Goal: Task Accomplishment & Management: Use online tool/utility

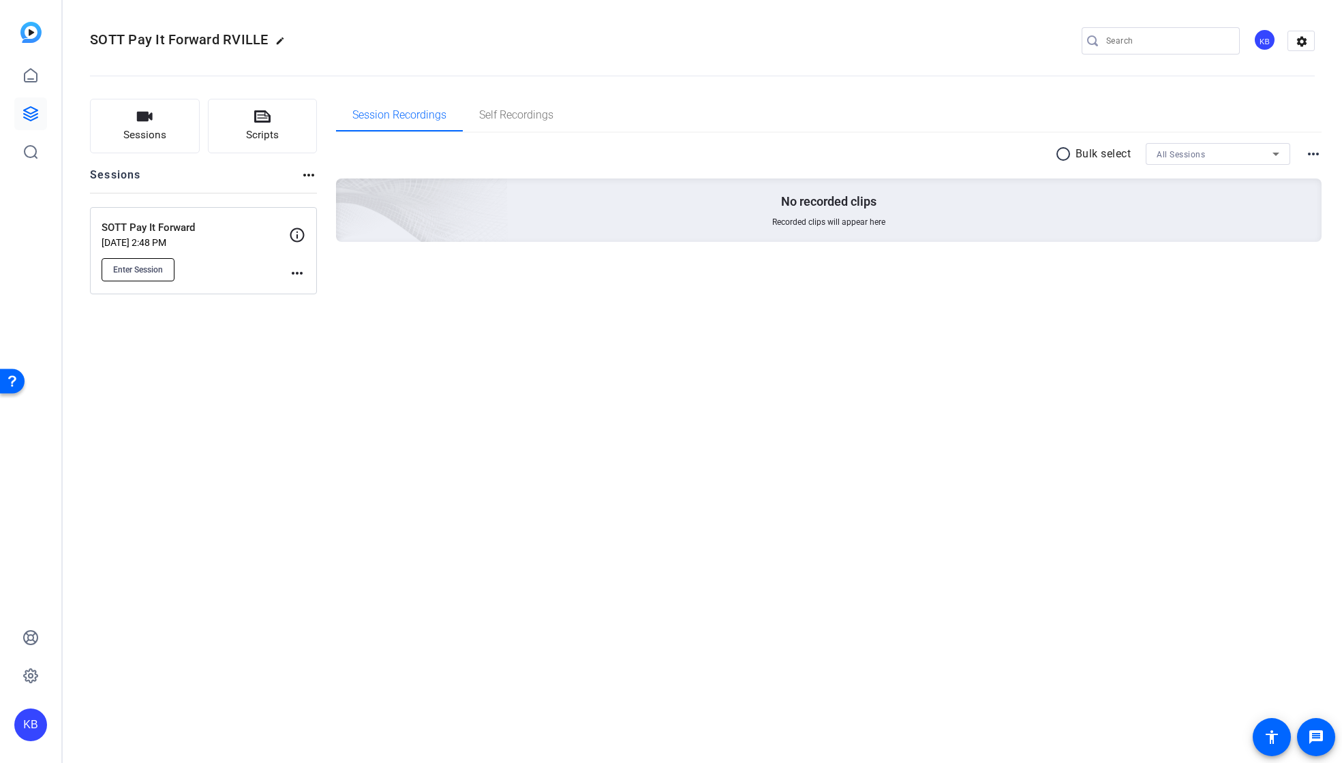
click at [152, 268] on span "Enter Session" at bounding box center [138, 269] width 50 height 11
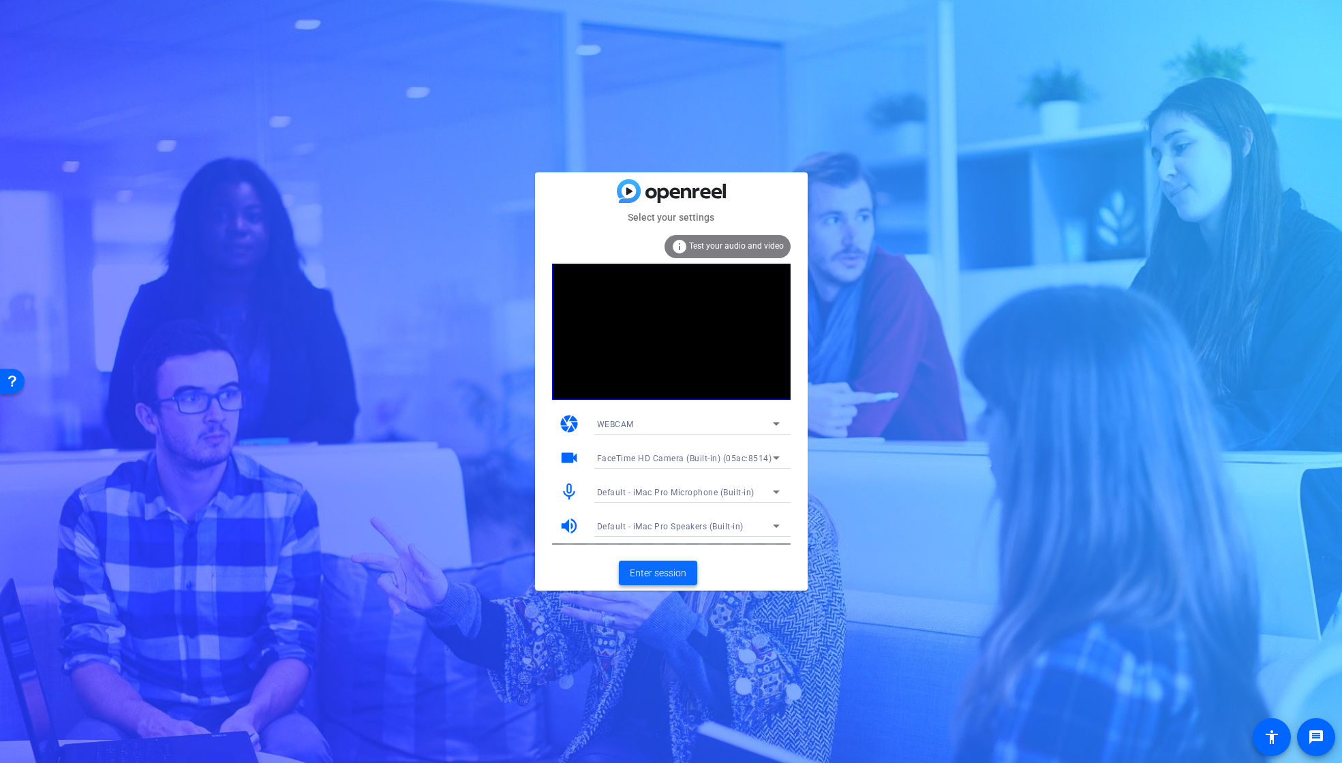
click at [669, 570] on span "Enter session" at bounding box center [658, 573] width 57 height 14
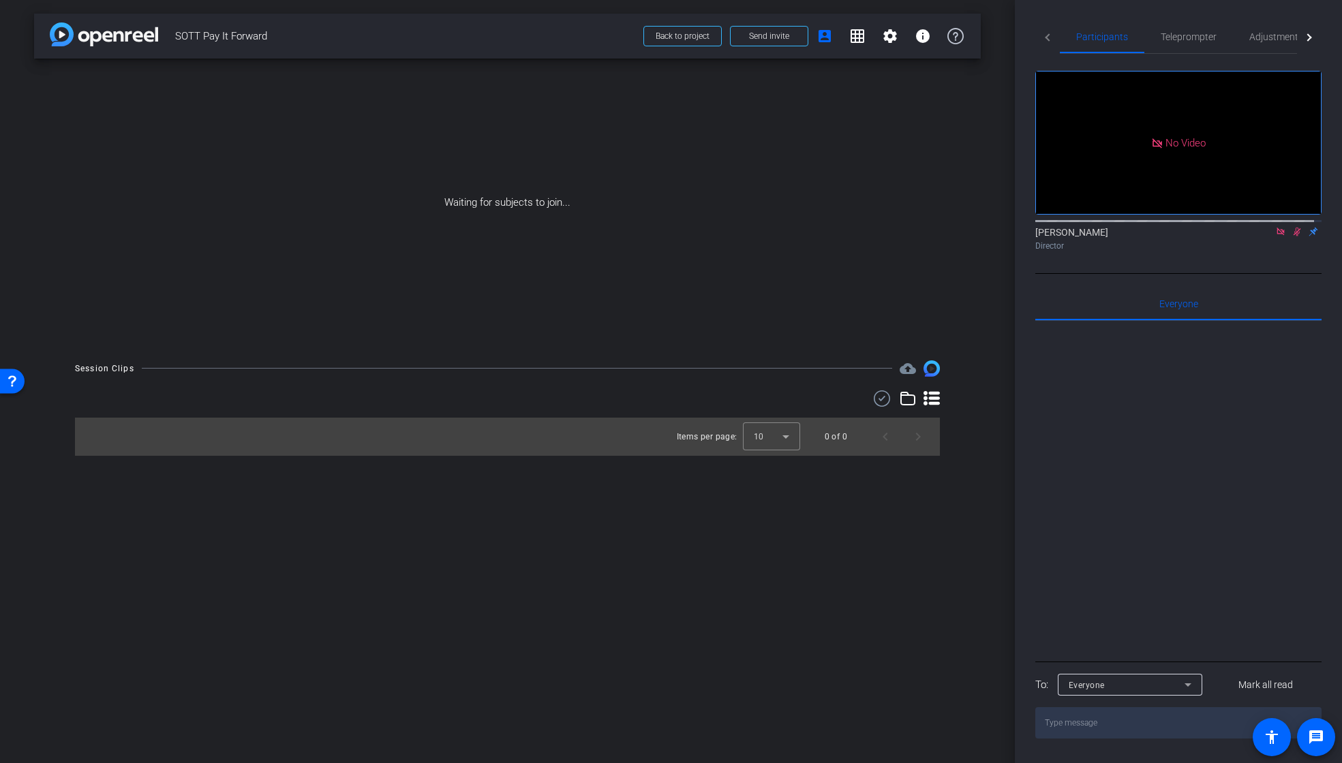
click at [1293, 236] on icon at bounding box center [1296, 232] width 7 height 9
click at [1276, 236] on icon at bounding box center [1280, 232] width 11 height 10
click at [1275, 236] on icon at bounding box center [1280, 232] width 11 height 10
click at [1258, 236] on icon at bounding box center [1263, 232] width 11 height 10
click at [1293, 236] on icon at bounding box center [1296, 232] width 7 height 9
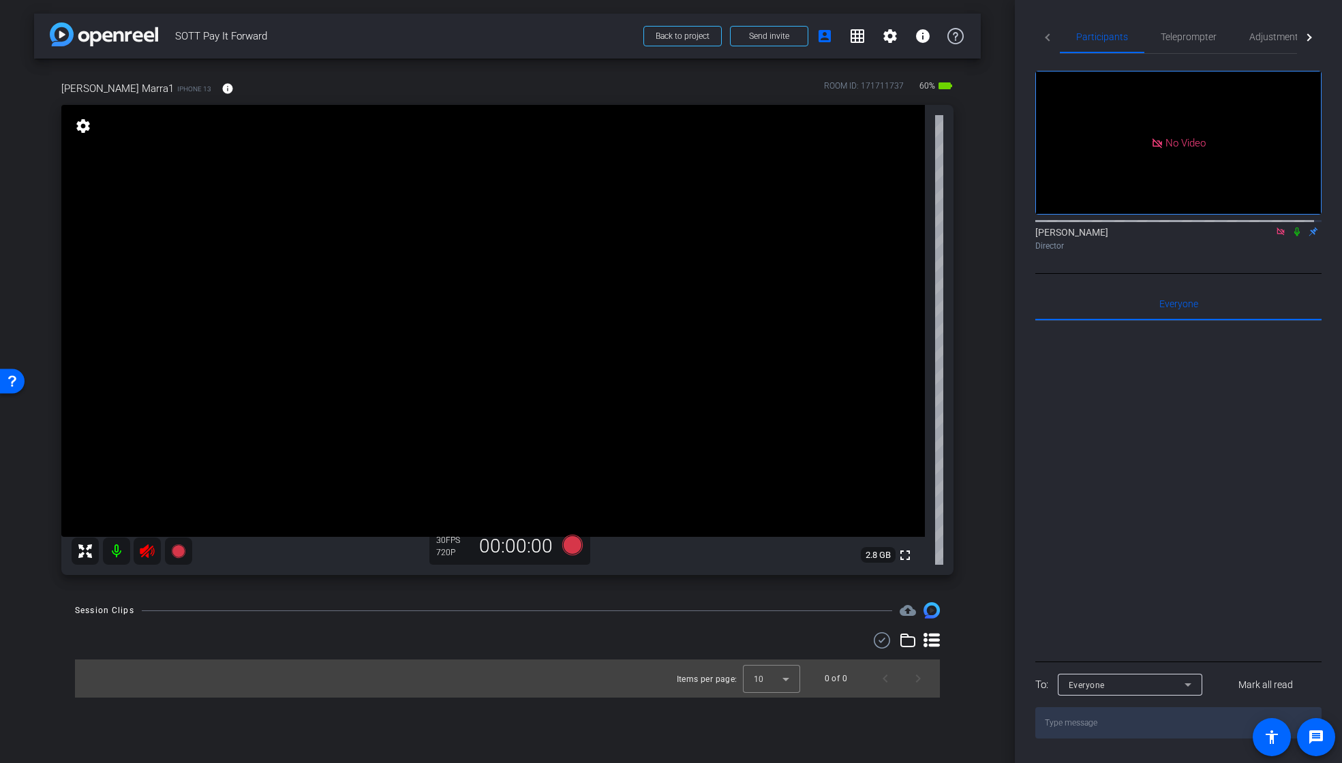
click at [1275, 236] on icon at bounding box center [1280, 232] width 11 height 10
click at [149, 545] on icon at bounding box center [147, 551] width 16 height 16
click at [1252, 34] on span "Adjustments" at bounding box center [1276, 37] width 54 height 10
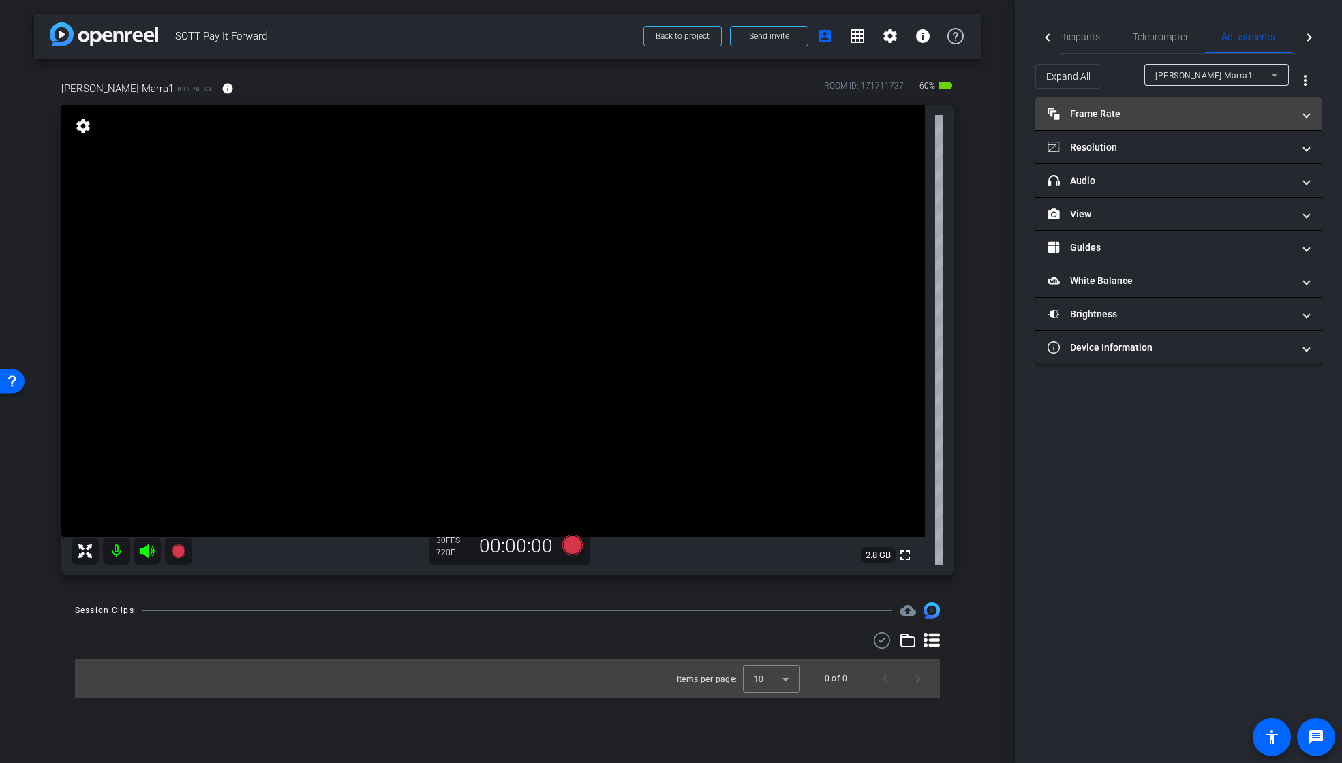
click at [1091, 114] on mat-panel-title "Frame Rate Frame Rate" at bounding box center [1169, 114] width 245 height 14
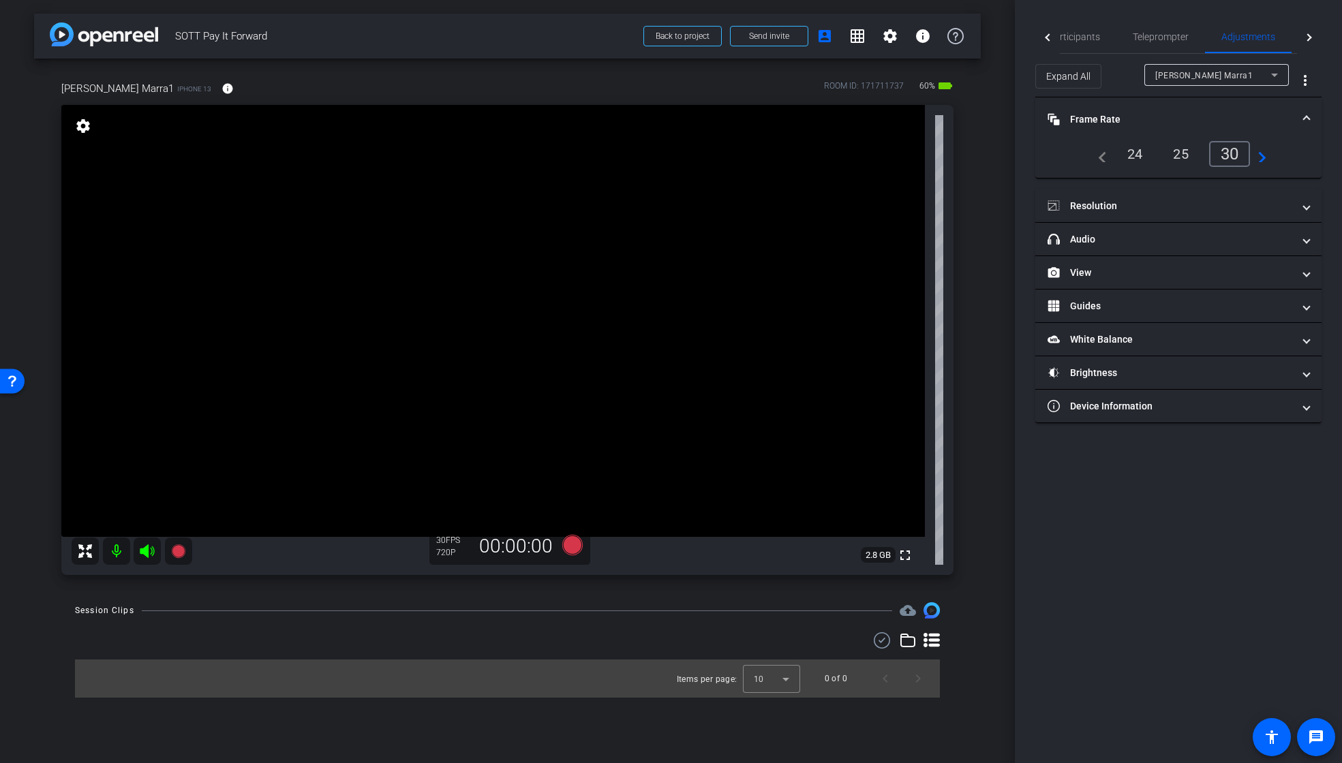
click at [1140, 154] on div "24" at bounding box center [1135, 153] width 36 height 23
click at [1109, 199] on mat-panel-title "Resolution" at bounding box center [1169, 206] width 245 height 14
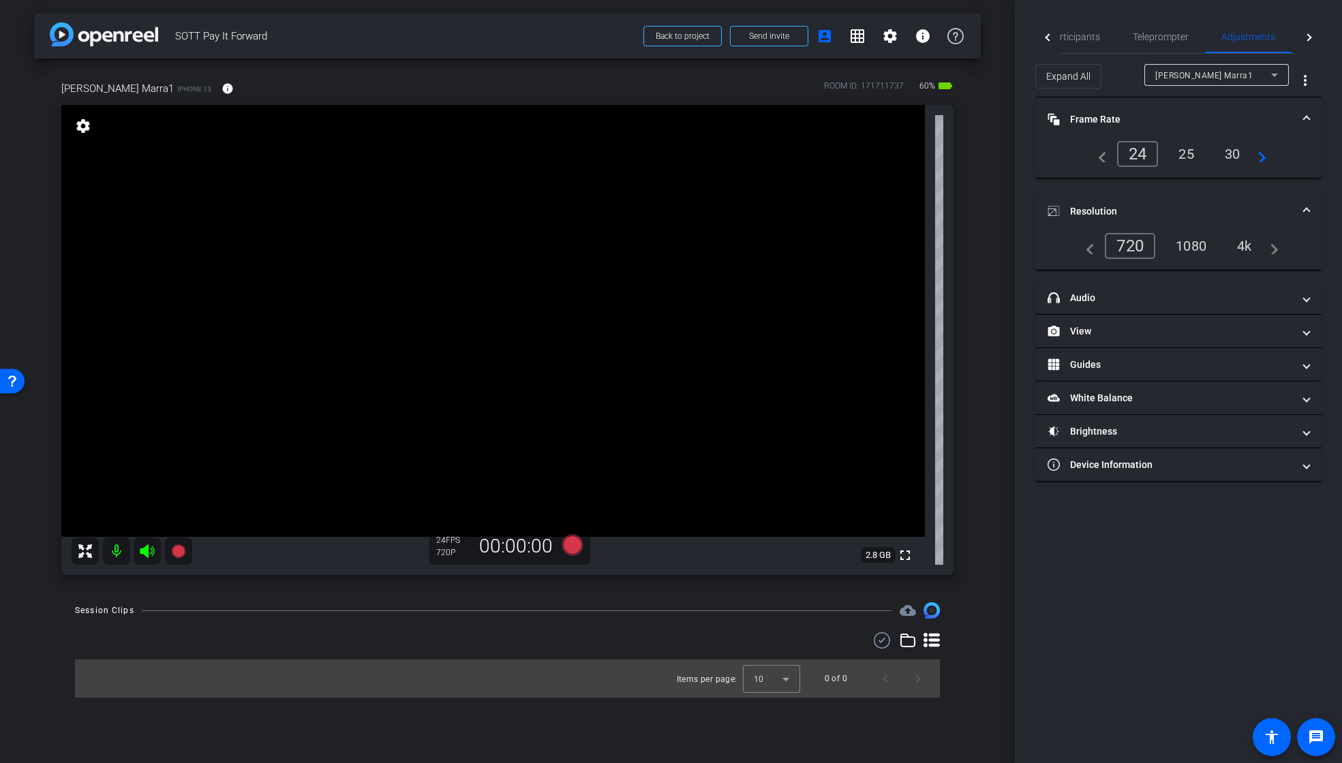
click at [1194, 236] on div "1080" at bounding box center [1190, 245] width 51 height 23
click at [1102, 291] on mat-panel-title "headphone icon Audio" at bounding box center [1169, 298] width 245 height 14
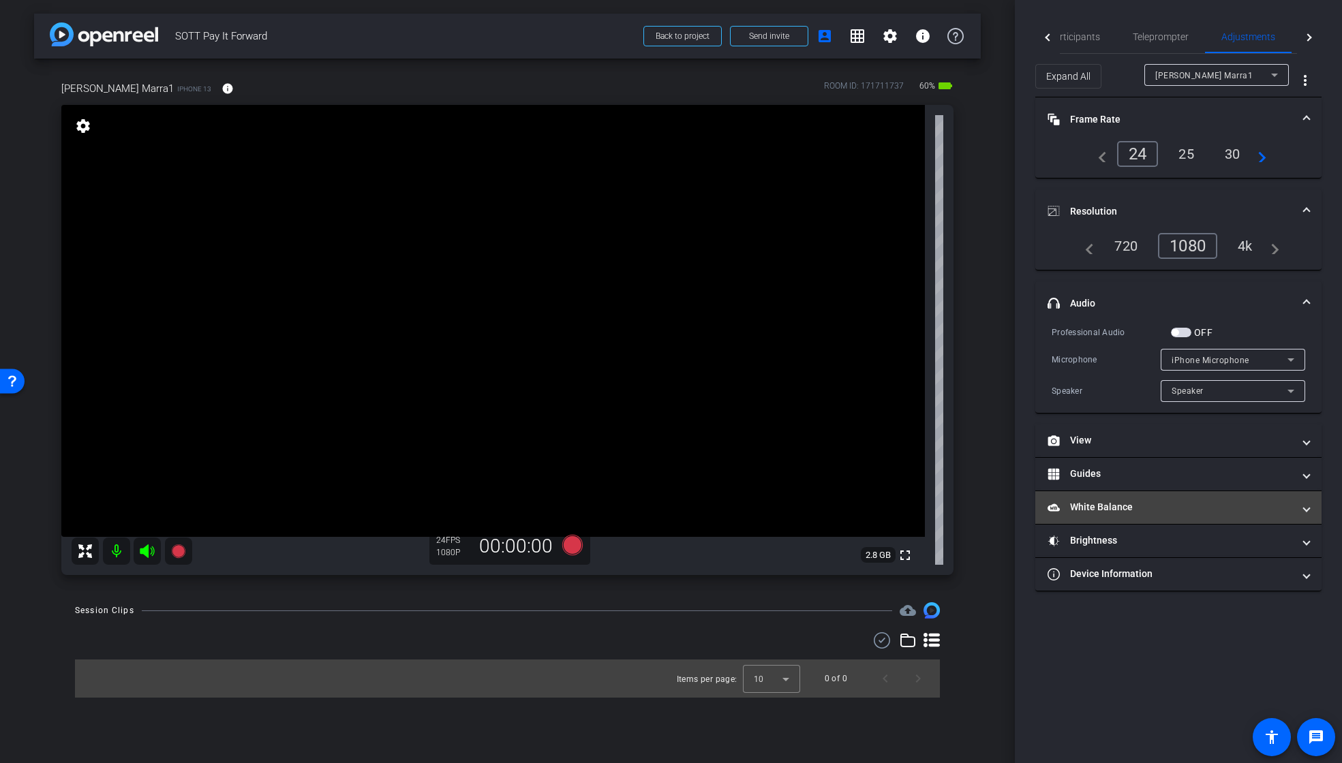
click at [1116, 503] on mat-panel-title "White Balance White Balance" at bounding box center [1169, 507] width 245 height 14
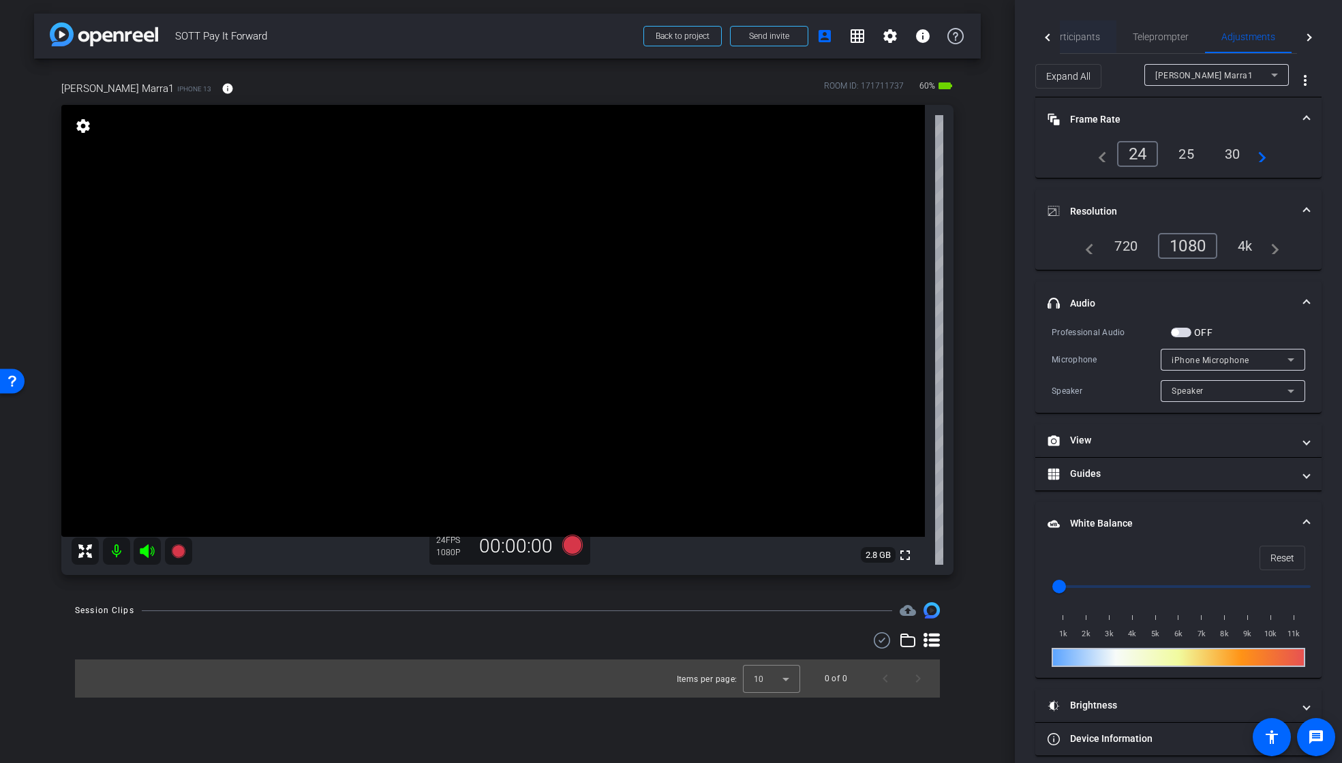
click at [1076, 39] on span "Participants" at bounding box center [1074, 37] width 52 height 10
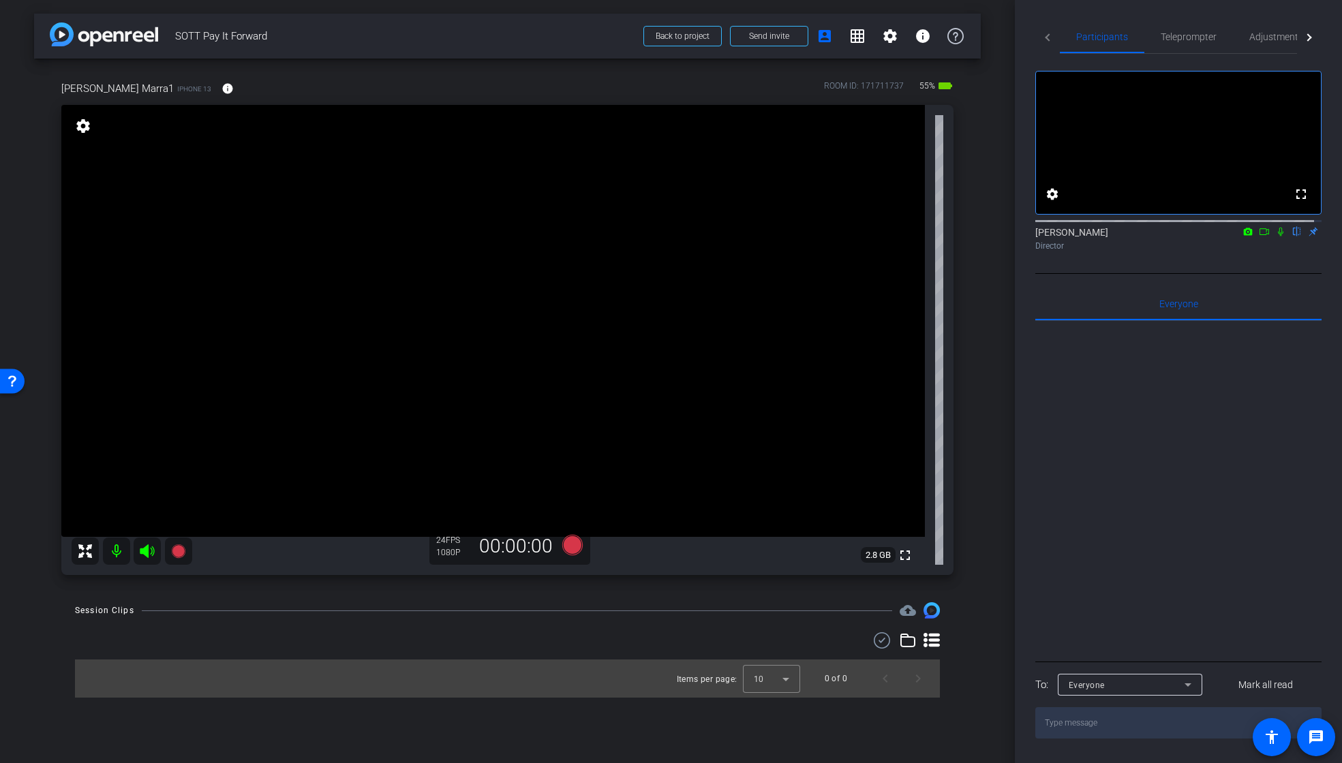
click at [1258, 236] on icon at bounding box center [1263, 232] width 11 height 10
click at [1275, 236] on icon at bounding box center [1280, 232] width 11 height 10
click at [1259, 235] on icon at bounding box center [1264, 231] width 10 height 7
click at [1194, 46] on span "Teleprompter" at bounding box center [1188, 36] width 56 height 33
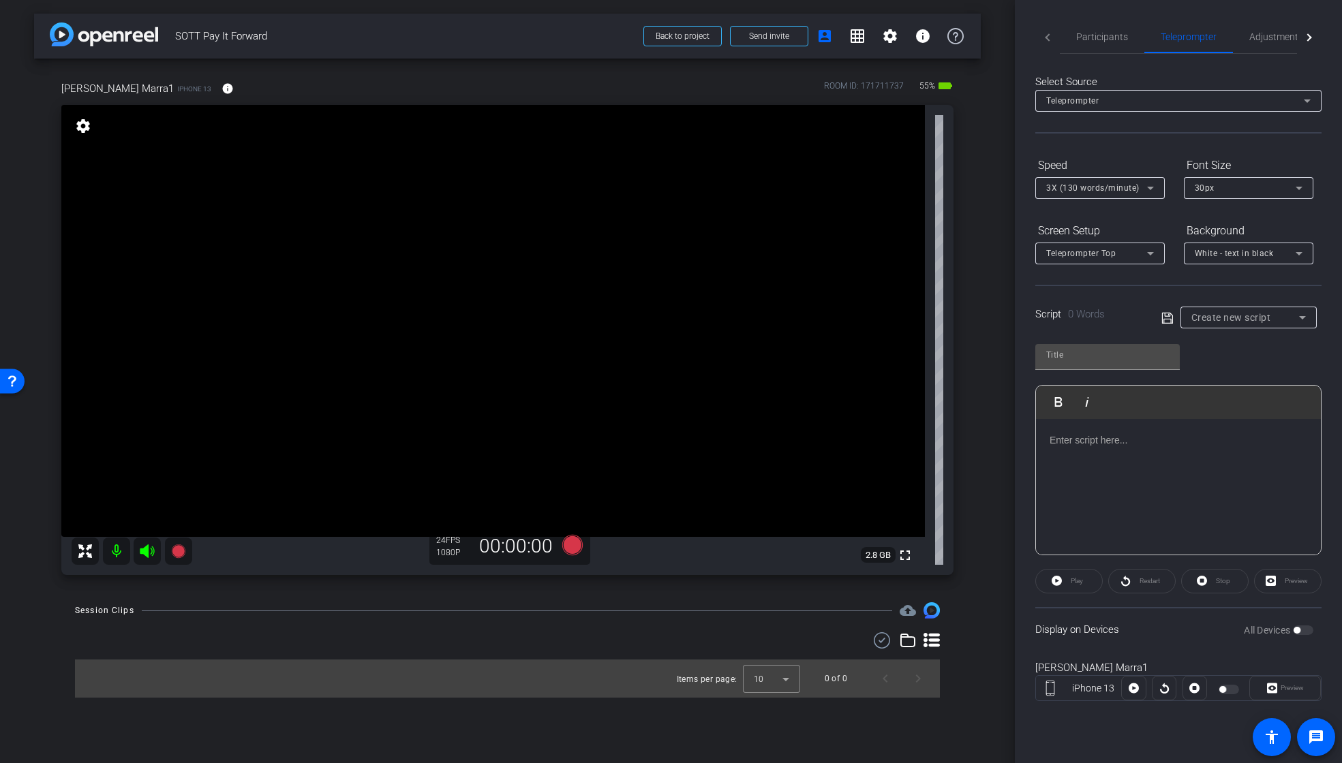
click at [1104, 450] on div at bounding box center [1178, 487] width 285 height 136
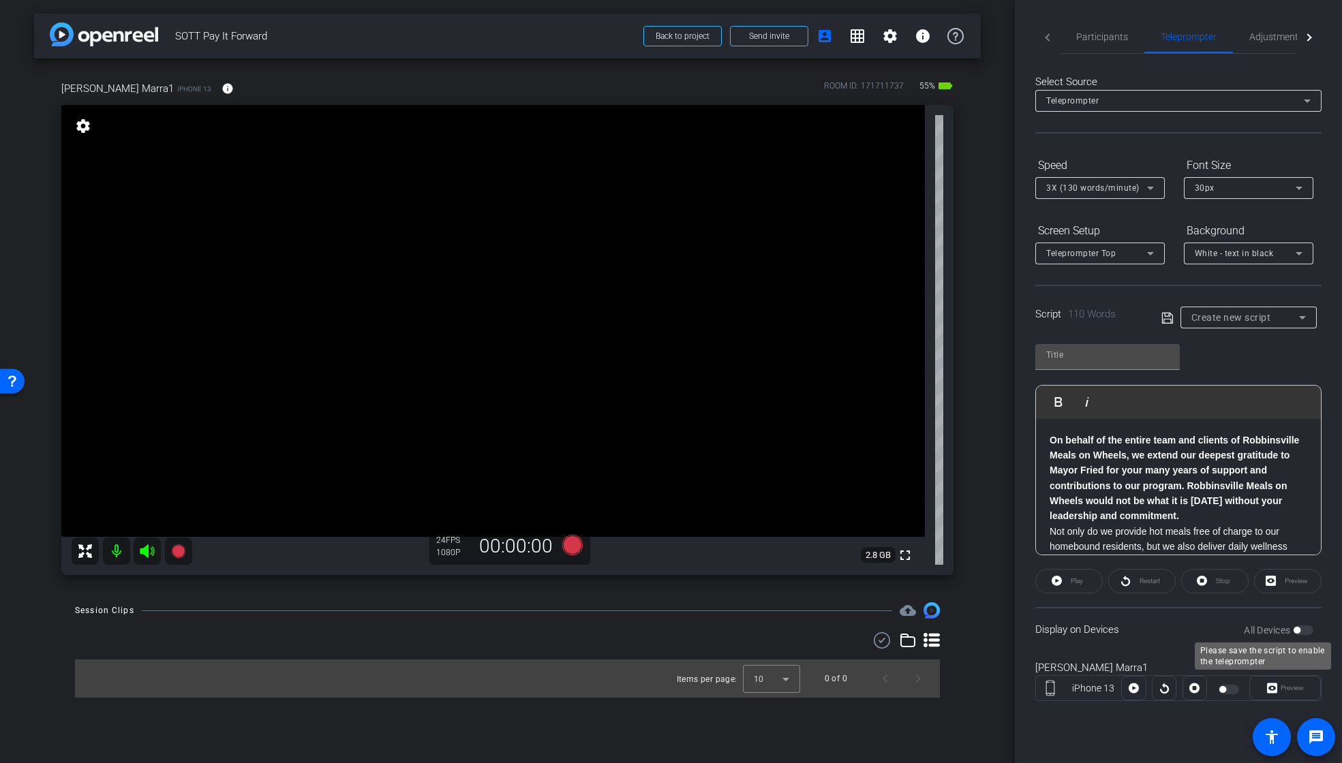
click at [1310, 634] on div "All Devices" at bounding box center [1277, 630] width 69 height 14
click at [1305, 632] on div "All Devices" at bounding box center [1277, 630] width 69 height 14
click at [1301, 630] on div "All Devices" at bounding box center [1277, 630] width 69 height 14
click at [1237, 691] on div at bounding box center [1229, 690] width 23 height 10
click at [1227, 691] on div at bounding box center [1229, 690] width 23 height 10
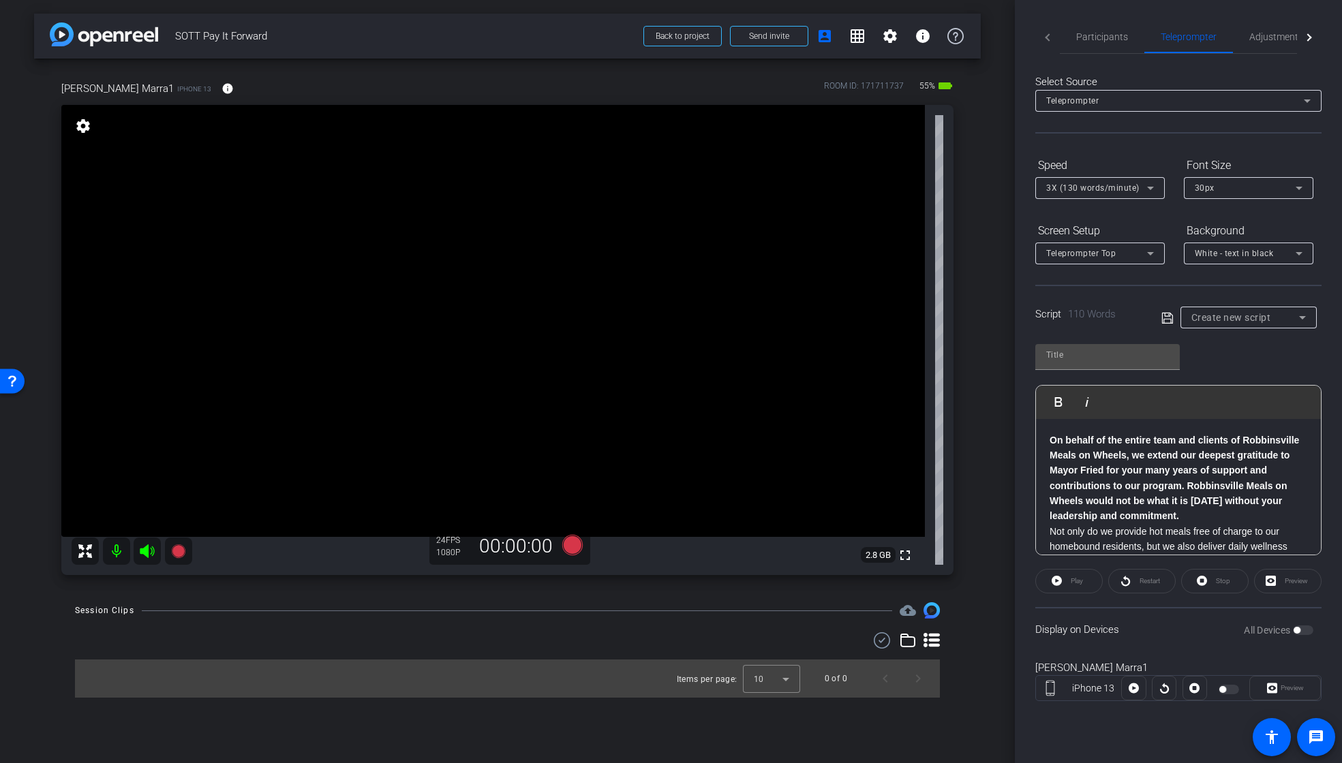
click at [1231, 685] on div at bounding box center [1229, 690] width 23 height 10
click at [1149, 474] on strong "On behalf of the entire team and clients of Robbinsville Meals on Wheels, we ex…" at bounding box center [1173, 478] width 249 height 87
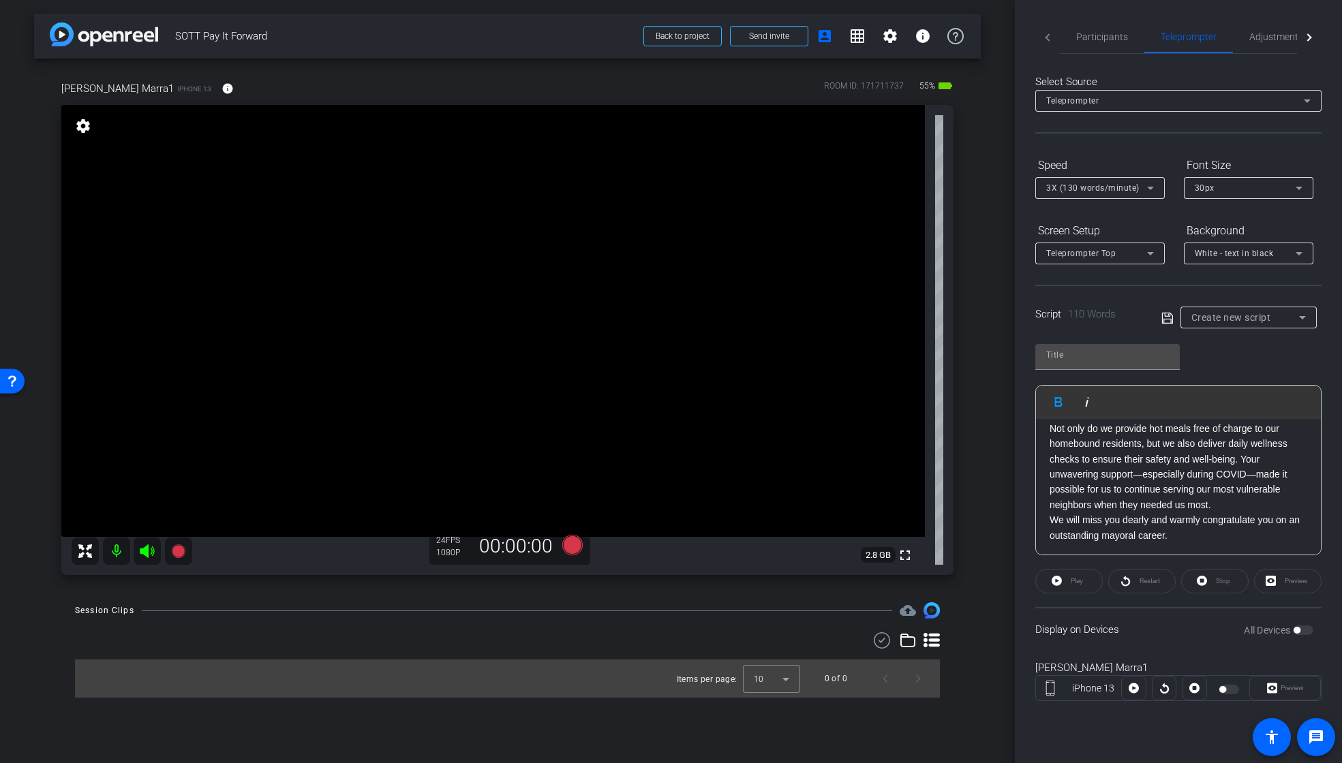
scroll to position [104, 0]
click at [1178, 479] on p "Not only do we provide hot meals free of charge to our homebound residents, but…" at bounding box center [1178, 465] width 258 height 91
click at [1207, 315] on span "Create new script" at bounding box center [1231, 317] width 80 height 11
click at [1117, 363] on div at bounding box center [671, 381] width 1342 height 763
click at [1104, 360] on input "text" at bounding box center [1107, 355] width 123 height 16
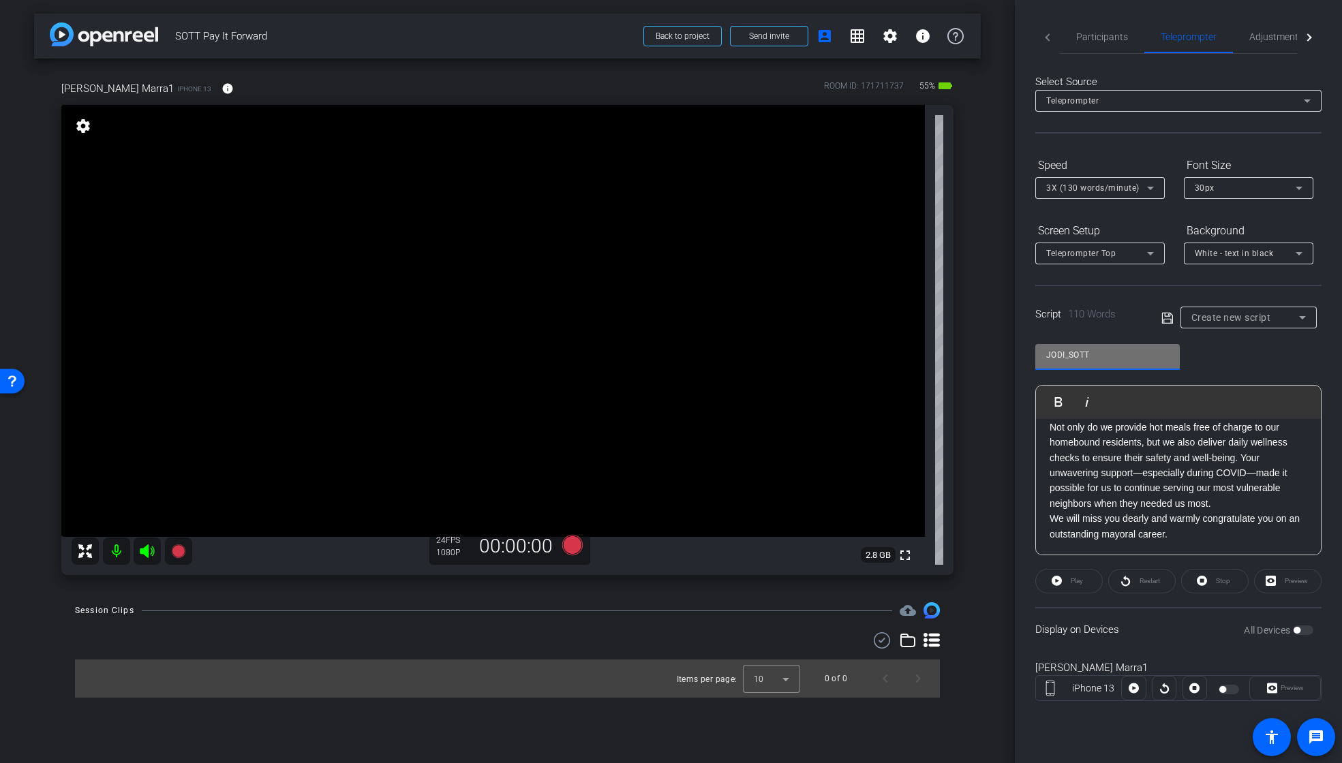
type input "JODI_SOTT"
click at [1164, 313] on icon at bounding box center [1166, 317] width 11 height 11
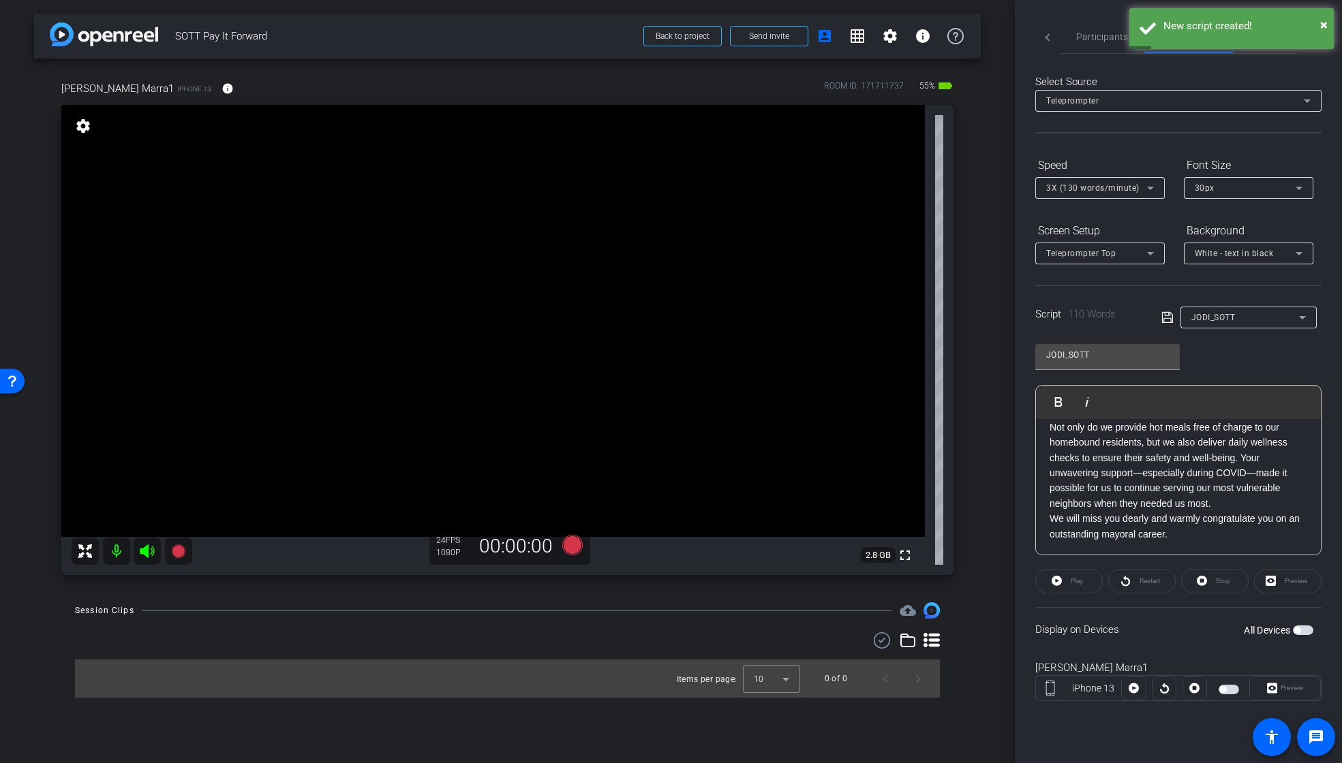
click at [1222, 688] on span "button" at bounding box center [1222, 689] width 7 height 7
click at [1228, 688] on span "button" at bounding box center [1231, 689] width 7 height 7
click at [1228, 688] on span "button" at bounding box center [1228, 690] width 20 height 10
click at [1284, 687] on span "Preview" at bounding box center [1291, 687] width 23 height 7
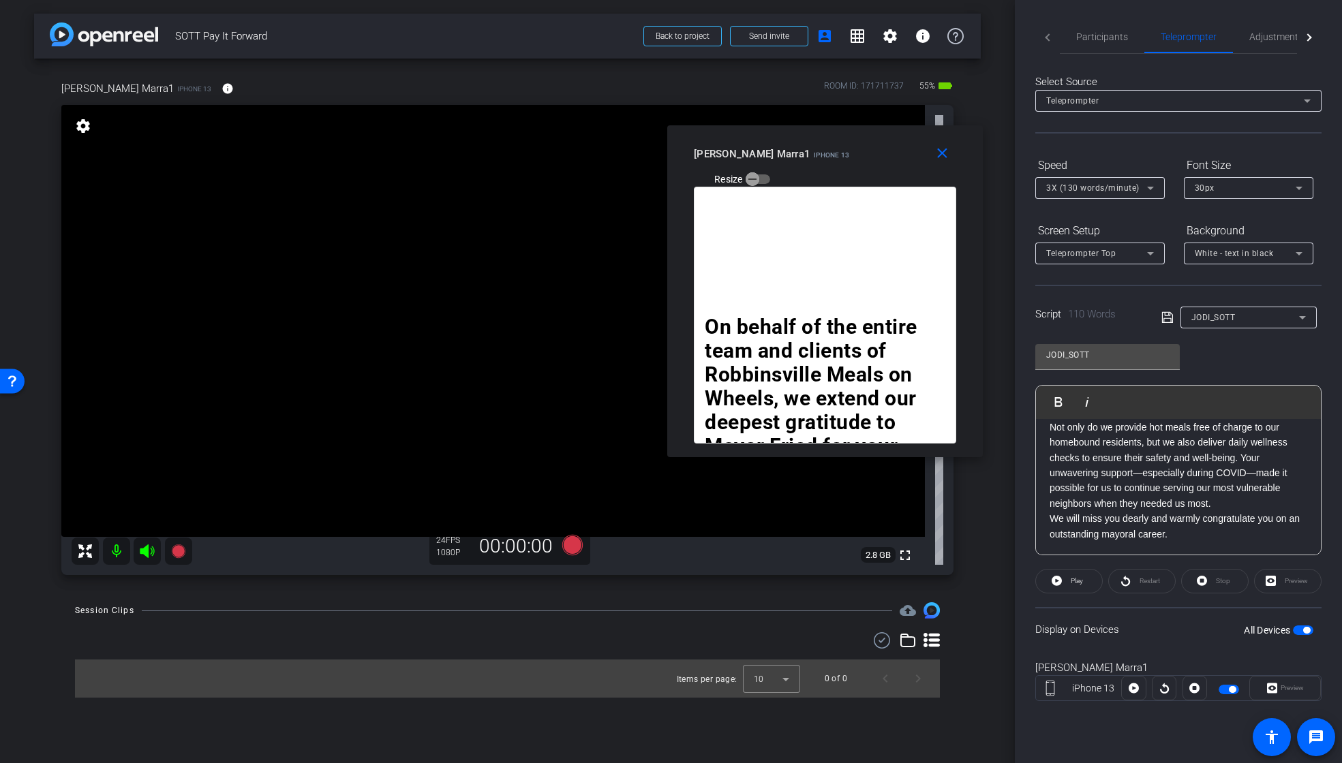
drag, startPoint x: 660, startPoint y: 223, endPoint x: 816, endPoint y: 130, distance: 181.8
click at [816, 130] on div "close [PERSON_NAME] Marra1 iPhone 13 Resize" at bounding box center [824, 155] width 315 height 61
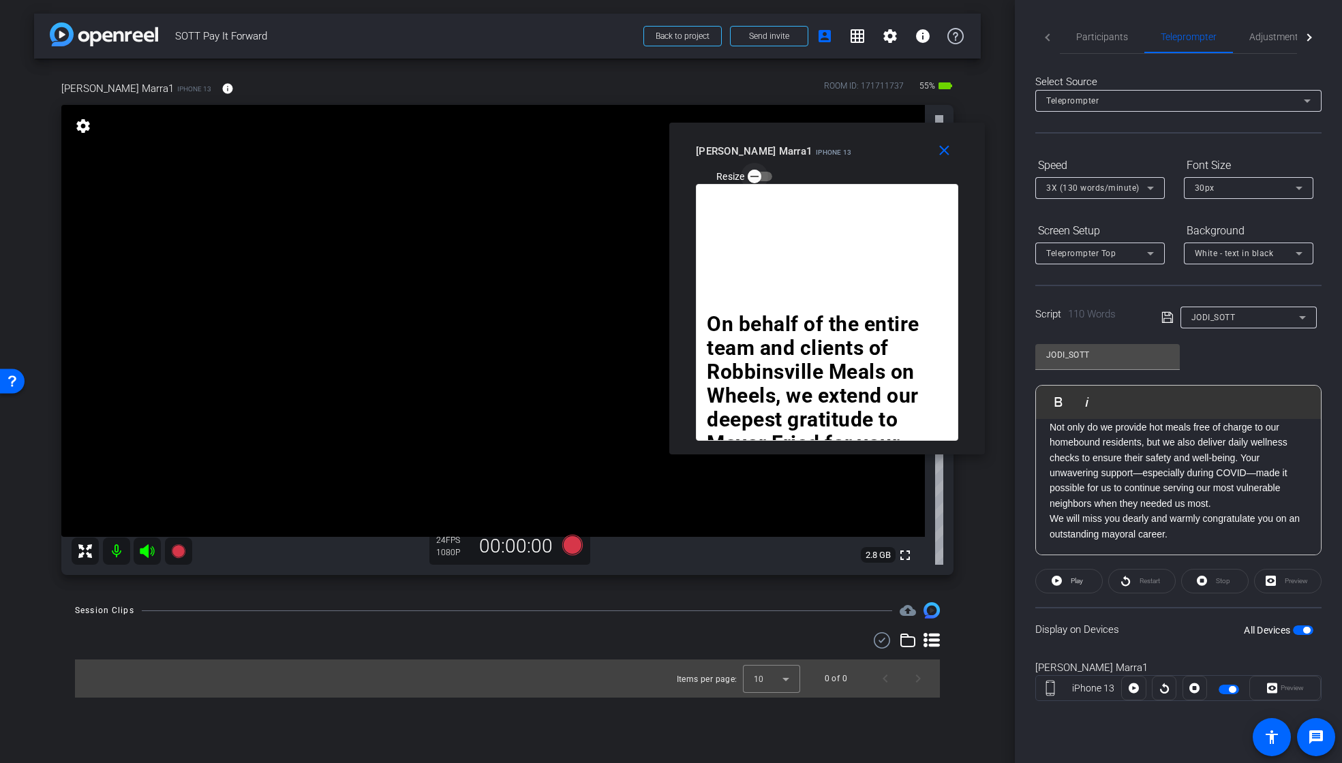
click at [758, 176] on icon "button" at bounding box center [754, 176] width 8 height 1
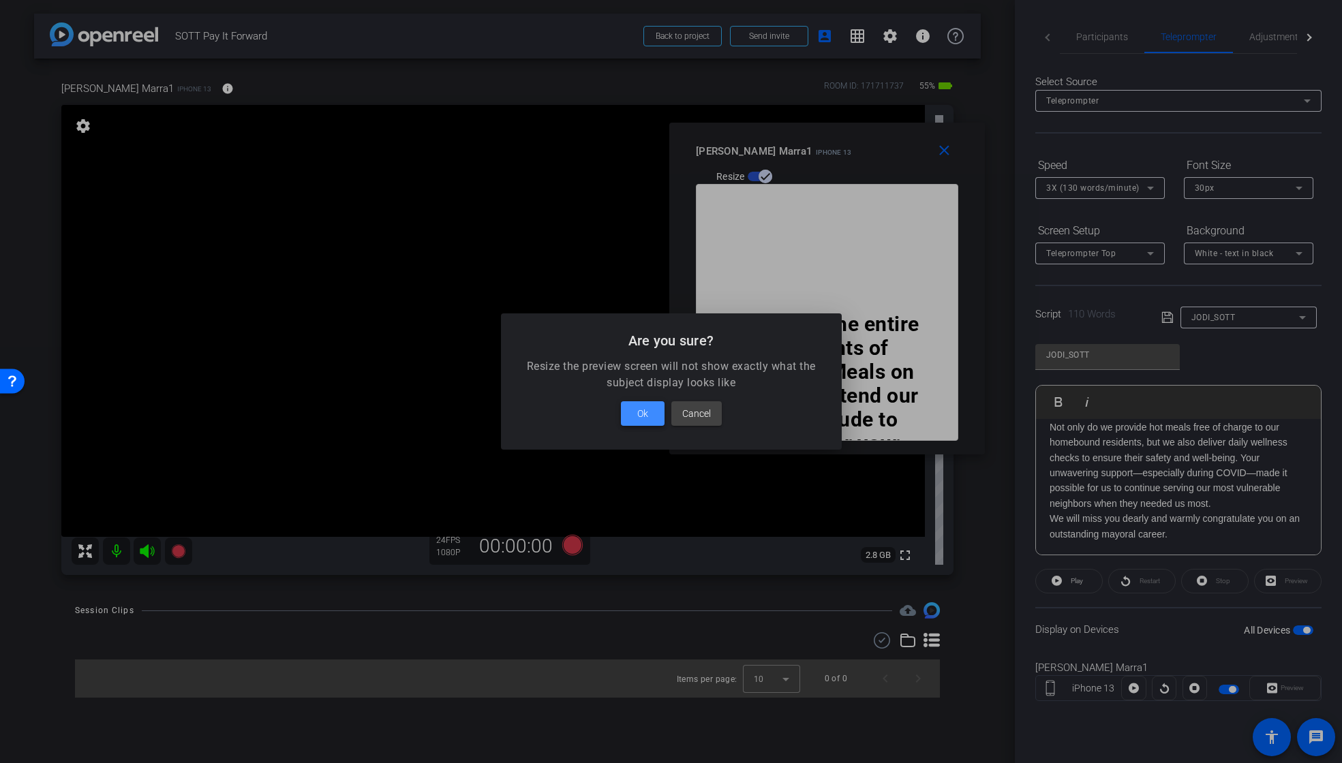
click at [640, 413] on span "Ok" at bounding box center [642, 413] width 11 height 16
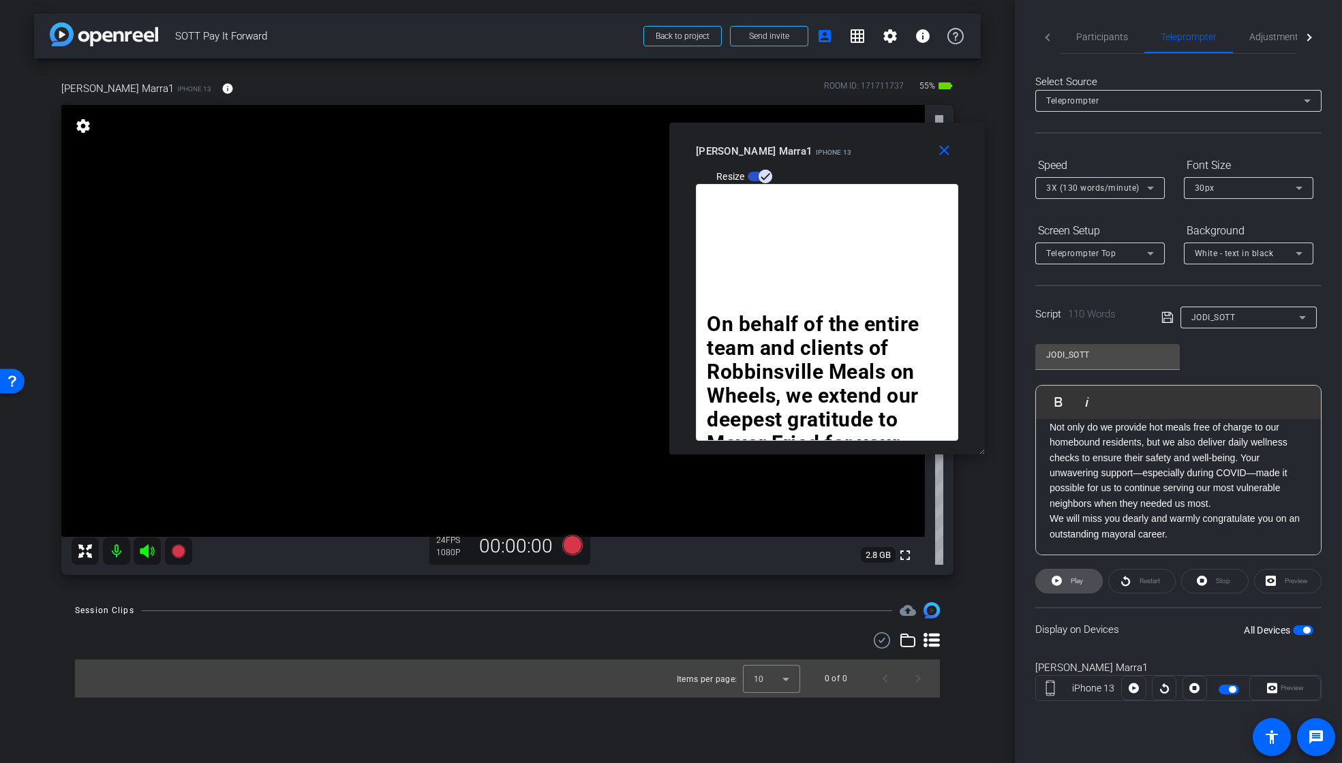
click at [1070, 583] on span "Play" at bounding box center [1075, 581] width 16 height 19
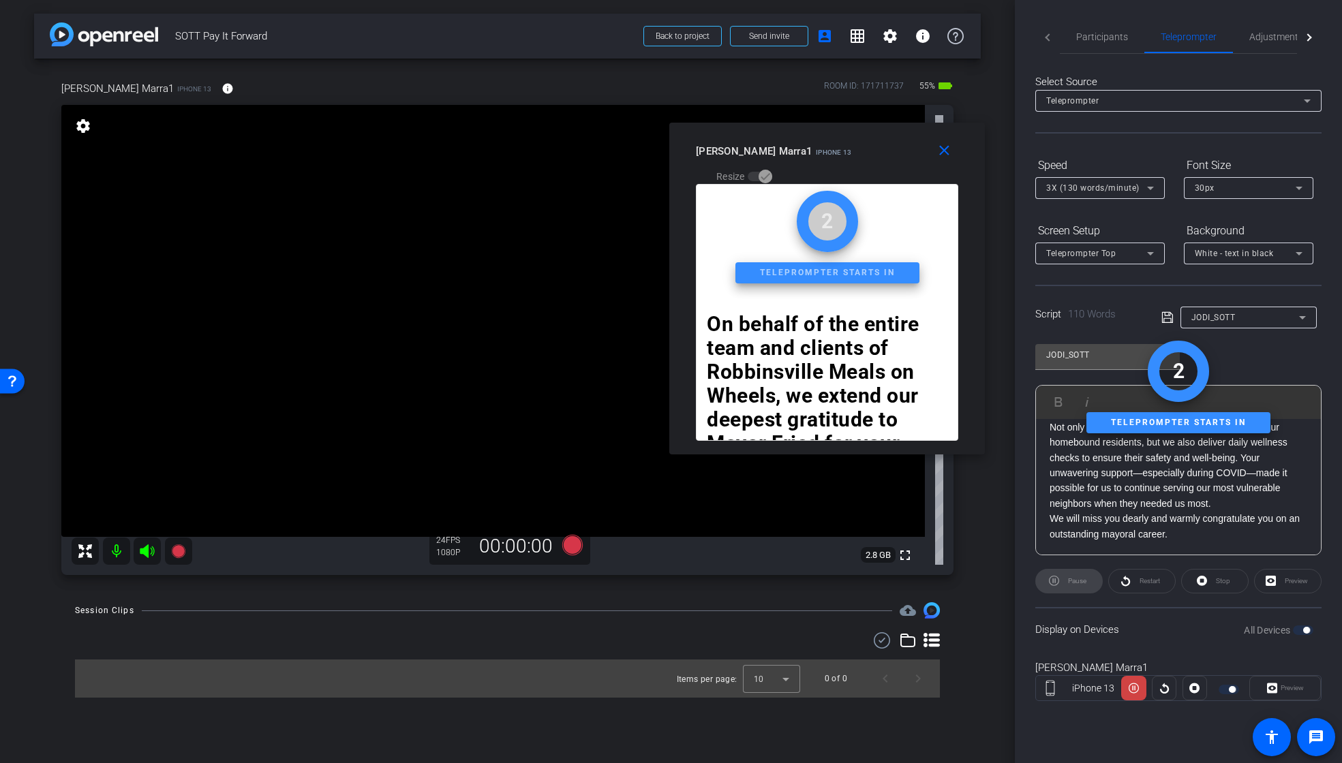
click at [1150, 583] on div "Restart" at bounding box center [1141, 581] width 67 height 25
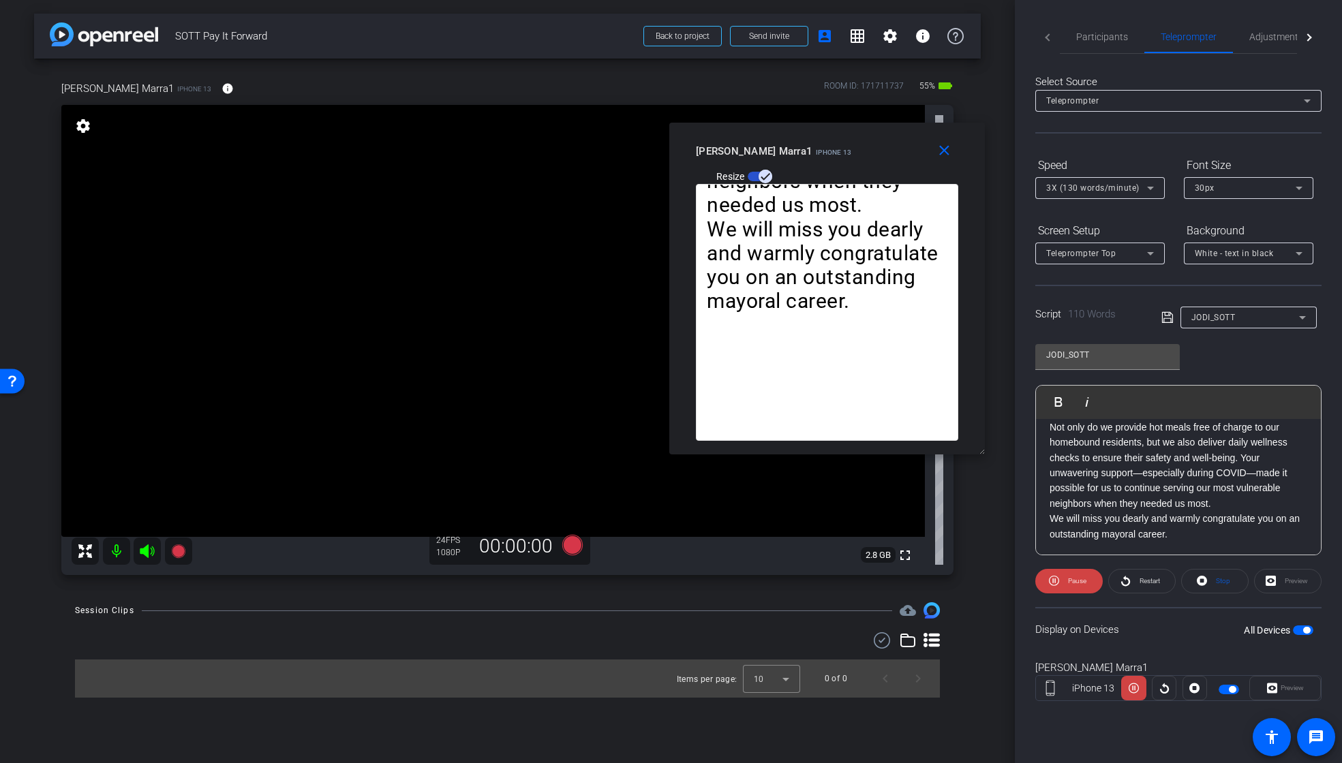
click at [1288, 581] on div "Preview" at bounding box center [1287, 581] width 67 height 25
click at [1076, 583] on span "Pause" at bounding box center [1077, 580] width 18 height 7
click at [1218, 191] on div "30px" at bounding box center [1244, 187] width 101 height 17
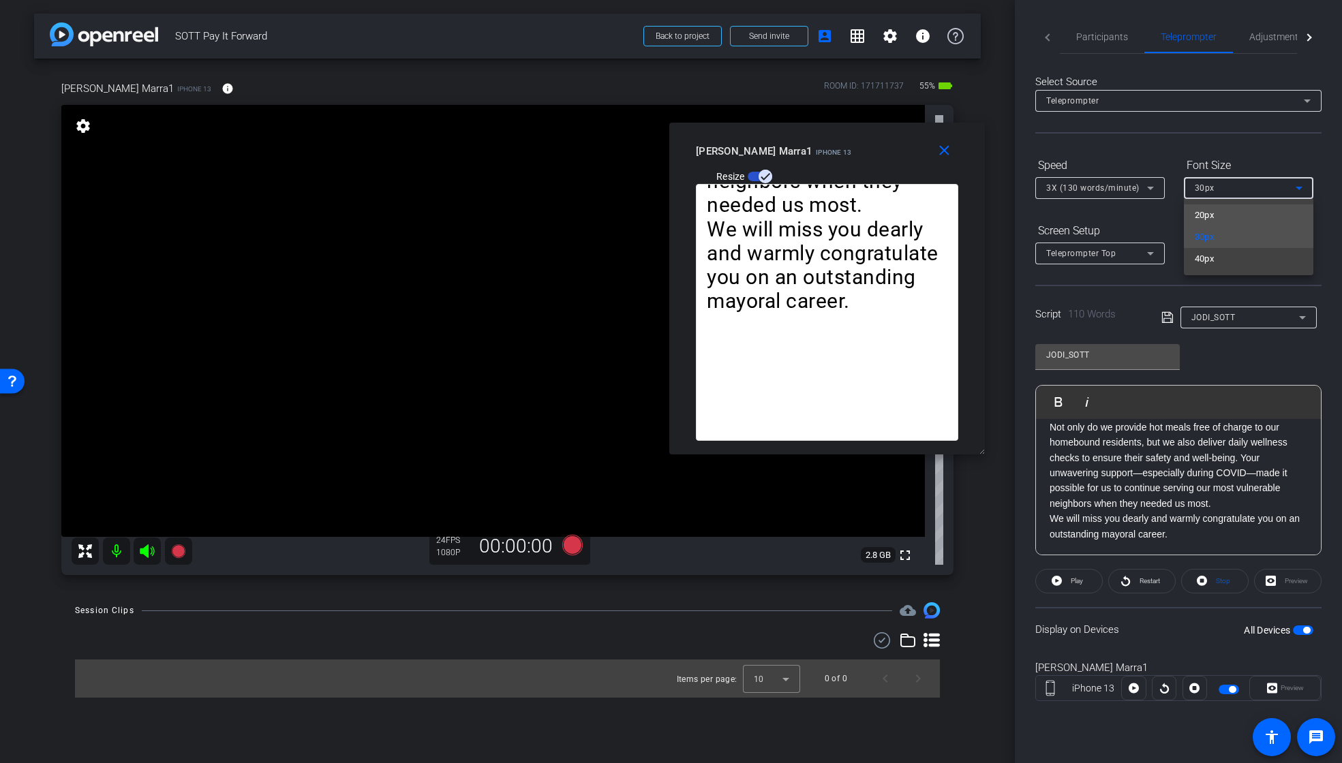
click at [1218, 217] on mat-option "20px" at bounding box center [1248, 215] width 129 height 22
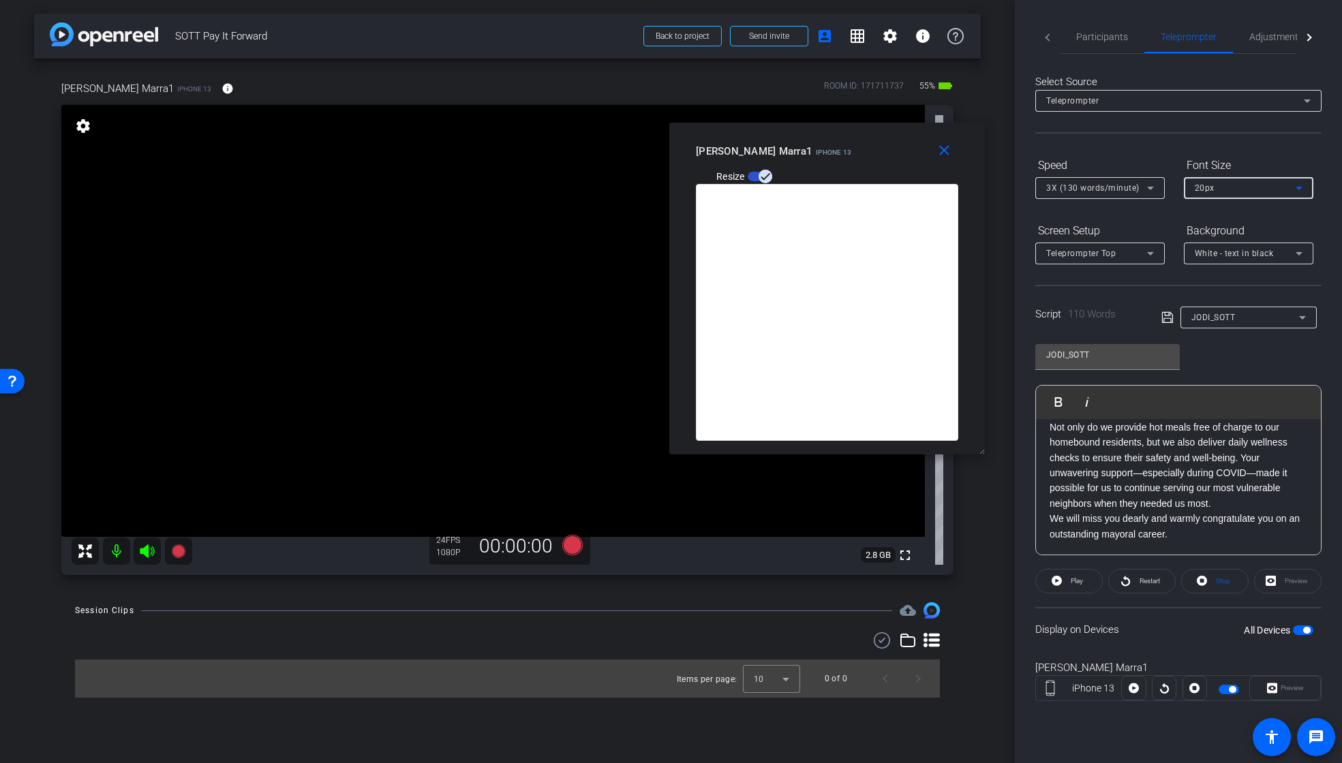
click at [1235, 194] on div "20px" at bounding box center [1244, 187] width 101 height 17
click at [1226, 232] on mat-option "30px" at bounding box center [1248, 237] width 129 height 22
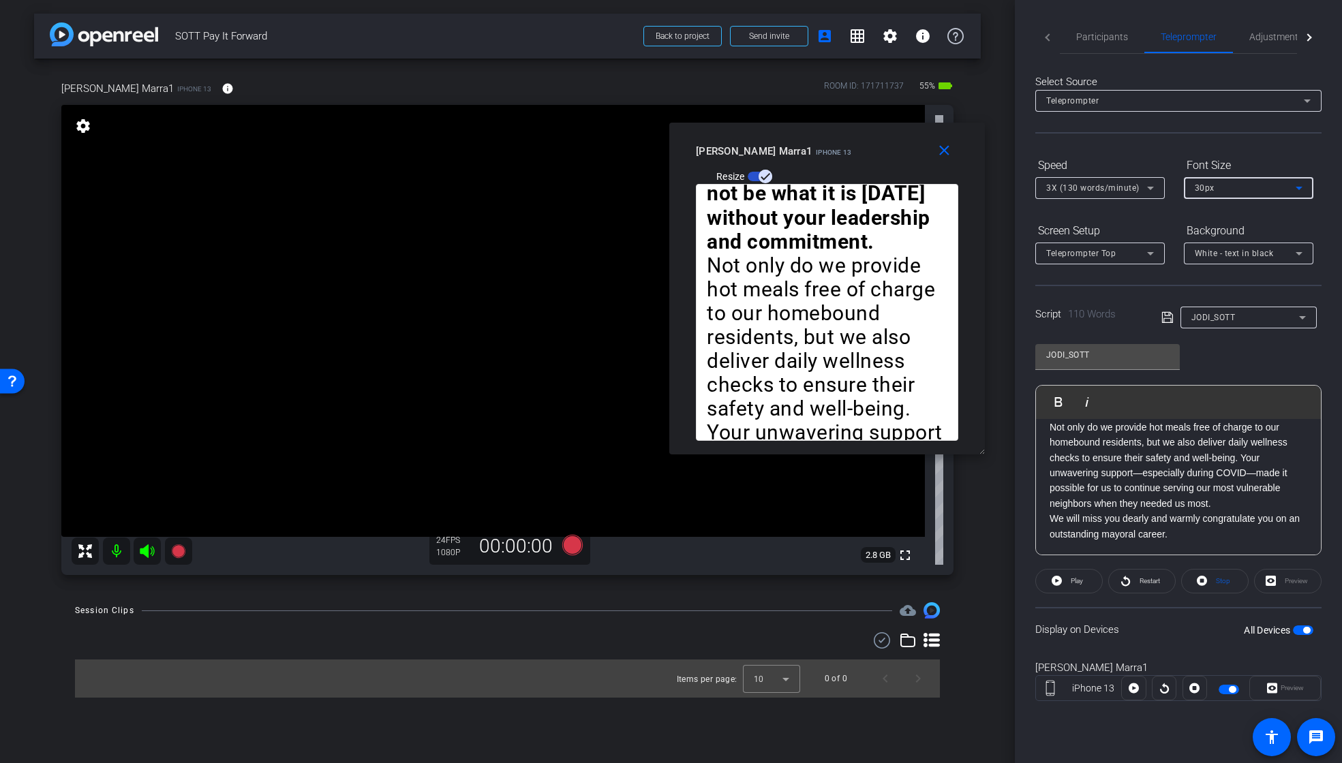
click at [1228, 189] on div "30px" at bounding box center [1244, 187] width 101 height 17
click at [1221, 255] on mat-option "40px" at bounding box center [1248, 259] width 129 height 22
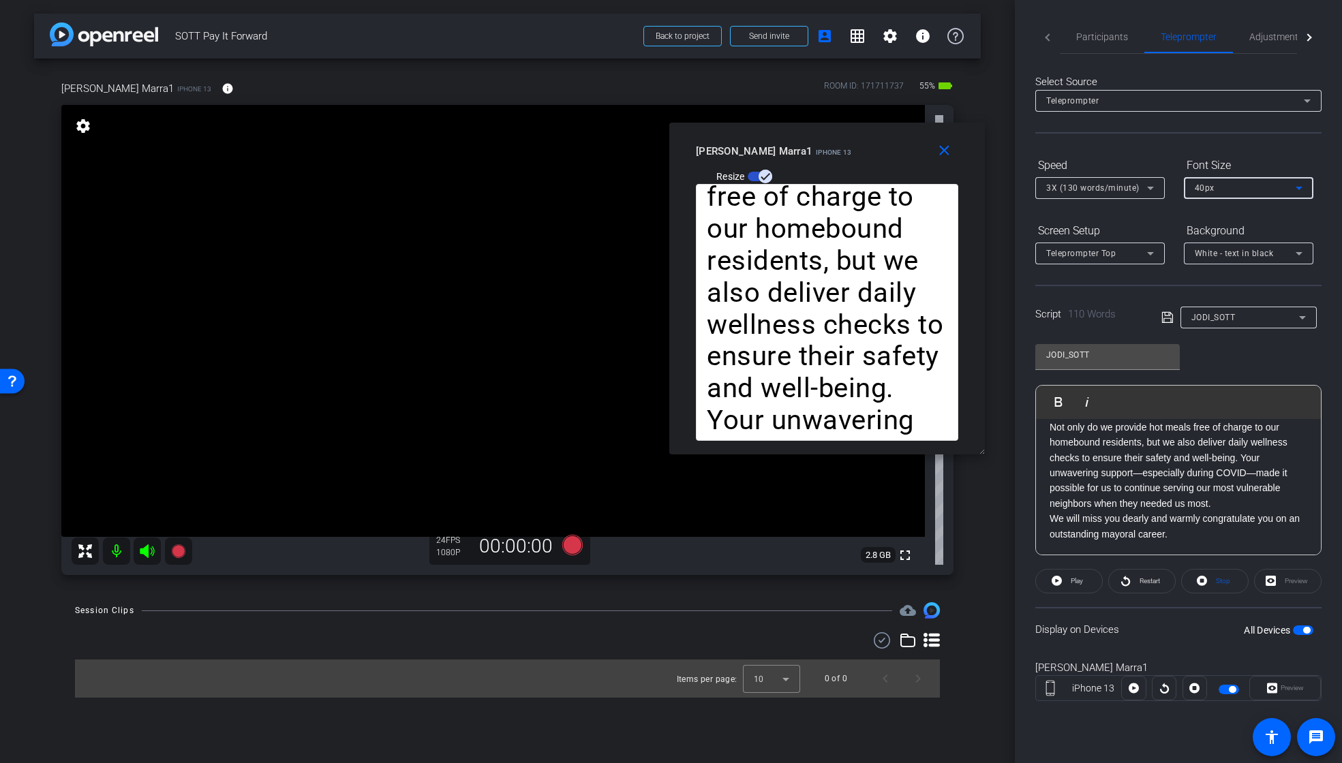
click at [1222, 187] on div "40px" at bounding box center [1244, 187] width 101 height 17
click at [1221, 234] on mat-option "30px" at bounding box center [1248, 237] width 129 height 22
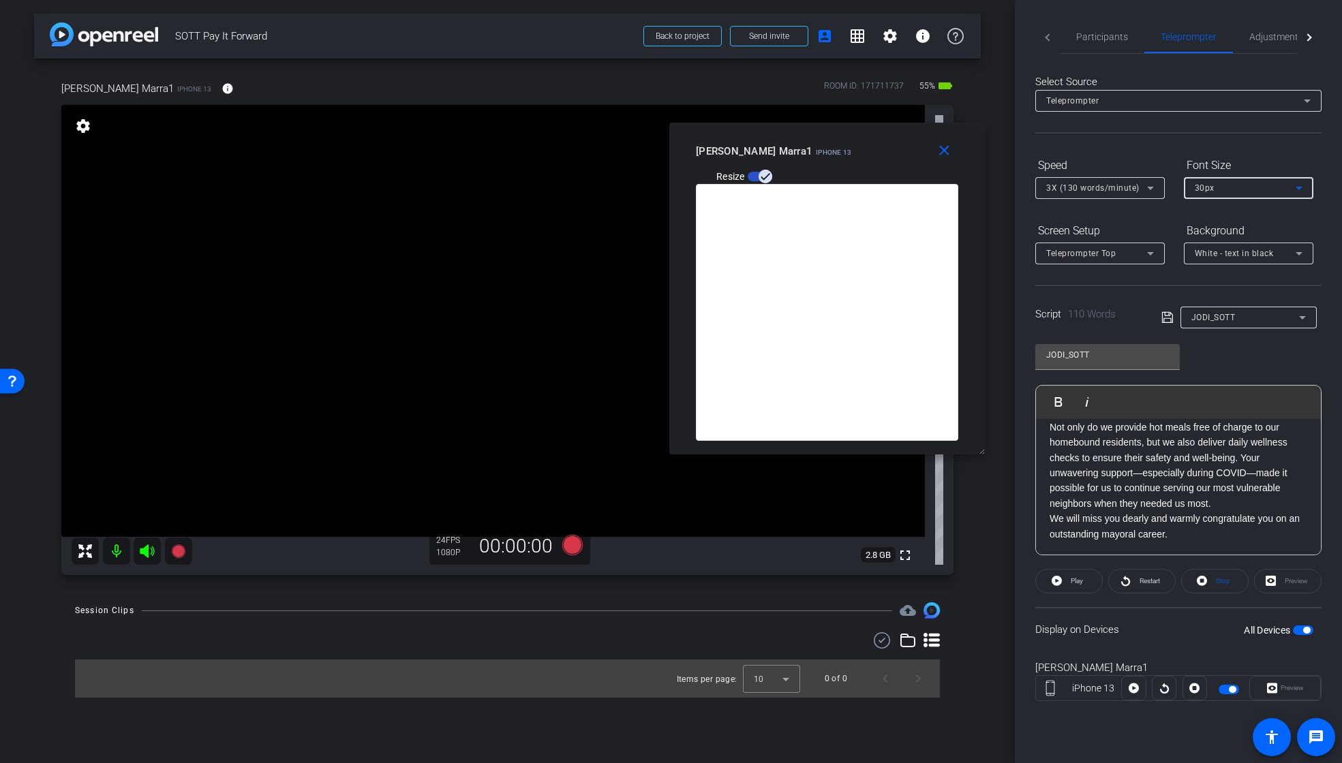
click at [1218, 183] on div "30px" at bounding box center [1244, 187] width 101 height 17
click at [1216, 215] on mat-option "20px" at bounding box center [1248, 215] width 129 height 22
click at [1247, 188] on div "20px" at bounding box center [1244, 187] width 101 height 17
click at [1222, 233] on mat-option "30px" at bounding box center [1248, 237] width 129 height 22
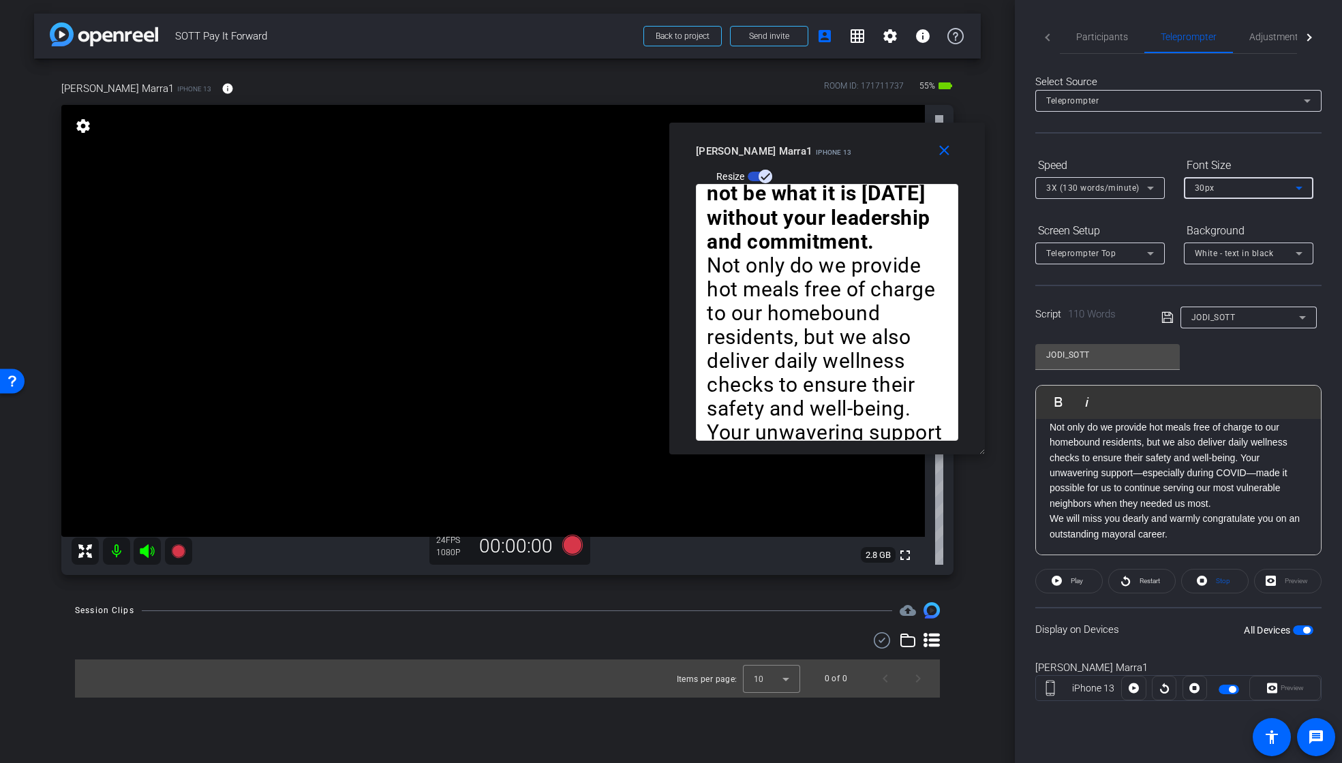
click at [1117, 181] on div "3X (130 words/minute)" at bounding box center [1096, 187] width 101 height 17
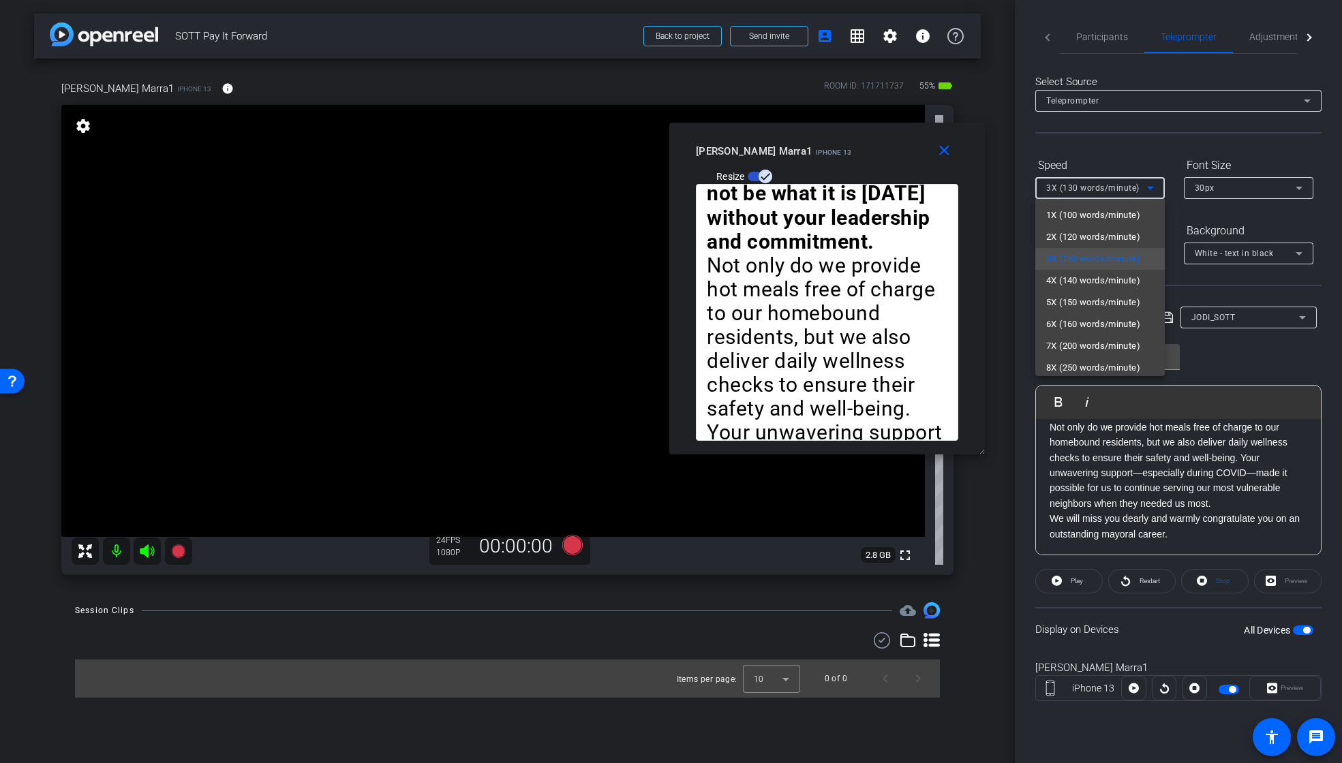
click at [1098, 298] on span "5X (150 words/minute)" at bounding box center [1093, 302] width 94 height 16
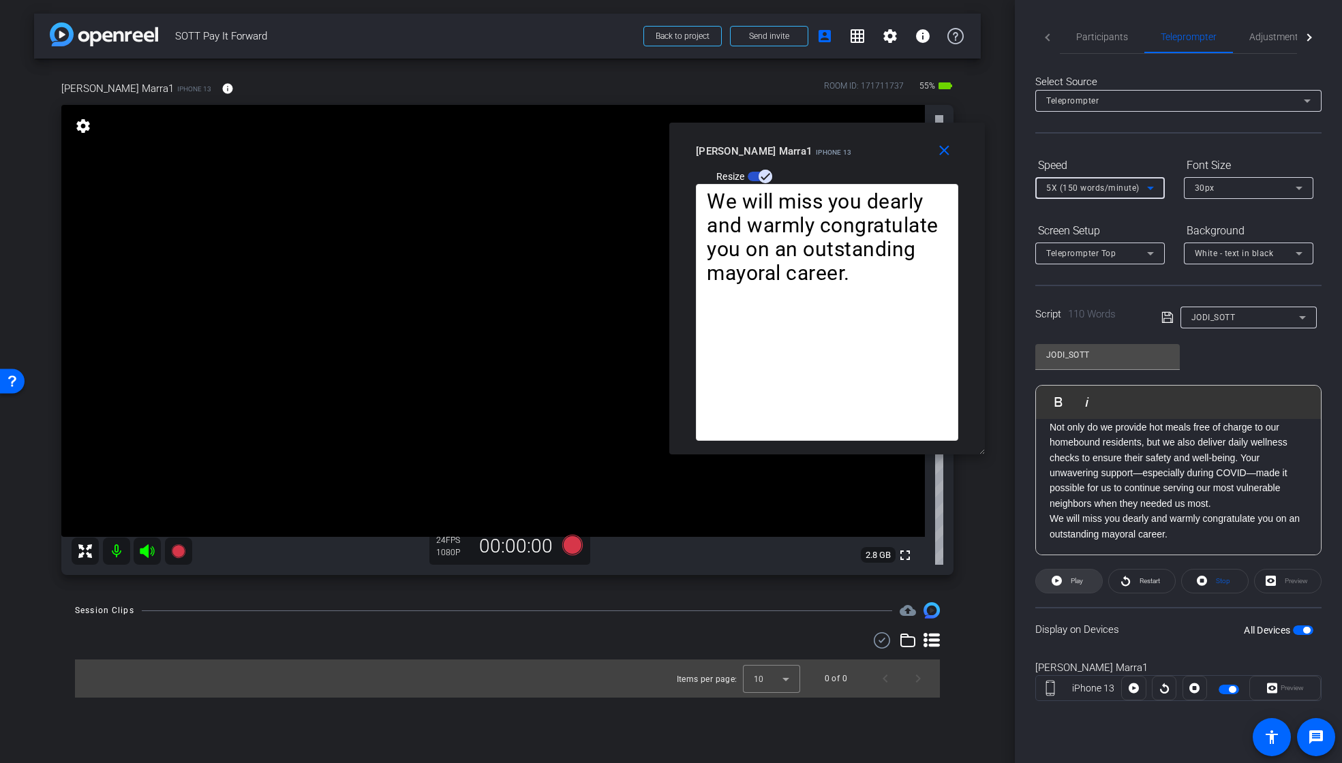
click at [1066, 583] on span at bounding box center [1069, 581] width 66 height 33
click at [1071, 580] on span "Pause" at bounding box center [1077, 580] width 18 height 7
click at [1071, 580] on span "Play" at bounding box center [1076, 580] width 12 height 7
click at [1071, 580] on span "Pause" at bounding box center [1077, 580] width 18 height 7
click at [1071, 580] on span "Play" at bounding box center [1076, 580] width 12 height 7
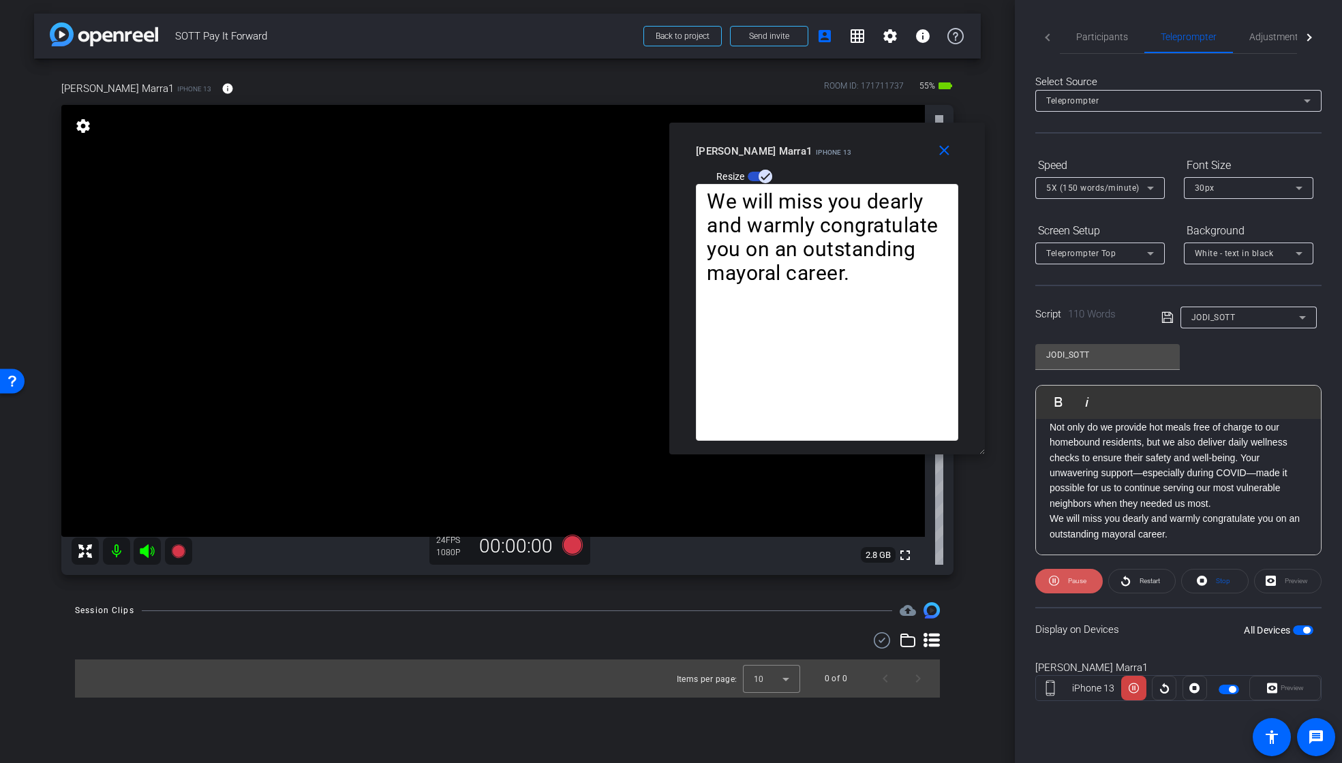
click at [1071, 580] on span "Pause" at bounding box center [1077, 580] width 18 height 7
click at [1148, 581] on span "Restart" at bounding box center [1149, 580] width 20 height 7
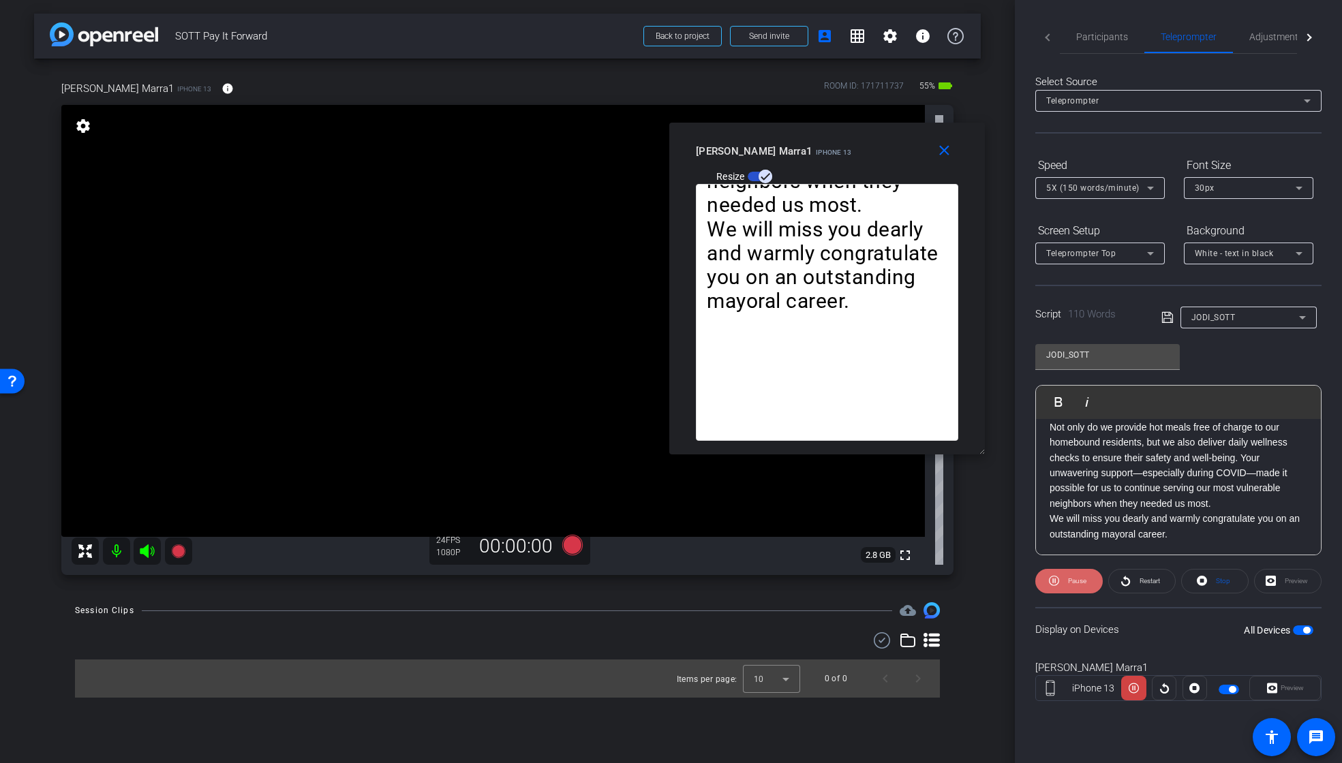
click at [1071, 579] on span "Pause" at bounding box center [1077, 580] width 18 height 7
click at [1081, 578] on span "Play" at bounding box center [1076, 580] width 12 height 7
click at [1074, 580] on span "Pause" at bounding box center [1077, 580] width 18 height 7
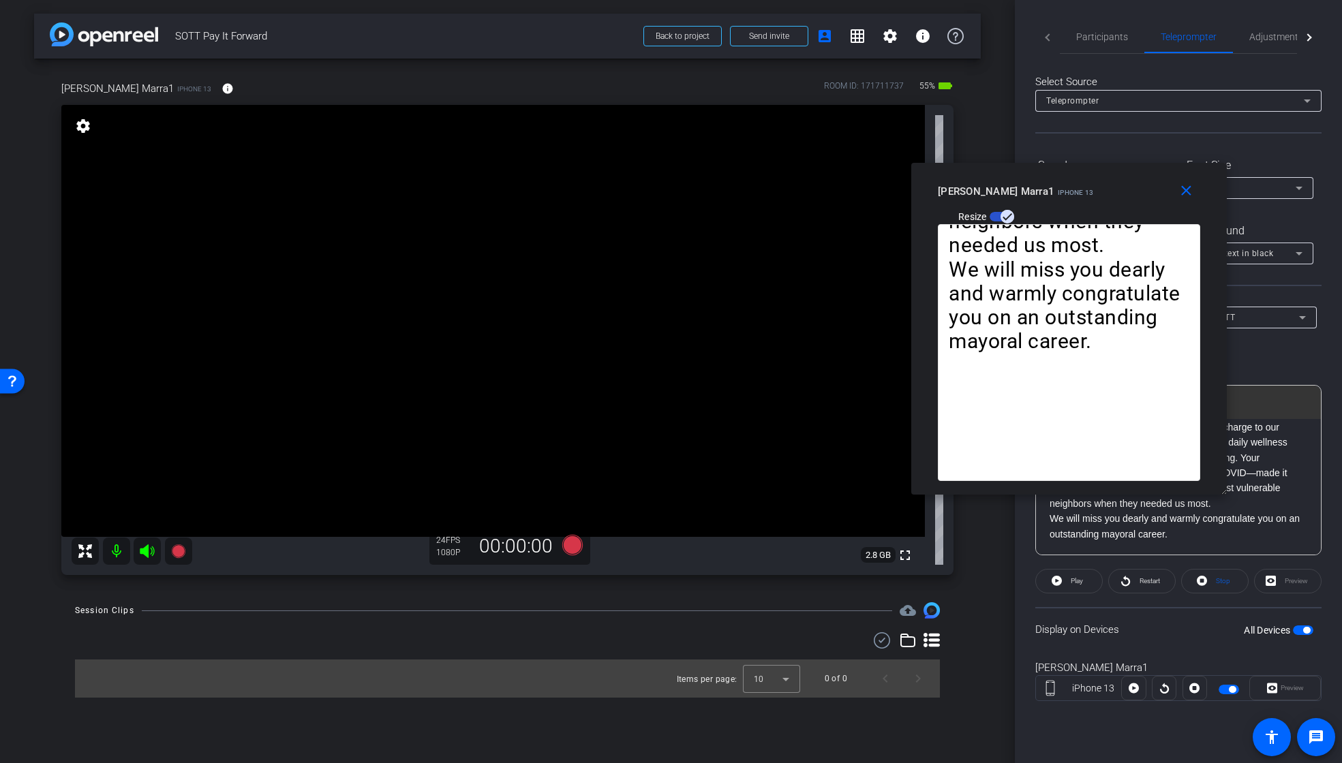
drag, startPoint x: 901, startPoint y: 140, endPoint x: 1143, endPoint y: 176, distance: 244.6
click at [1143, 176] on div "close [PERSON_NAME] Marra1 iPhone 13 Resize" at bounding box center [1068, 193] width 315 height 61
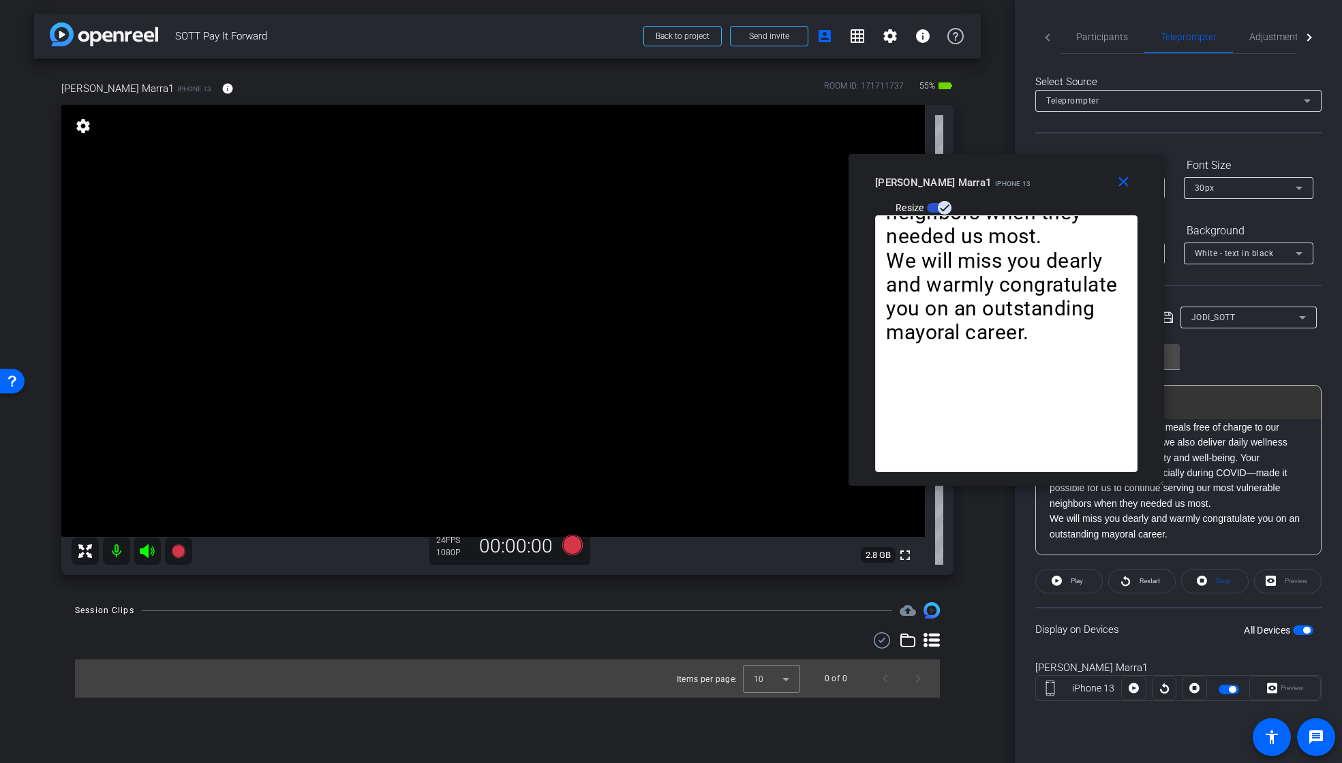
drag, startPoint x: 1083, startPoint y: 168, endPoint x: 1013, endPoint y: 156, distance: 70.6
click at [1015, 157] on div "close [PERSON_NAME] Marra1 iPhone 13 Resize" at bounding box center [1005, 184] width 315 height 61
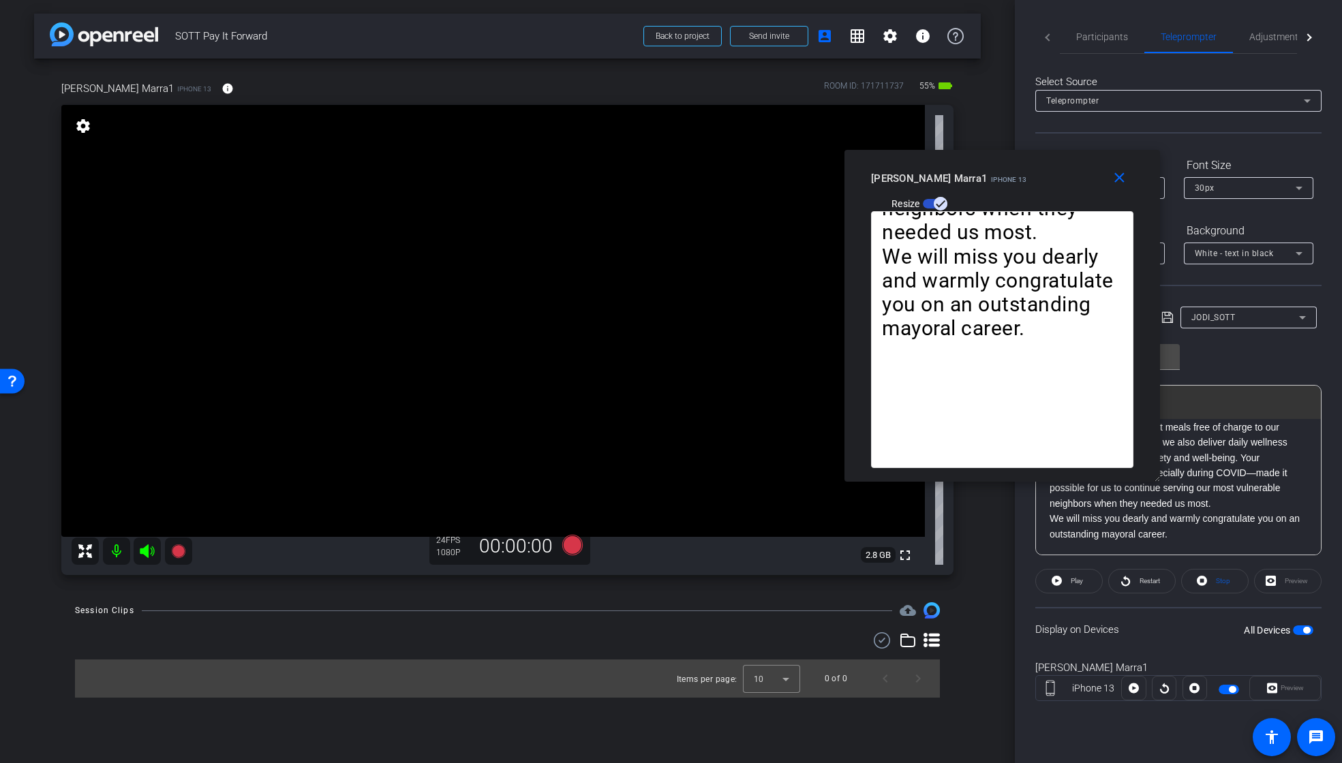
drag, startPoint x: 1099, startPoint y: 40, endPoint x: 1110, endPoint y: 61, distance: 24.4
click at [1099, 40] on span "Participants" at bounding box center [1102, 37] width 52 height 10
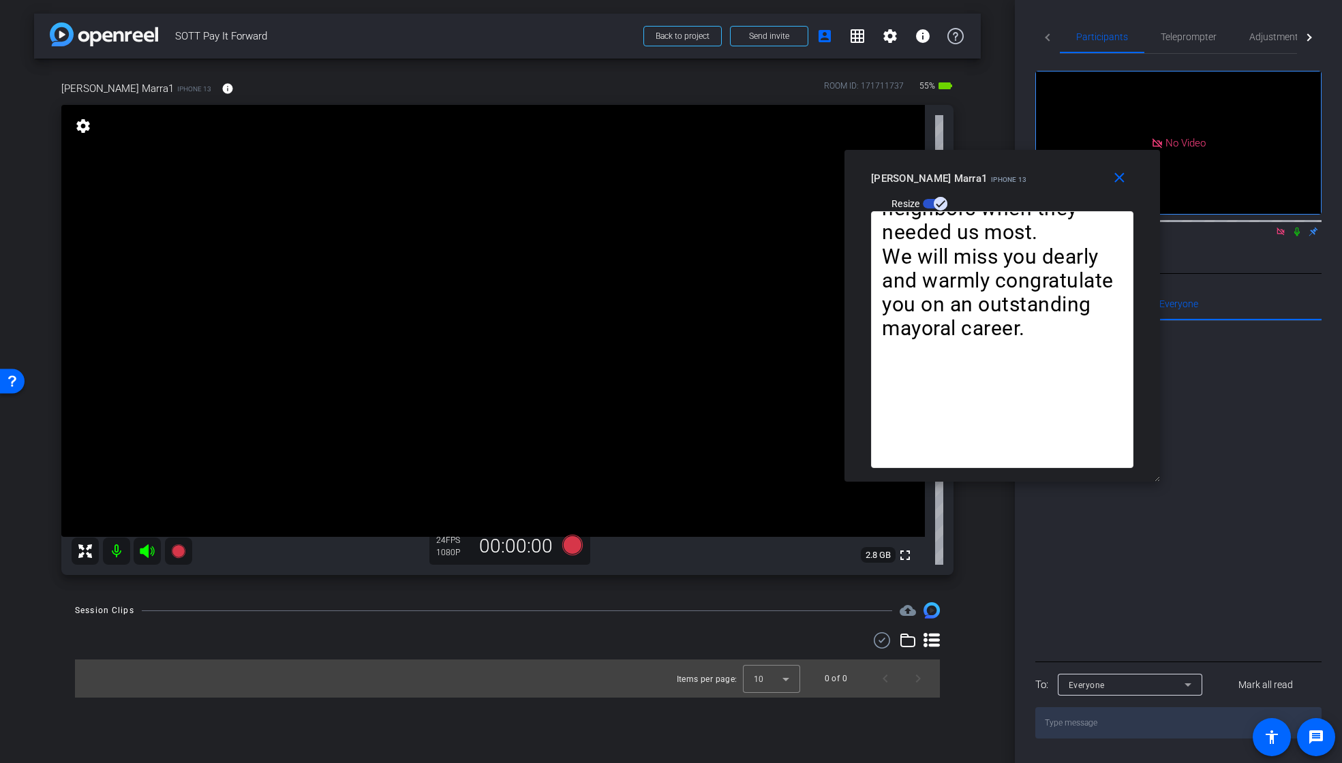
click at [1278, 227] on icon at bounding box center [1280, 232] width 11 height 10
click at [1258, 236] on icon at bounding box center [1263, 232] width 11 height 10
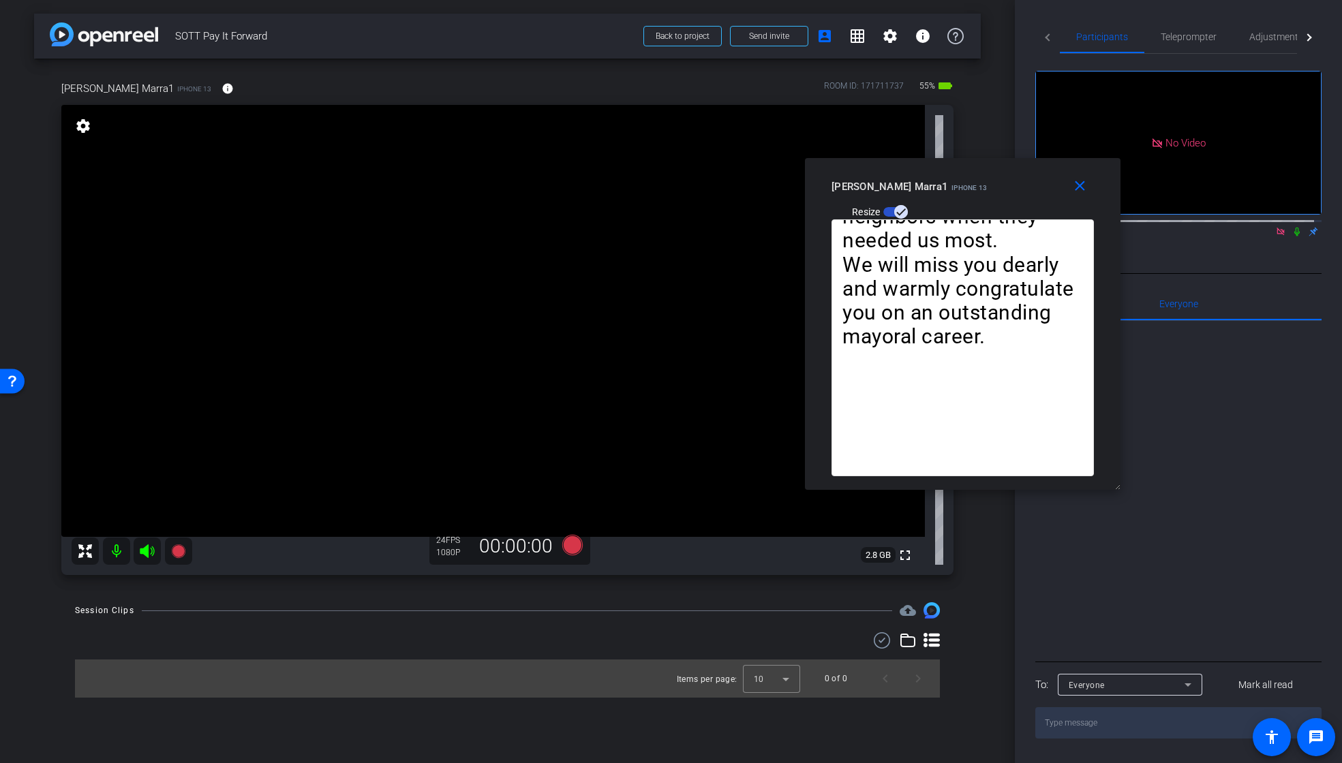
drag, startPoint x: 1081, startPoint y: 161, endPoint x: 1048, endPoint y: 168, distance: 34.1
click at [1048, 168] on div "close [PERSON_NAME] Marra1 iPhone 13 Resize" at bounding box center [962, 188] width 315 height 61
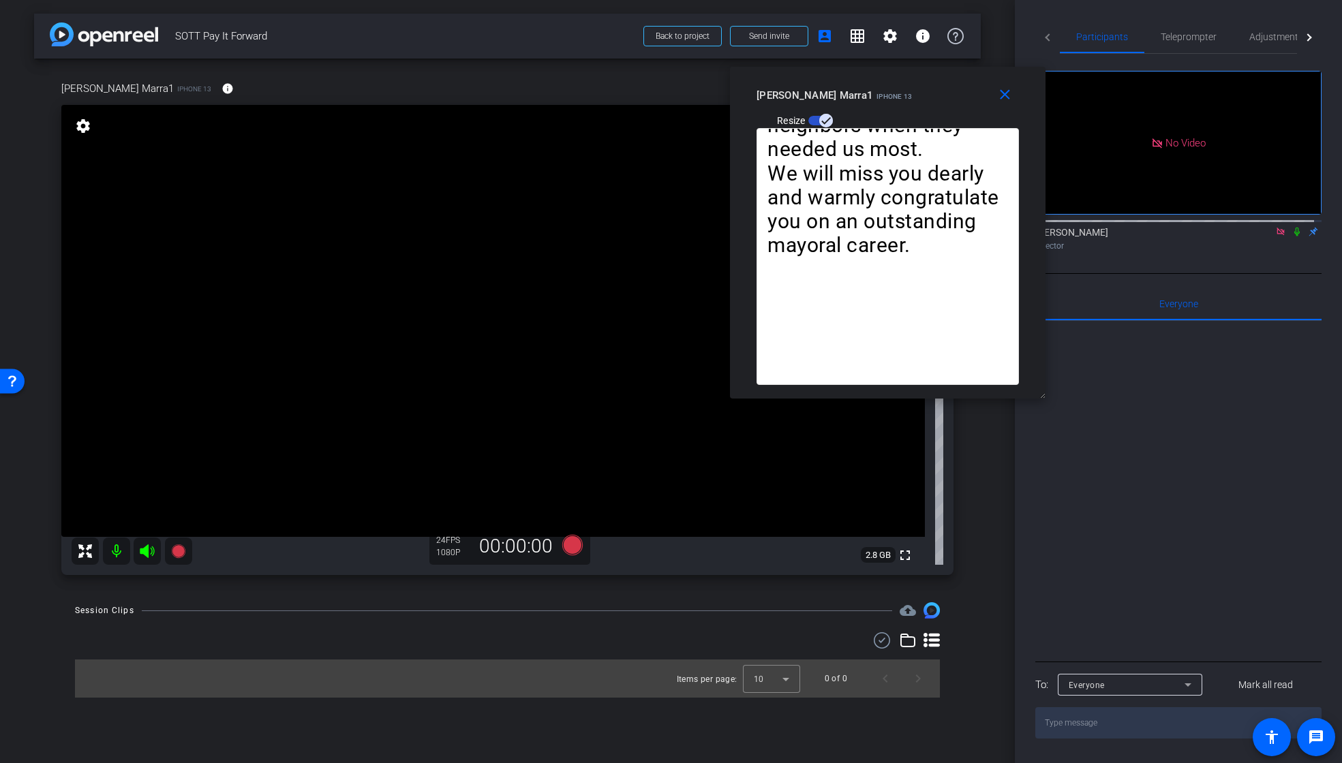
drag, startPoint x: 1037, startPoint y: 172, endPoint x: 962, endPoint y: 80, distance: 118.7
click at [962, 80] on div "close [PERSON_NAME] Marra1 iPhone 13 Resize" at bounding box center [887, 97] width 315 height 61
click at [1198, 37] on span "Teleprompter" at bounding box center [1188, 37] width 56 height 10
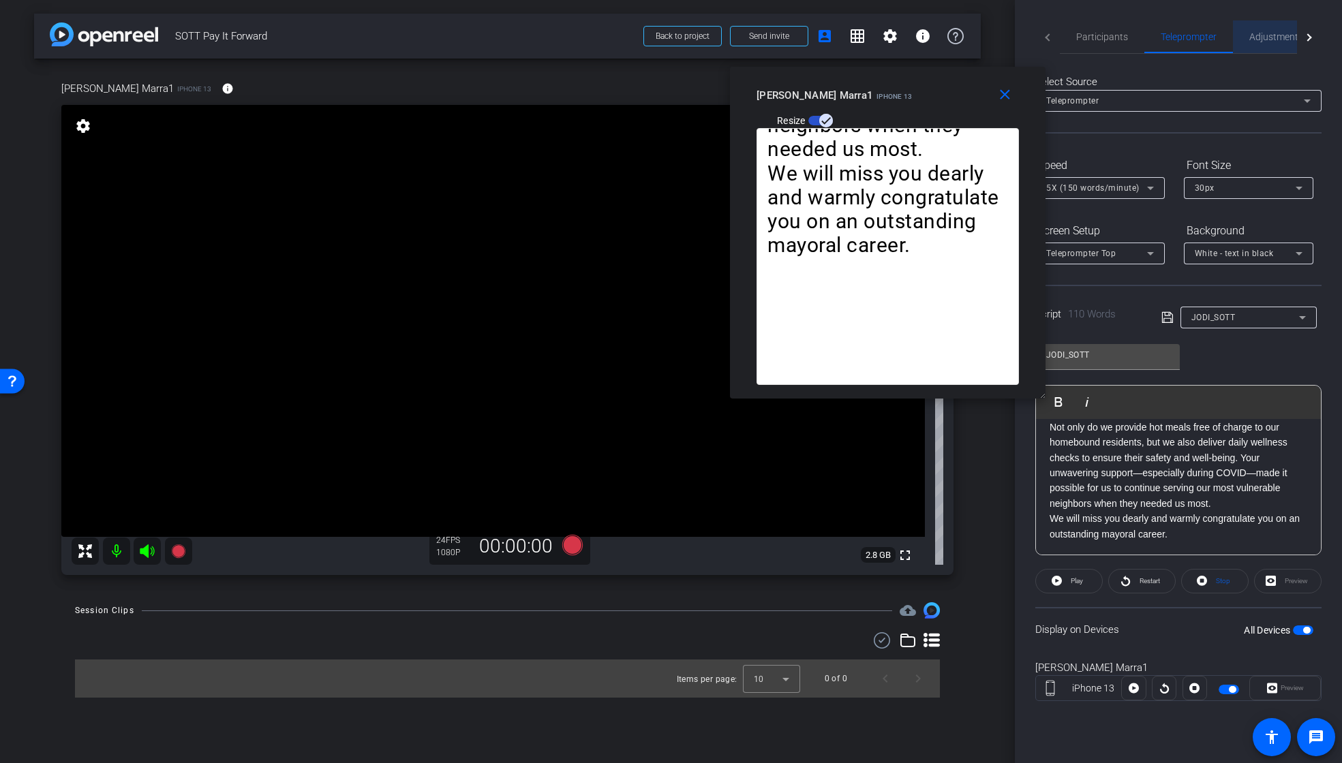
click at [1273, 37] on span "Adjustments" at bounding box center [1276, 37] width 54 height 10
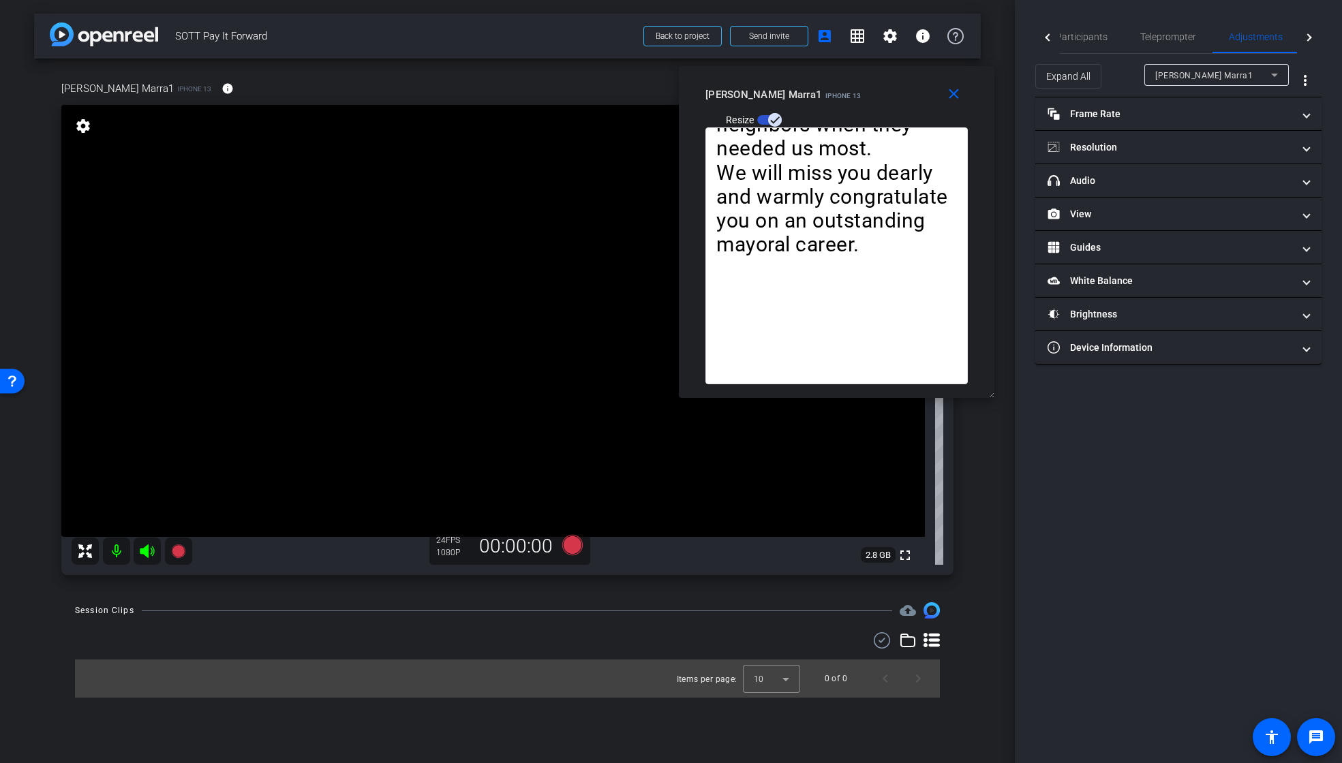
drag, startPoint x: 863, startPoint y: 76, endPoint x: 813, endPoint y: 75, distance: 50.4
click at [813, 75] on div "close [PERSON_NAME] Marra1 iPhone 13 Resize" at bounding box center [836, 96] width 315 height 61
click at [1096, 145] on mat-panel-title "Resolution" at bounding box center [1169, 147] width 245 height 14
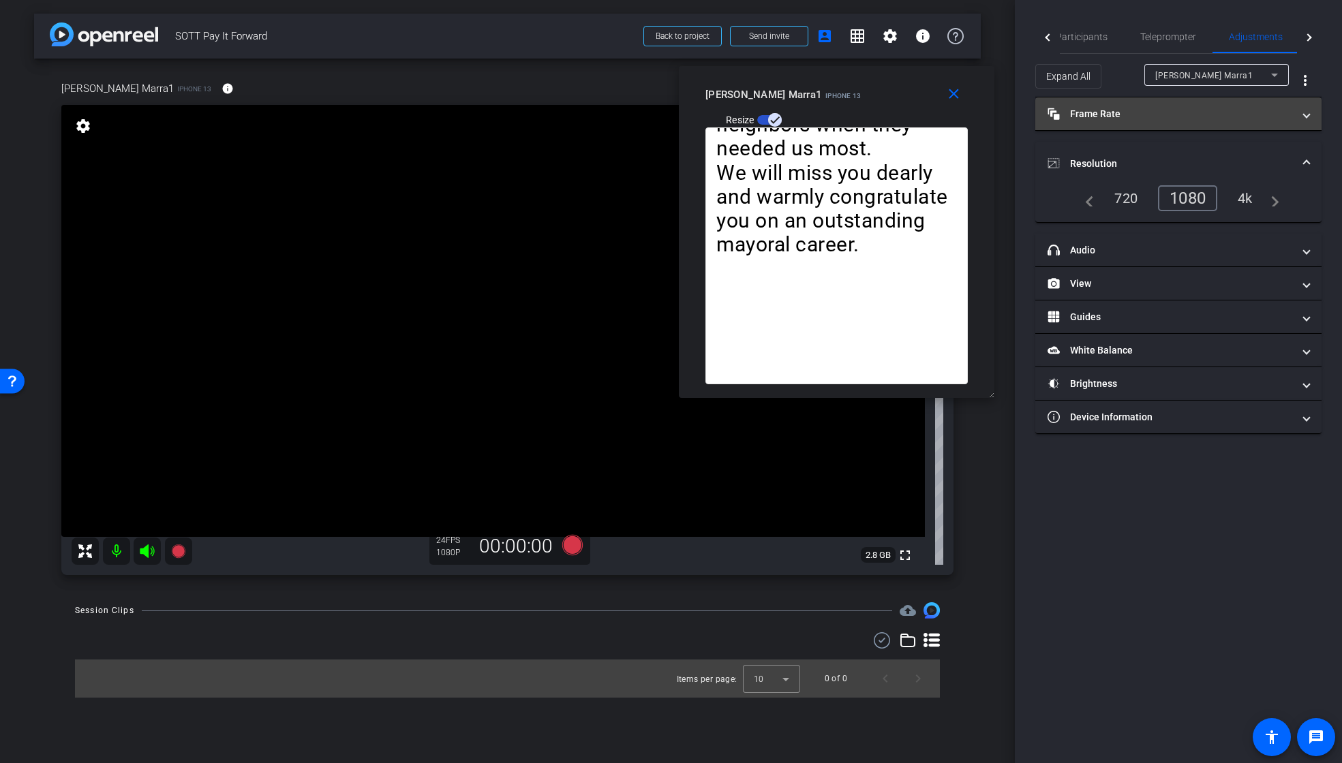
click at [1102, 112] on mat-panel-title "Frame Rate Frame Rate" at bounding box center [1169, 114] width 245 height 14
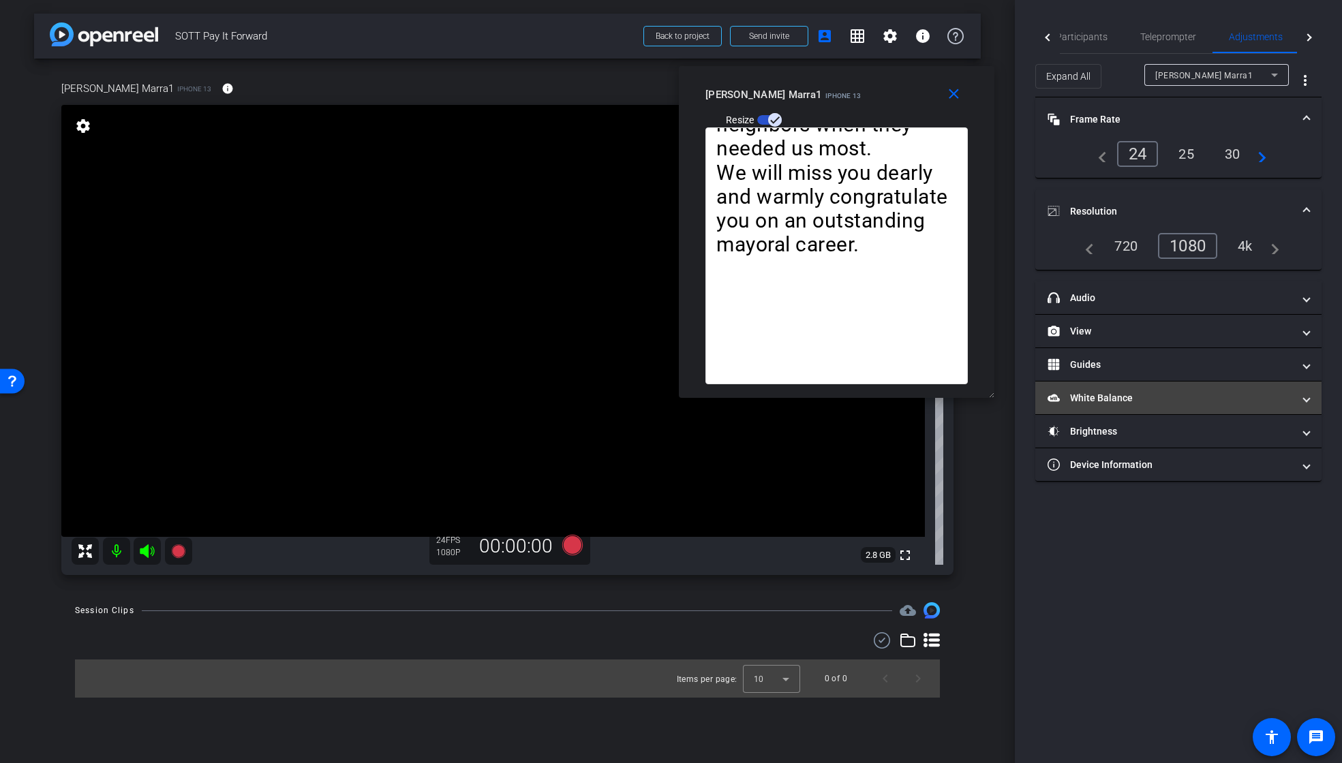
click at [1109, 396] on mat-panel-title "White Balance White Balance" at bounding box center [1169, 398] width 245 height 14
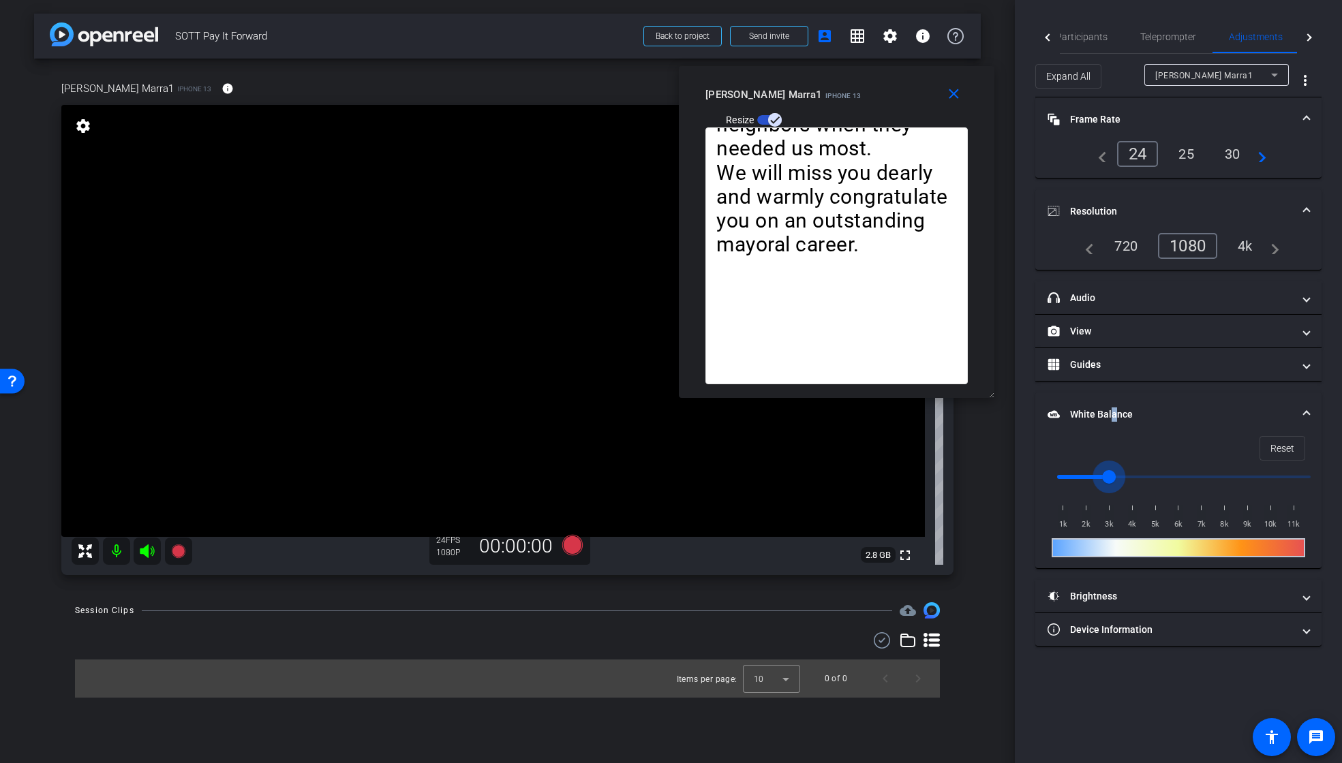
drag, startPoint x: 1087, startPoint y: 476, endPoint x: 1109, endPoint y: 476, distance: 21.8
click at [1108, 476] on input "range" at bounding box center [1183, 477] width 282 height 30
drag, startPoint x: 1111, startPoint y: 476, endPoint x: 1156, endPoint y: 477, distance: 45.7
click at [1156, 477] on input "range" at bounding box center [1183, 477] width 282 height 30
drag, startPoint x: 1156, startPoint y: 477, endPoint x: 1113, endPoint y: 477, distance: 42.9
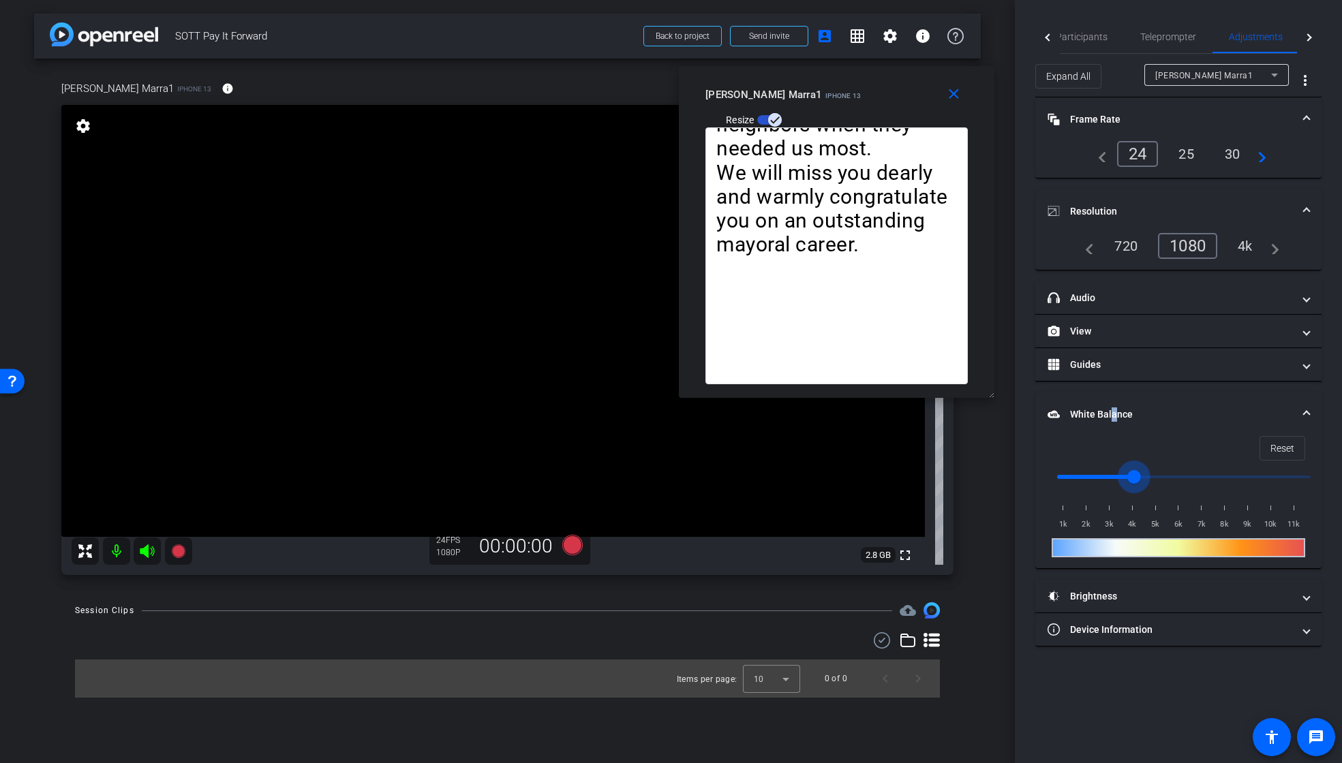
click at [1113, 477] on input "range" at bounding box center [1183, 477] width 282 height 30
click at [1115, 476] on input "range" at bounding box center [1183, 477] width 282 height 30
click at [1111, 476] on input "range" at bounding box center [1183, 477] width 282 height 30
click at [1113, 476] on input "range" at bounding box center [1183, 477] width 282 height 30
type input "3500"
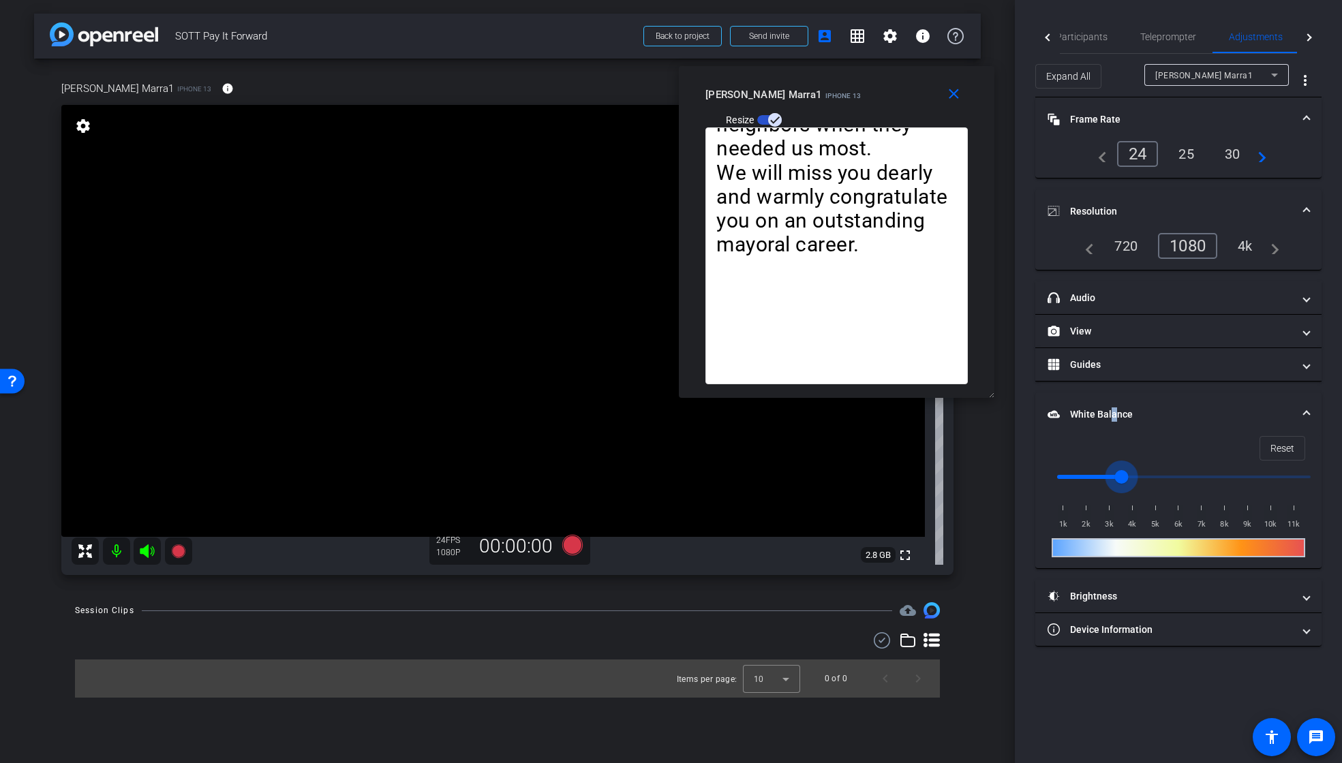
click at [1115, 476] on input "range" at bounding box center [1183, 477] width 282 height 30
click at [905, 557] on mat-icon "fullscreen" at bounding box center [905, 555] width 16 height 16
click at [78, 129] on mat-icon "settings" at bounding box center [83, 126] width 19 height 16
click at [221, 91] on mat-icon "info" at bounding box center [227, 88] width 12 height 12
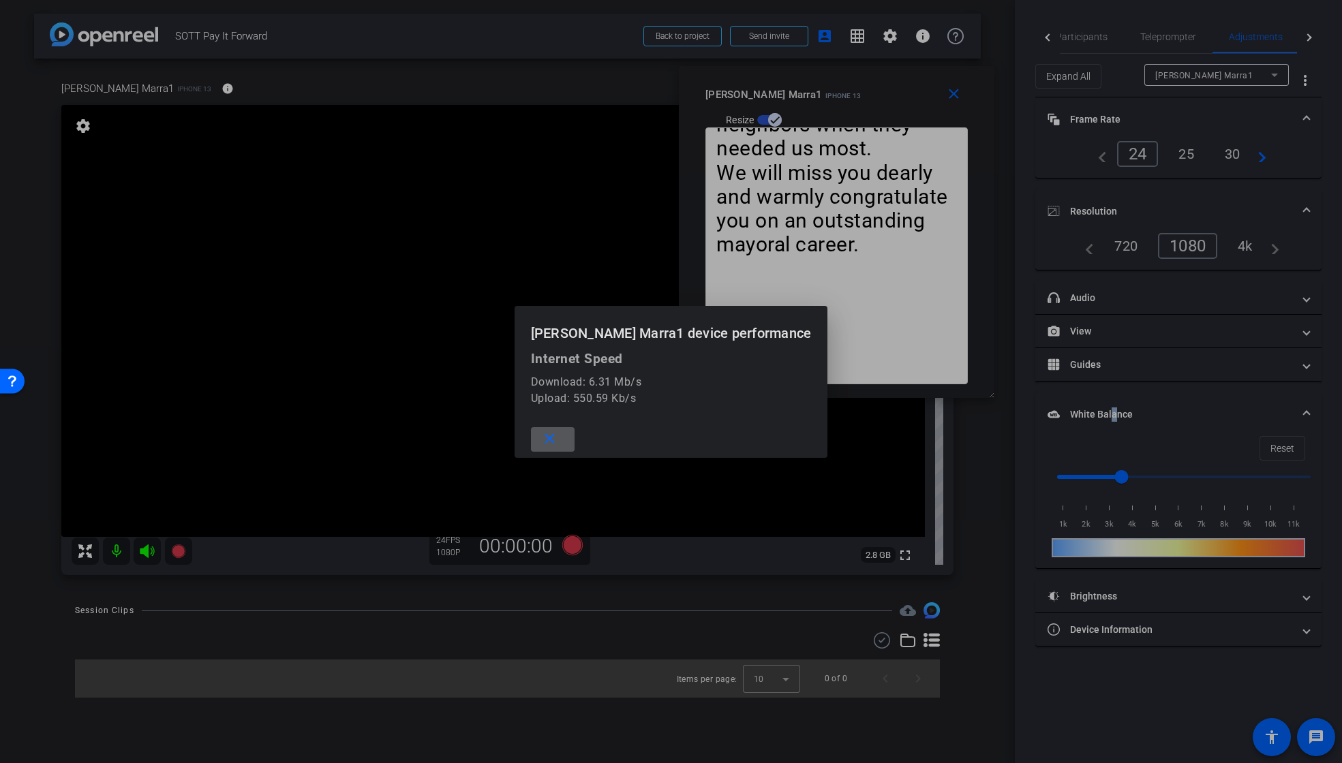
click at [558, 439] on mat-icon "close" at bounding box center [549, 439] width 17 height 17
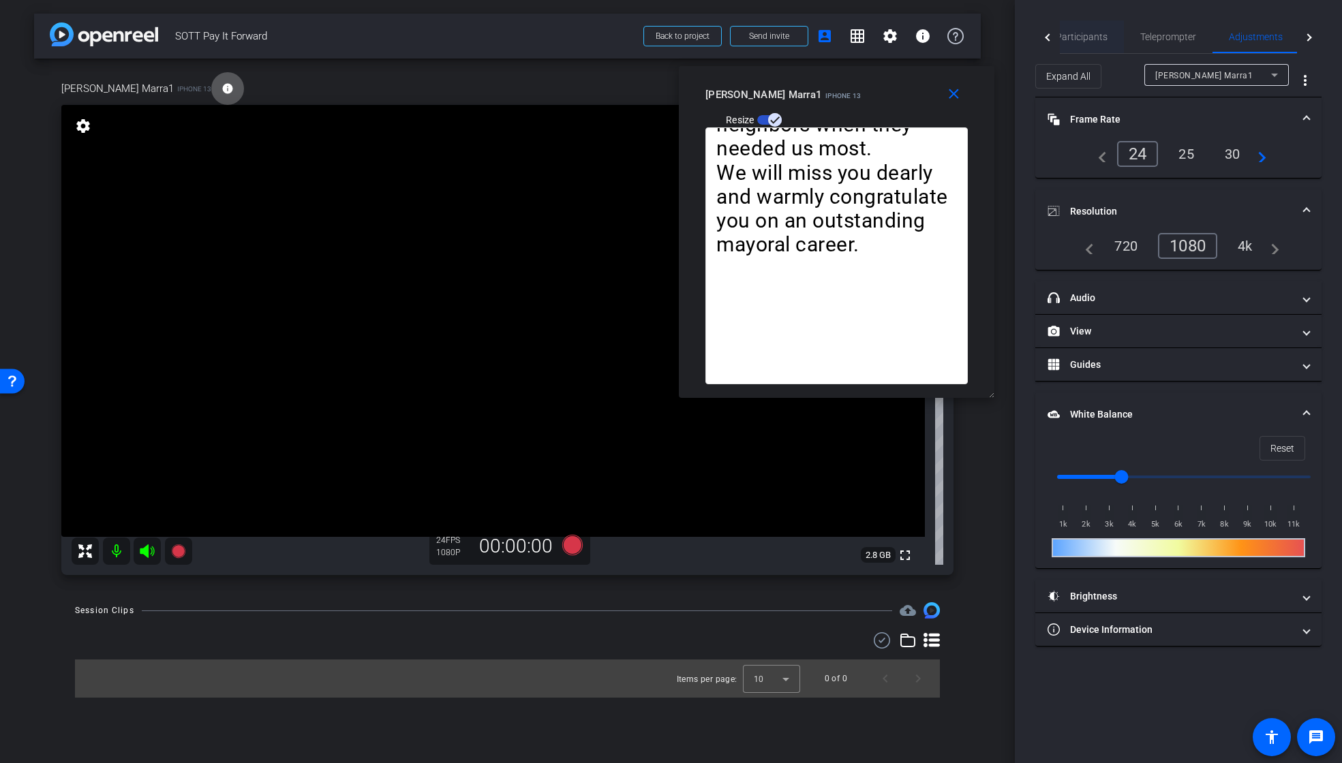
click at [1093, 36] on span "Participants" at bounding box center [1081, 37] width 52 height 10
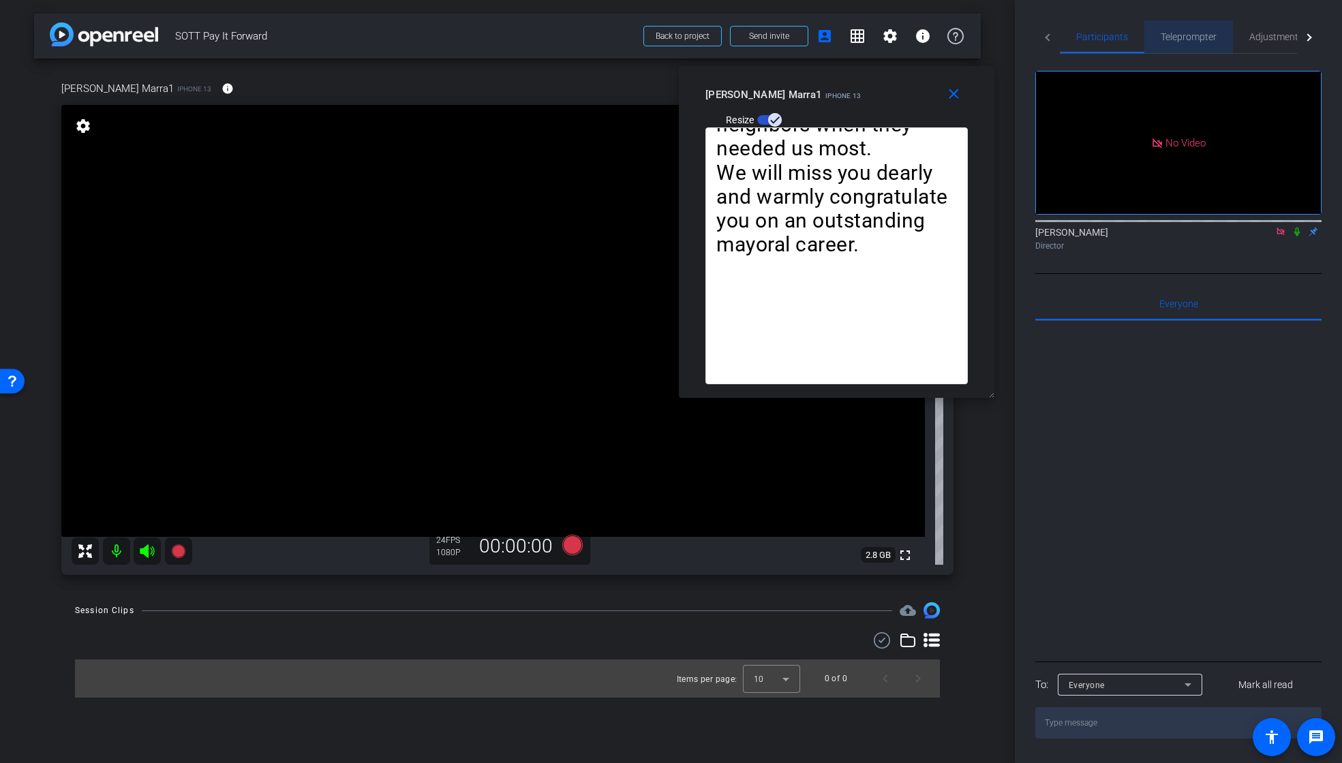
click at [1172, 39] on span "Teleprompter" at bounding box center [1188, 37] width 56 height 10
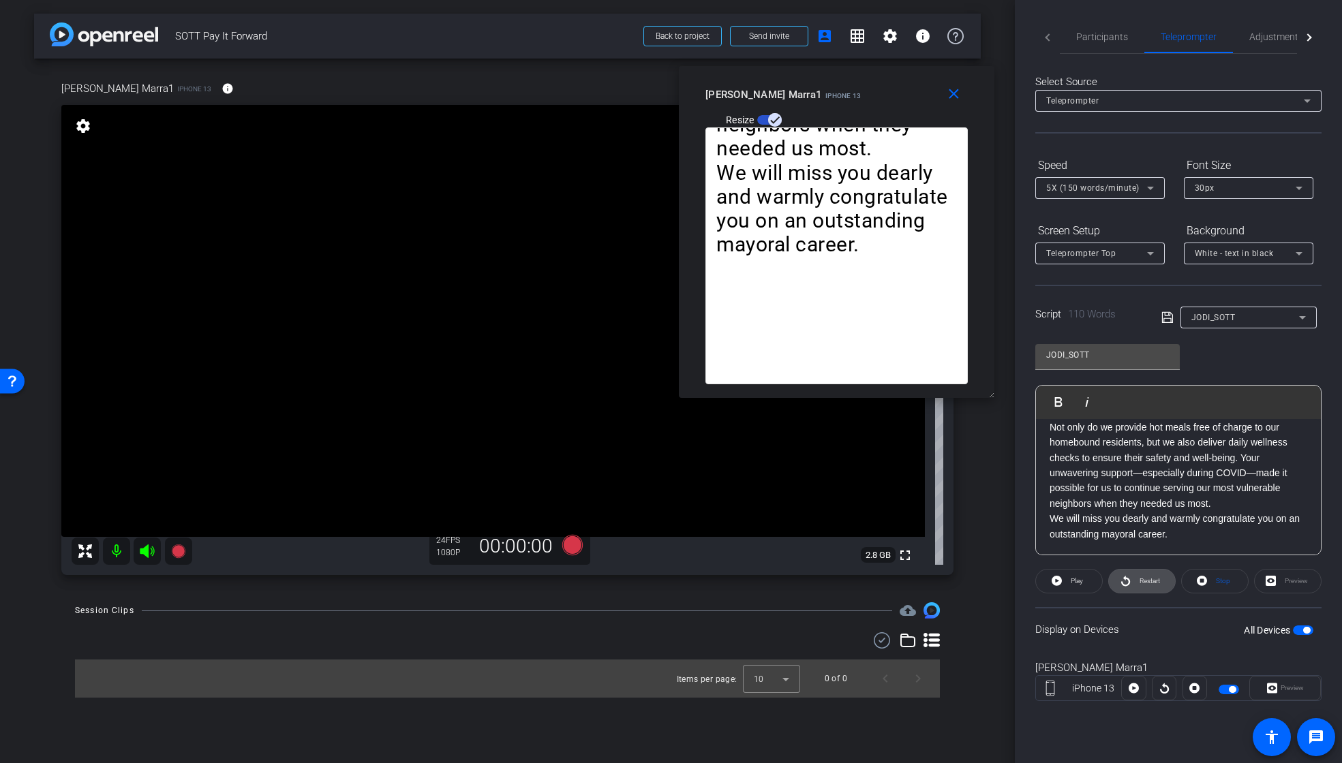
click at [1133, 584] on span at bounding box center [1142, 581] width 66 height 33
click at [1076, 581] on span "Pause" at bounding box center [1077, 580] width 18 height 7
click at [1070, 580] on span "Play" at bounding box center [1076, 580] width 12 height 7
click at [1072, 581] on span "Pause" at bounding box center [1077, 580] width 18 height 7
click at [1071, 581] on span "Play" at bounding box center [1076, 580] width 12 height 7
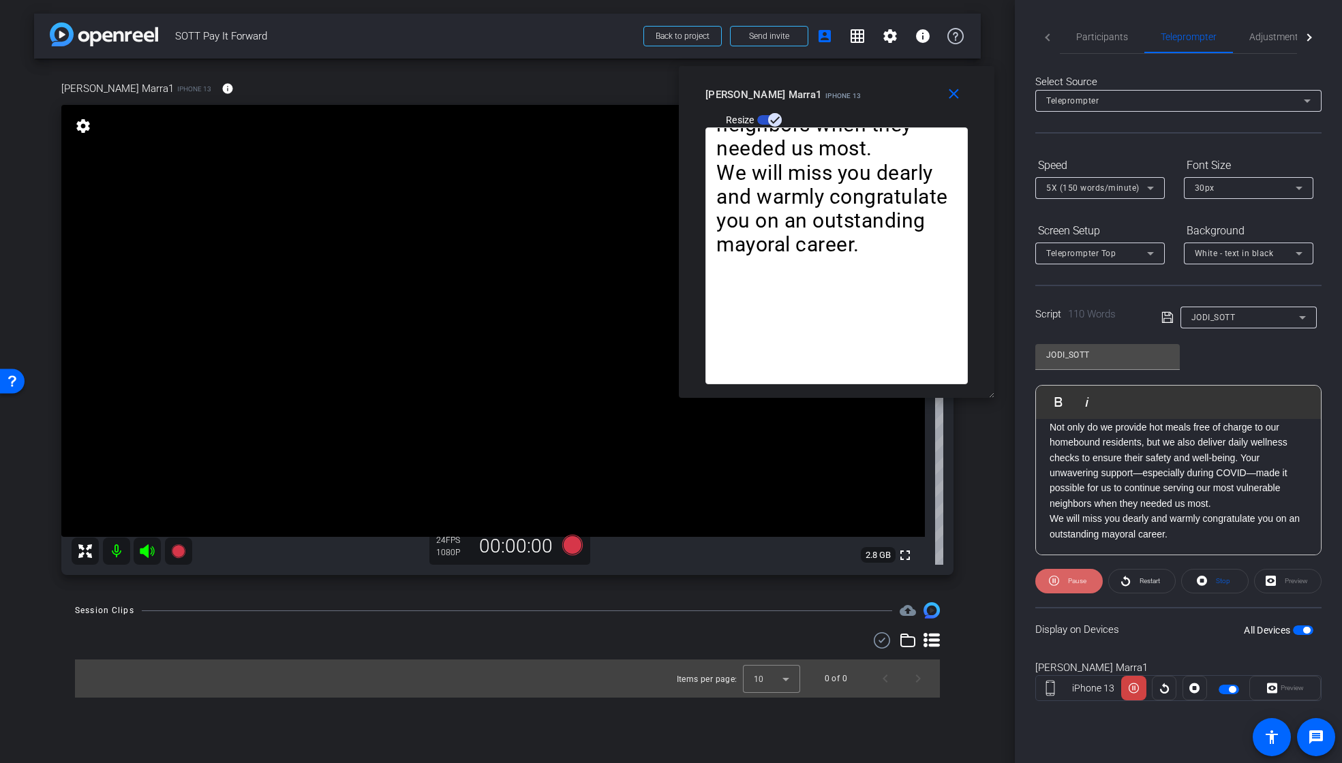
click at [1074, 581] on span "Pause" at bounding box center [1077, 580] width 18 height 7
click at [1147, 582] on span "Restart" at bounding box center [1149, 580] width 20 height 7
click at [1122, 39] on span "Participants" at bounding box center [1102, 37] width 52 height 10
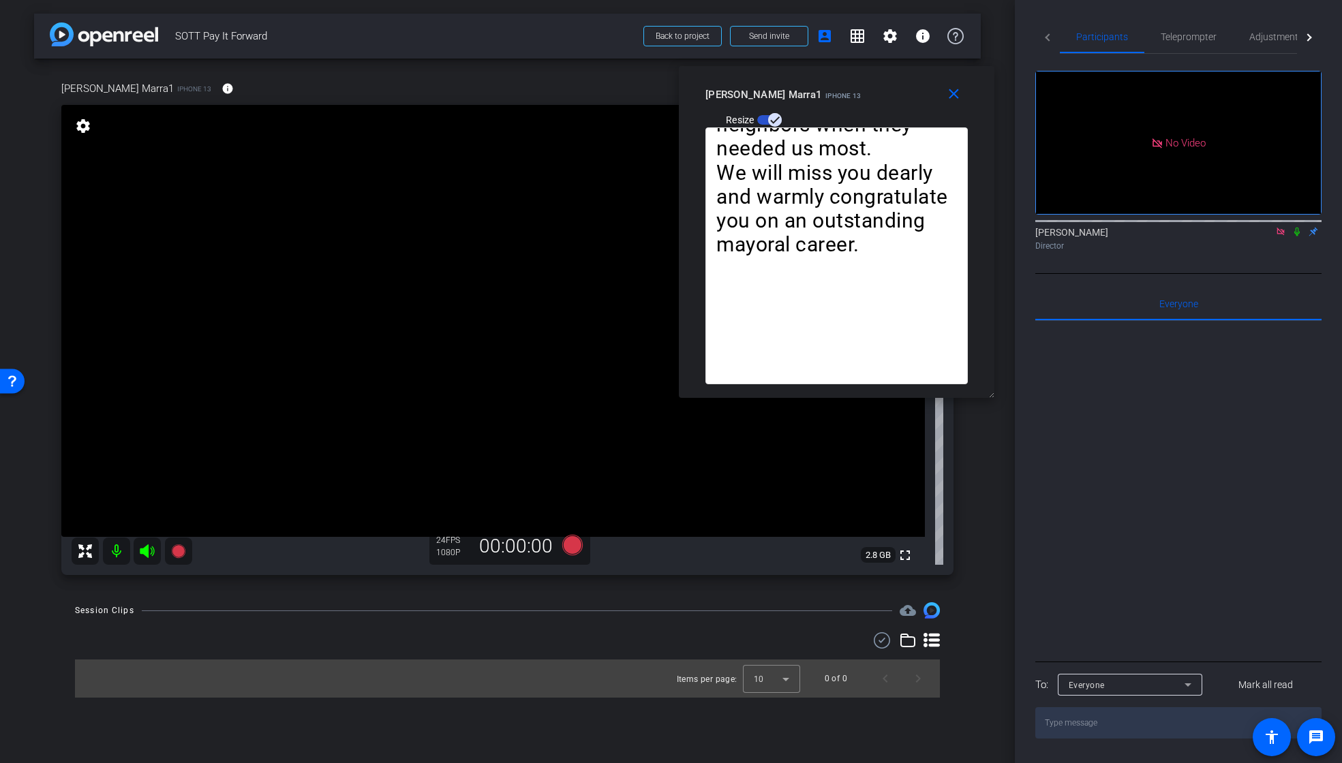
click at [1297, 227] on icon at bounding box center [1296, 232] width 11 height 10
click at [1193, 38] on span "Teleprompter" at bounding box center [1188, 37] width 56 height 10
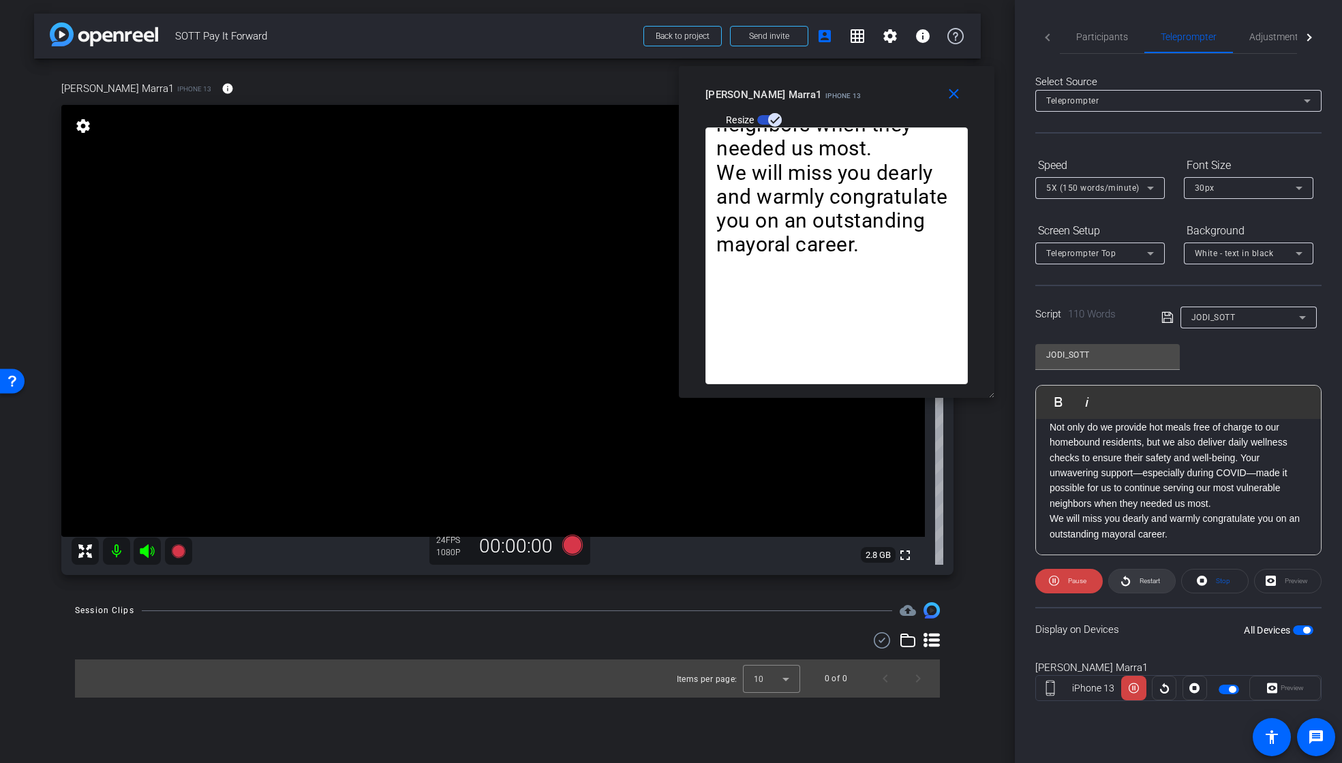
click at [1143, 582] on span "Restart" at bounding box center [1149, 580] width 20 height 7
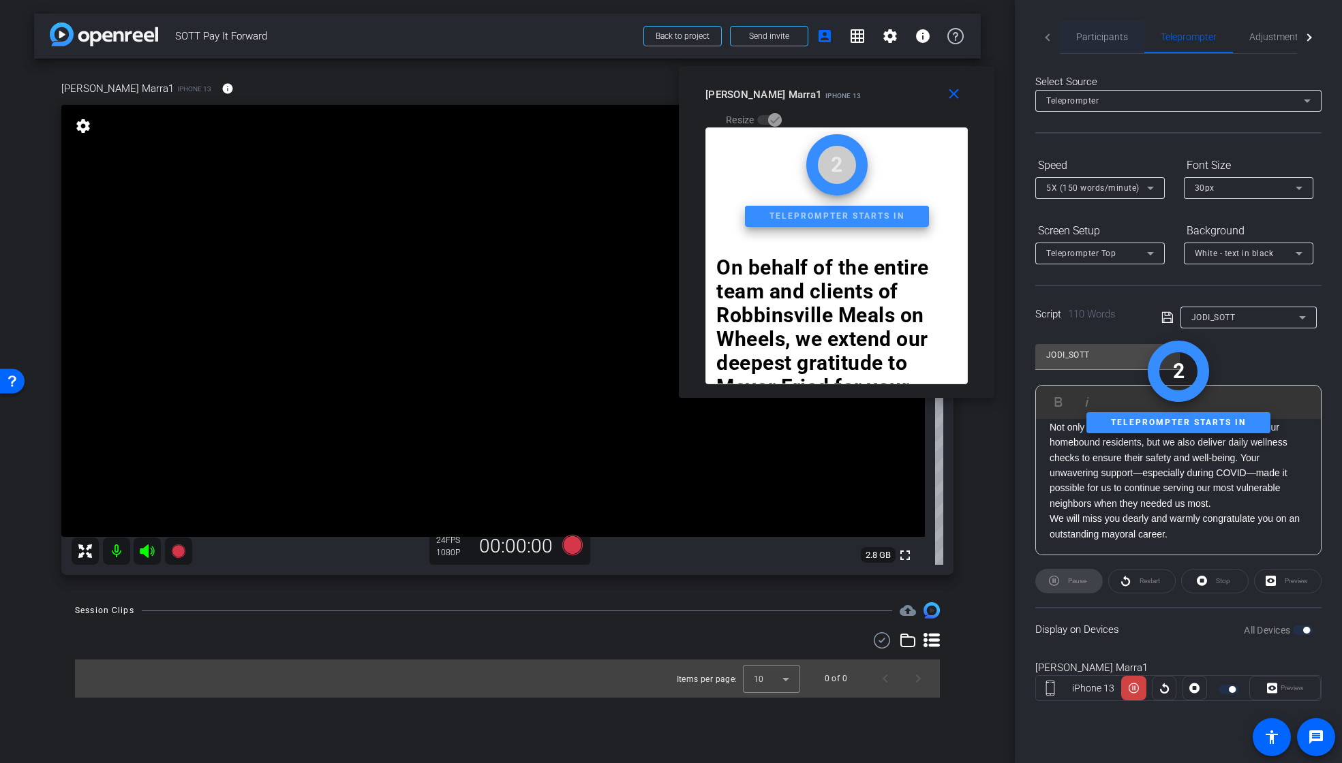
click at [1115, 36] on span "Participants" at bounding box center [1102, 37] width 52 height 10
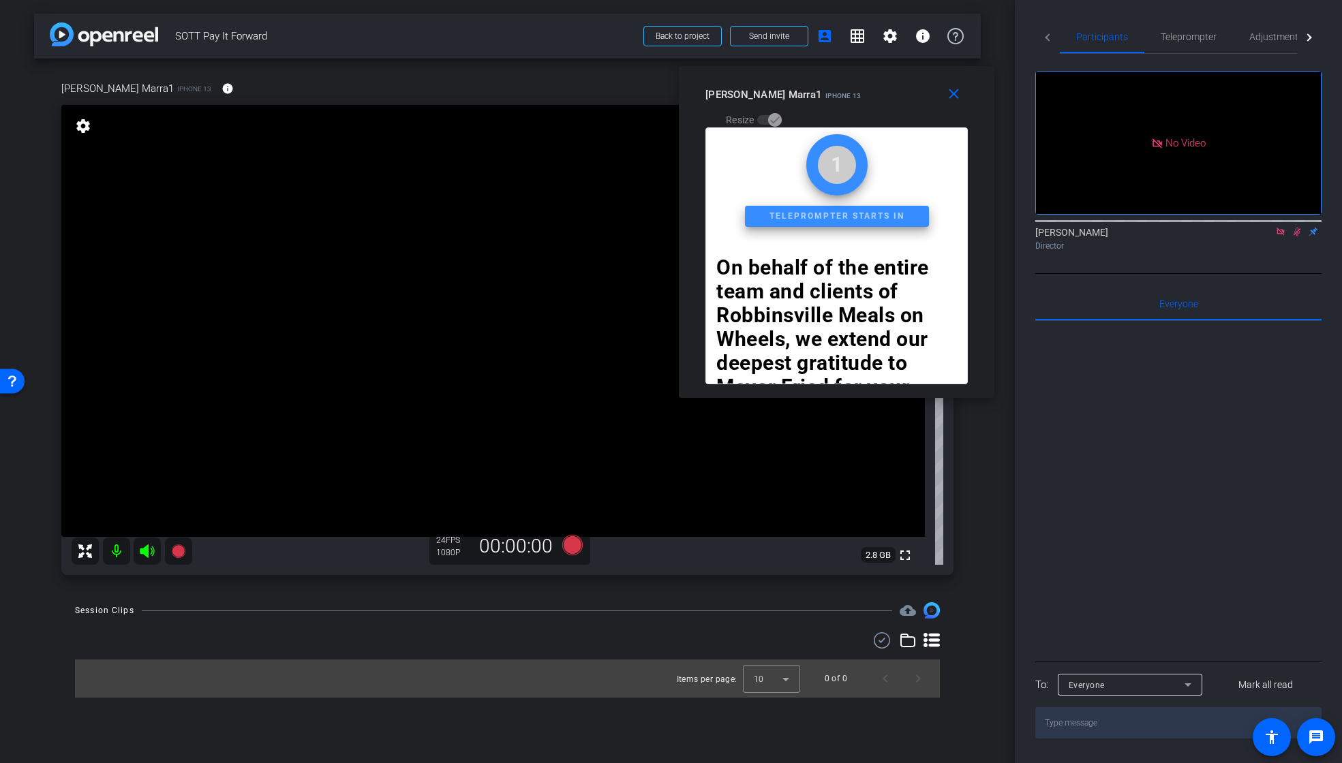
click at [1294, 227] on icon at bounding box center [1296, 232] width 11 height 10
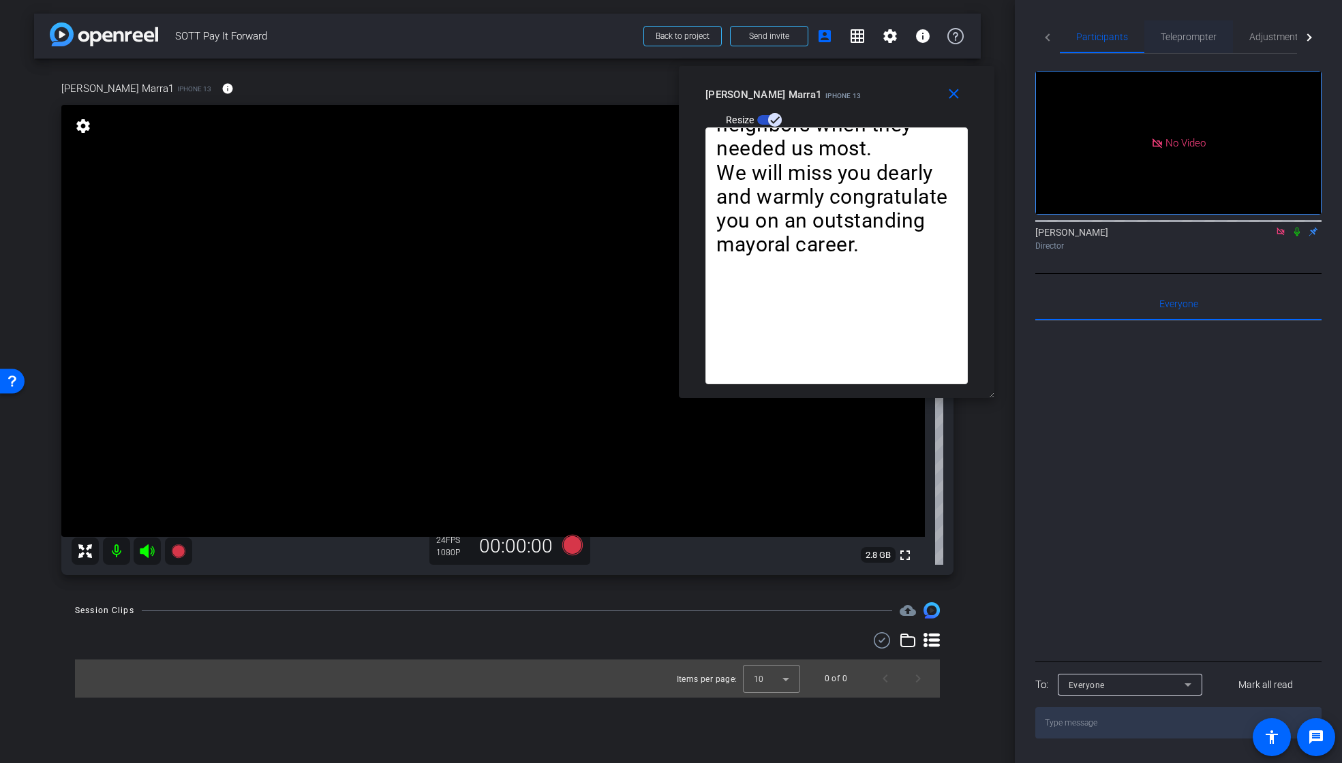
click at [1189, 35] on span "Teleprompter" at bounding box center [1188, 37] width 56 height 10
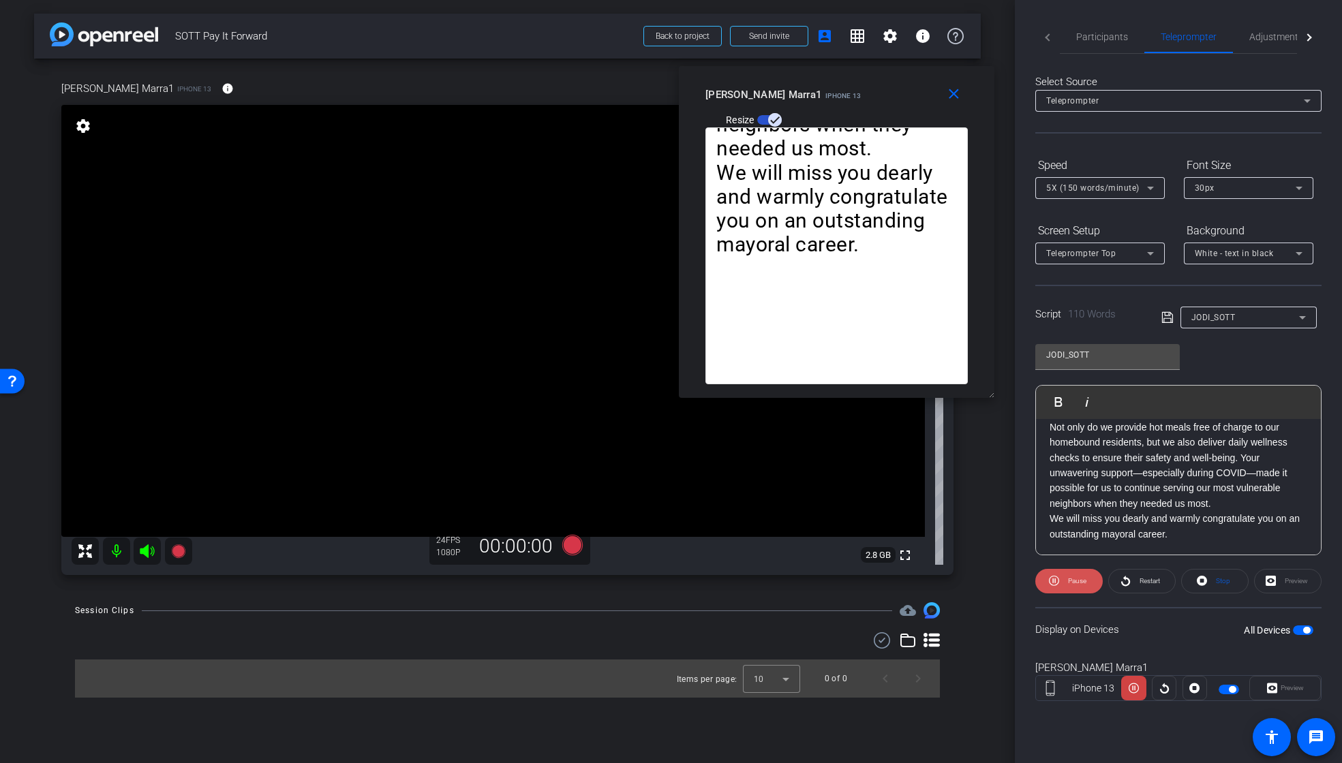
click at [1068, 579] on span "Pause" at bounding box center [1077, 580] width 18 height 7
click at [1115, 36] on span "Participants" at bounding box center [1102, 37] width 52 height 10
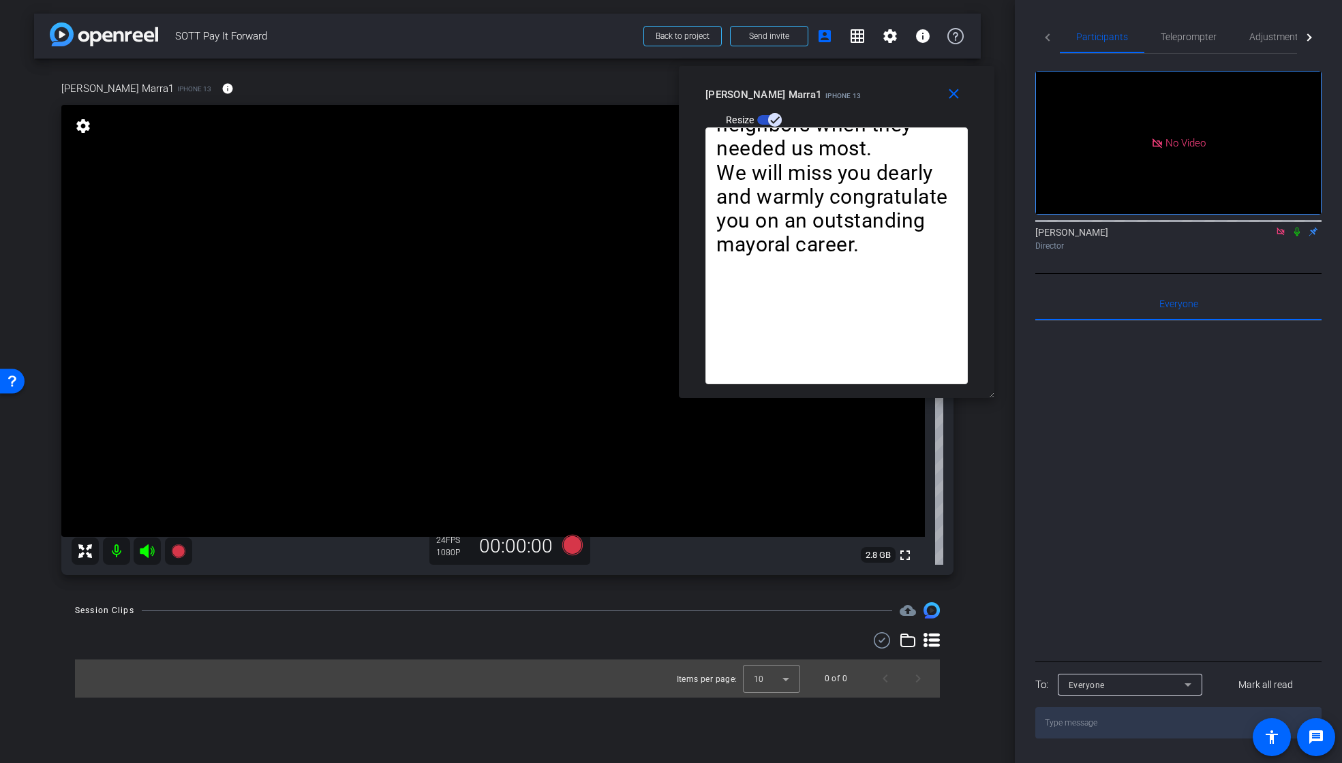
click at [564, 545] on icon at bounding box center [571, 545] width 20 height 20
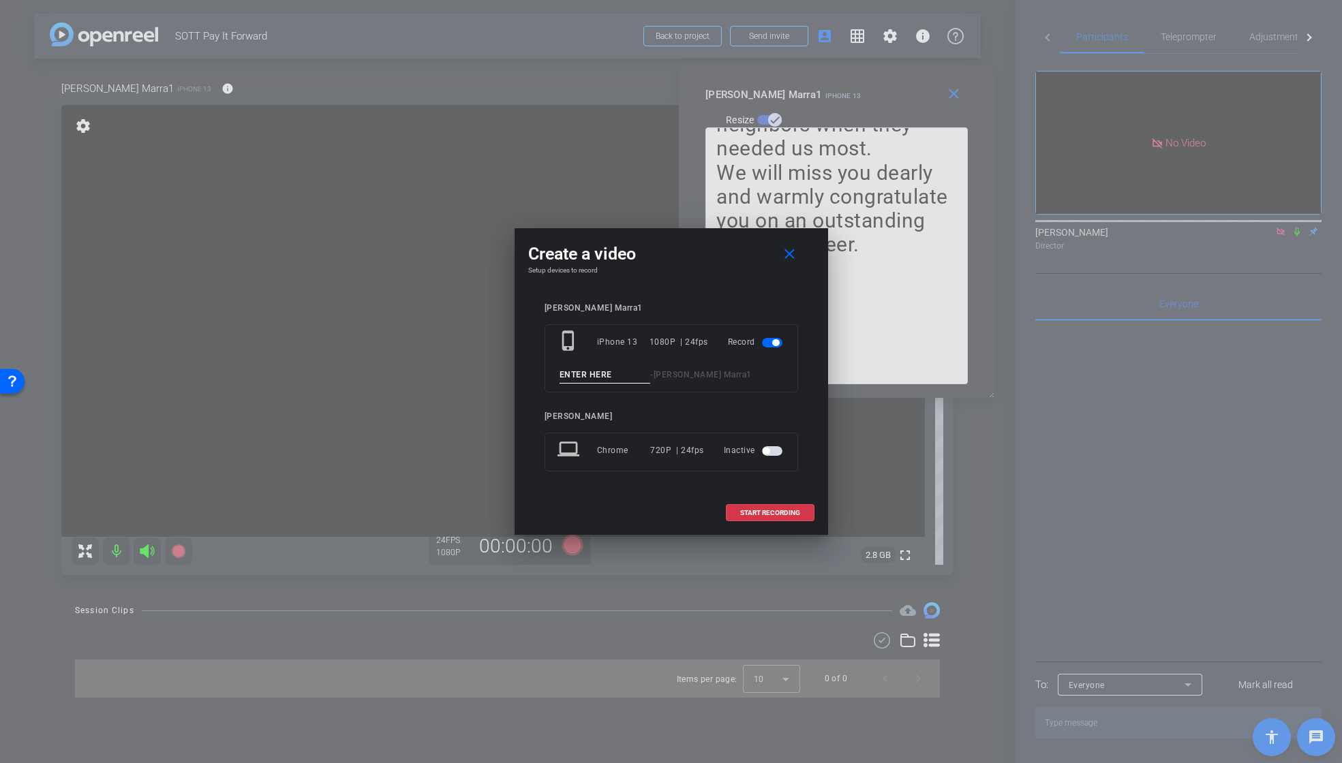
click at [600, 377] on input at bounding box center [604, 375] width 91 height 17
drag, startPoint x: 609, startPoint y: 375, endPoint x: 545, endPoint y: 373, distance: 64.1
click at [545, 373] on div "phone_iphone iPhone 13 1080P | 24fps Record T1_JODI - [PERSON_NAME] Marra1" at bounding box center [670, 358] width 253 height 68
type input "T1_JODI"
click at [779, 510] on span "START RECORDING" at bounding box center [770, 513] width 60 height 7
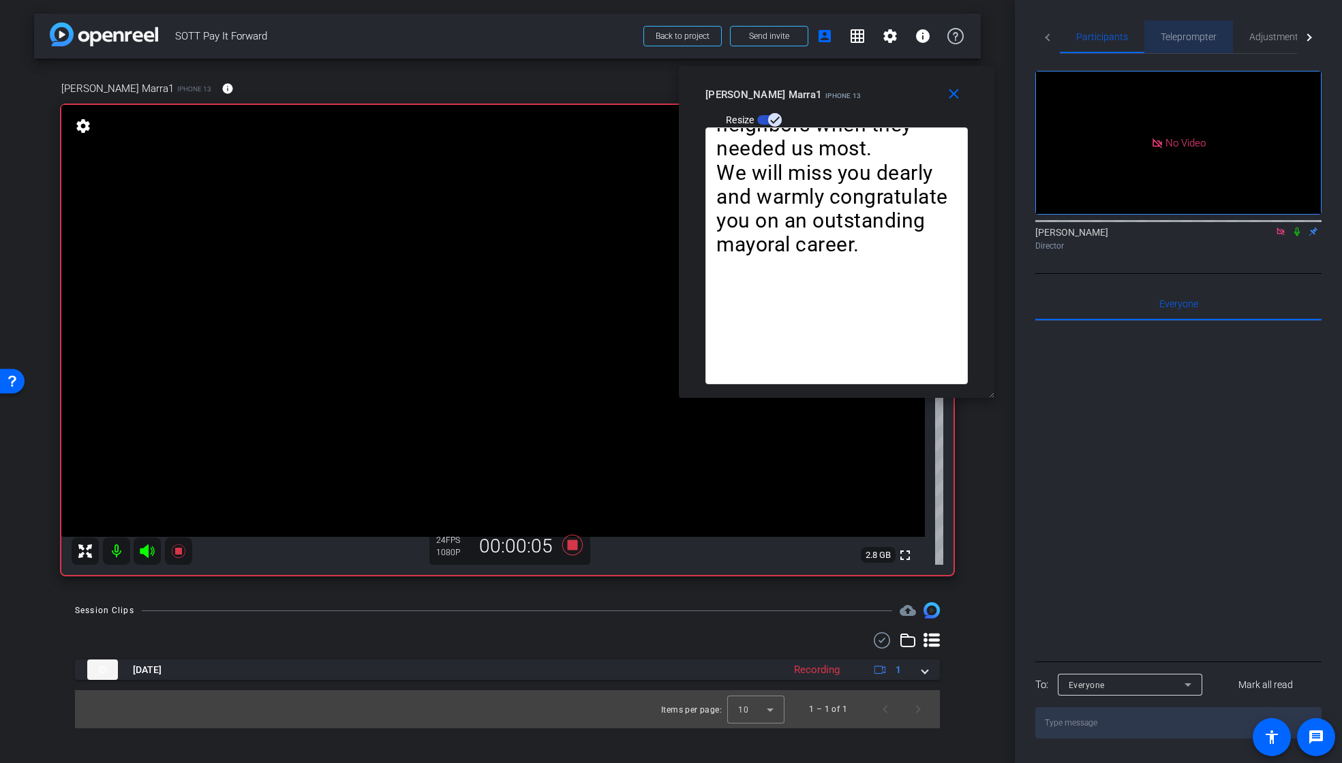
click at [1196, 37] on span "Teleprompter" at bounding box center [1188, 37] width 56 height 10
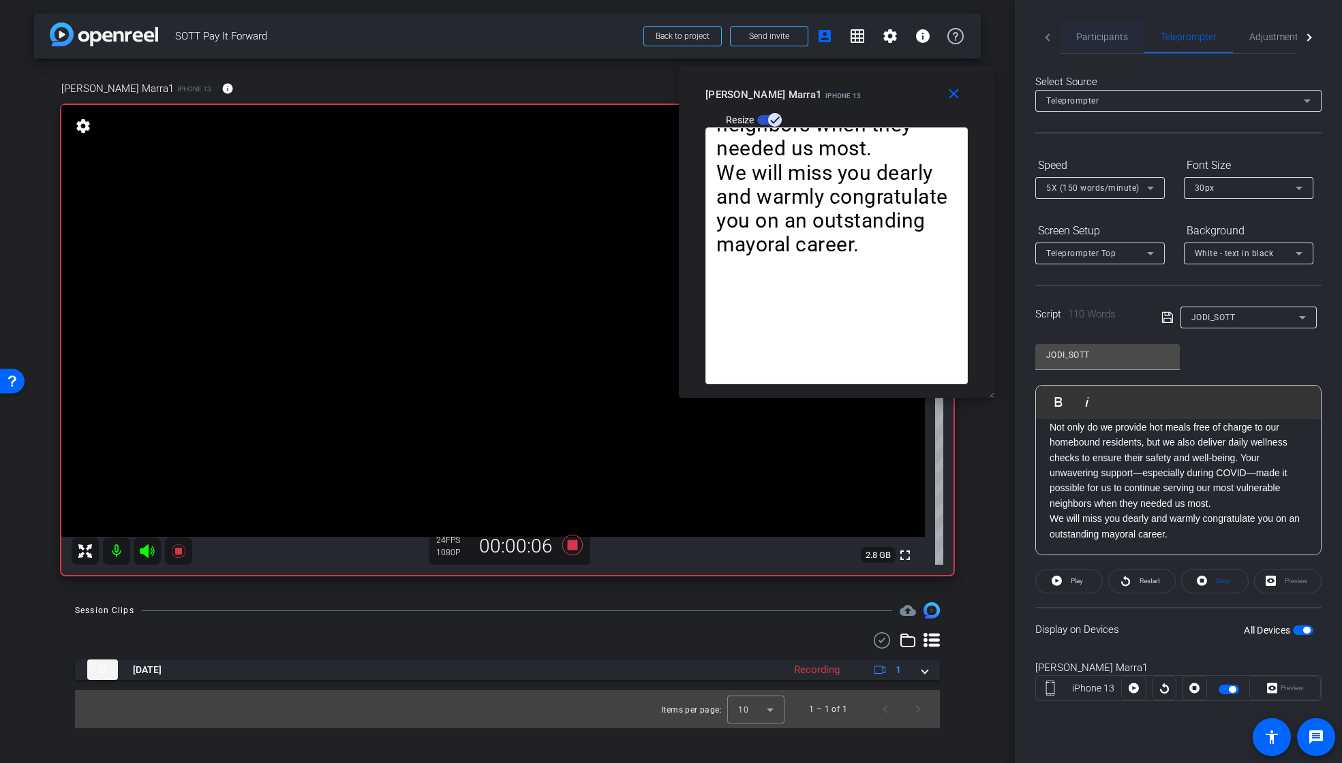
click at [1089, 35] on span "Participants" at bounding box center [1102, 37] width 52 height 10
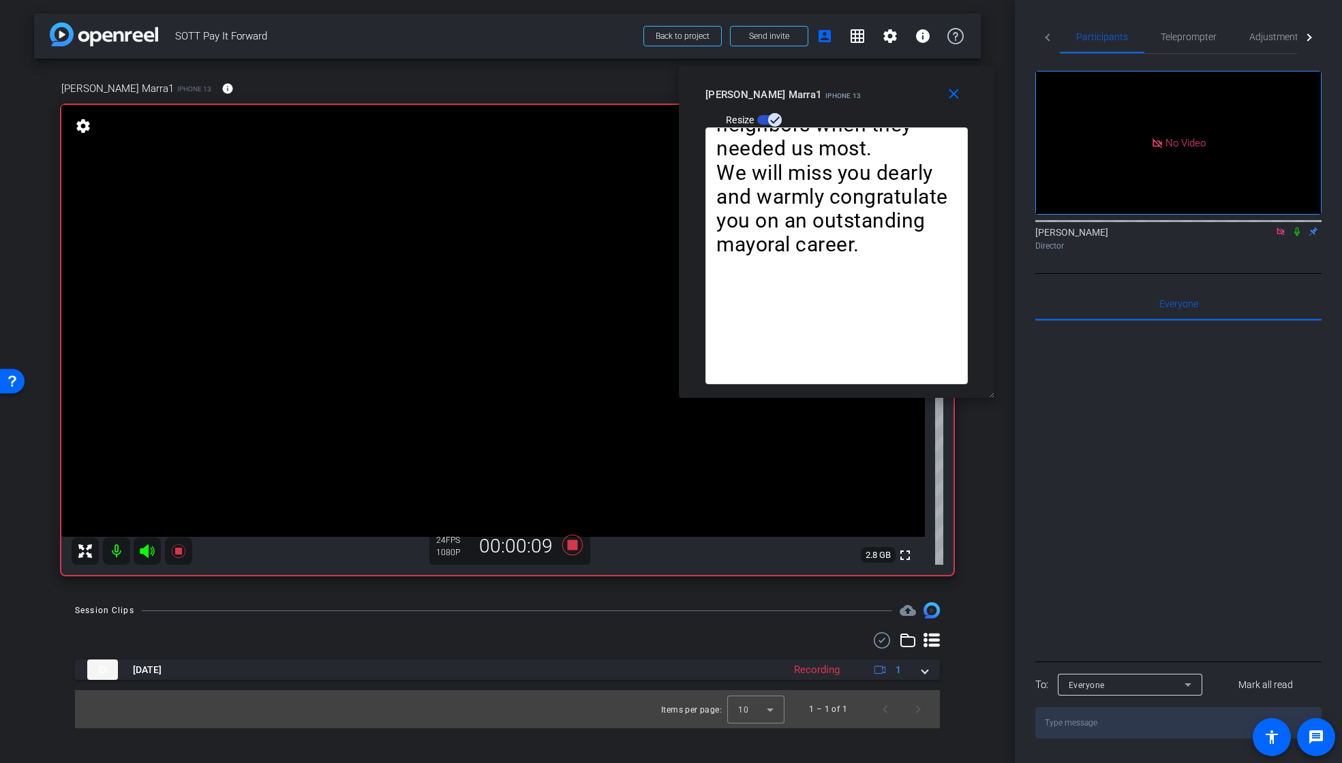
click at [1295, 227] on icon at bounding box center [1296, 232] width 11 height 10
click at [1175, 40] on span "Teleprompter" at bounding box center [1188, 37] width 56 height 10
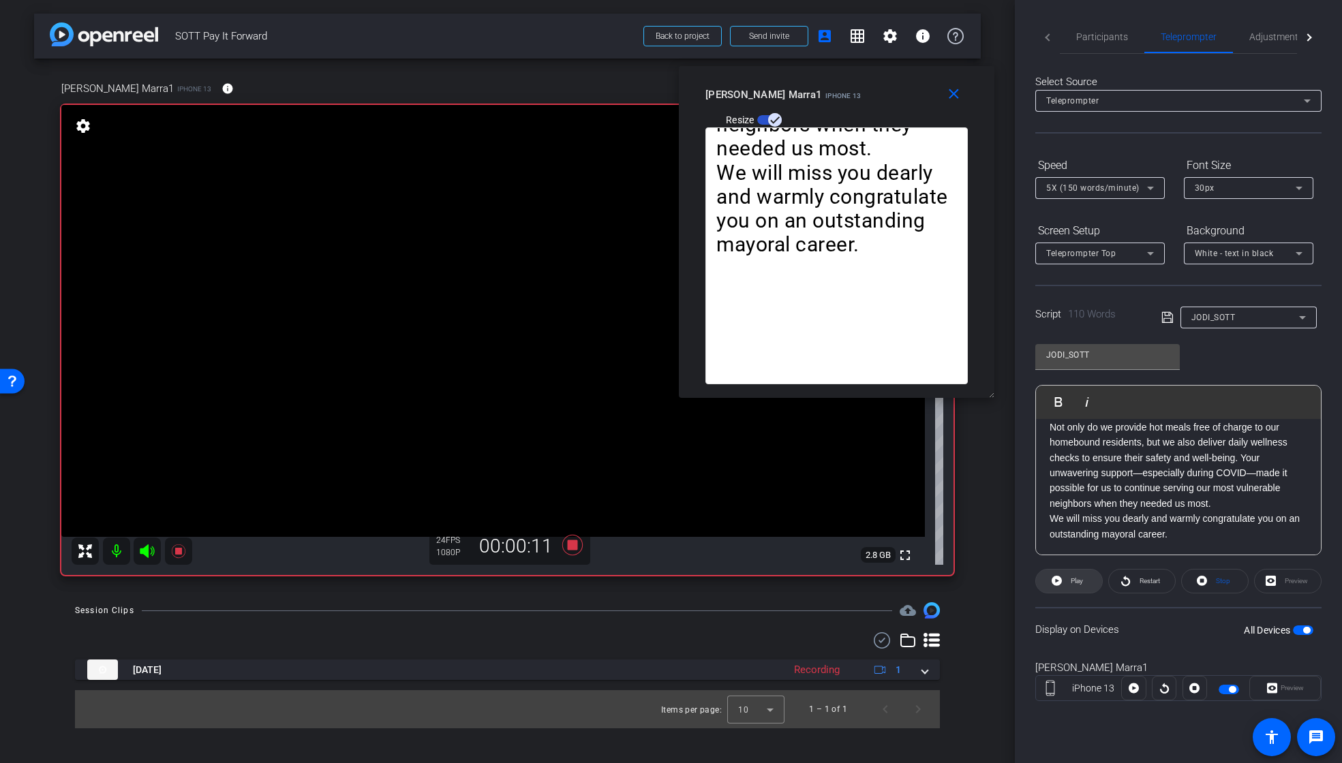
click at [1065, 574] on span at bounding box center [1069, 581] width 66 height 33
click at [1066, 578] on span "Pause" at bounding box center [1075, 581] width 22 height 19
click at [1069, 578] on span "Play" at bounding box center [1075, 581] width 16 height 19
click at [1068, 578] on span "Pause" at bounding box center [1077, 580] width 18 height 7
click at [1074, 581] on span "Play" at bounding box center [1076, 580] width 12 height 7
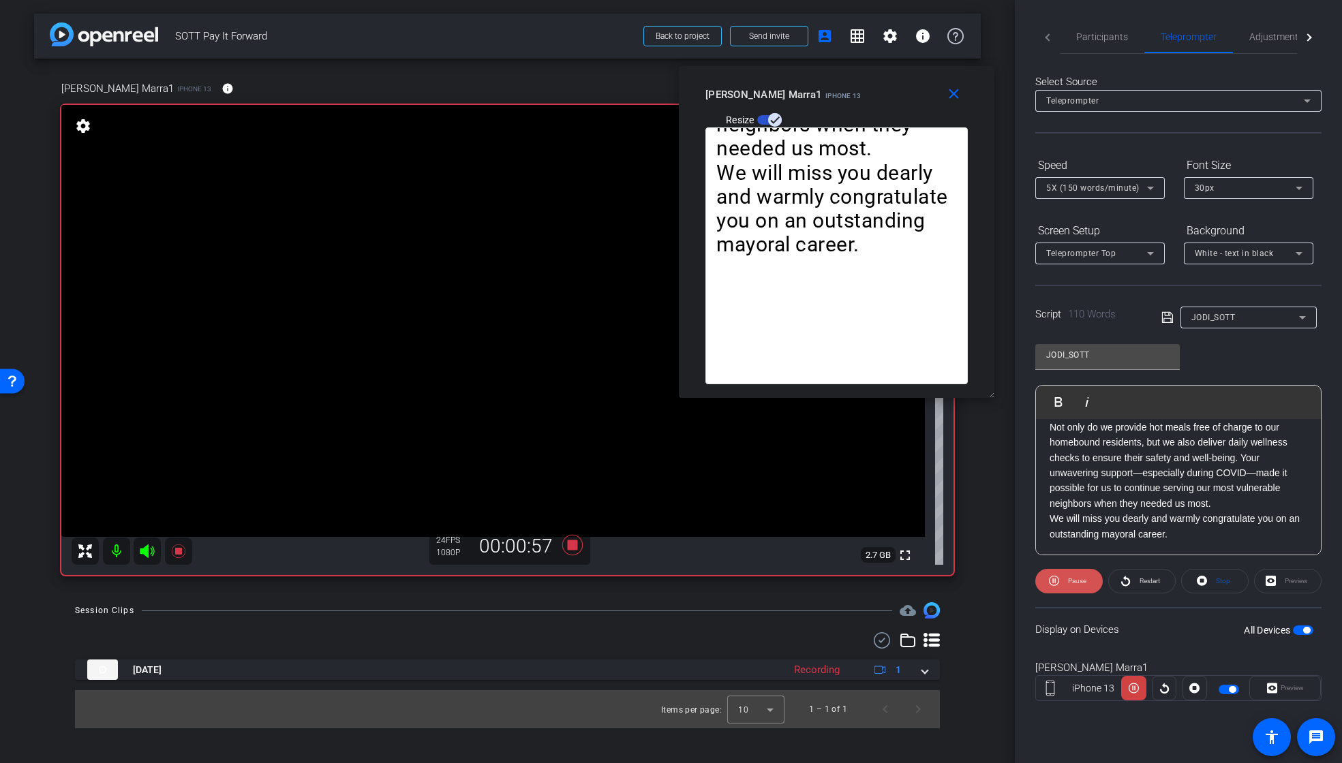
click at [1072, 578] on span "Pause" at bounding box center [1077, 580] width 18 height 7
drag, startPoint x: 1107, startPoint y: 34, endPoint x: 1131, endPoint y: 67, distance: 40.9
click at [1107, 34] on span "Participants" at bounding box center [1102, 37] width 52 height 10
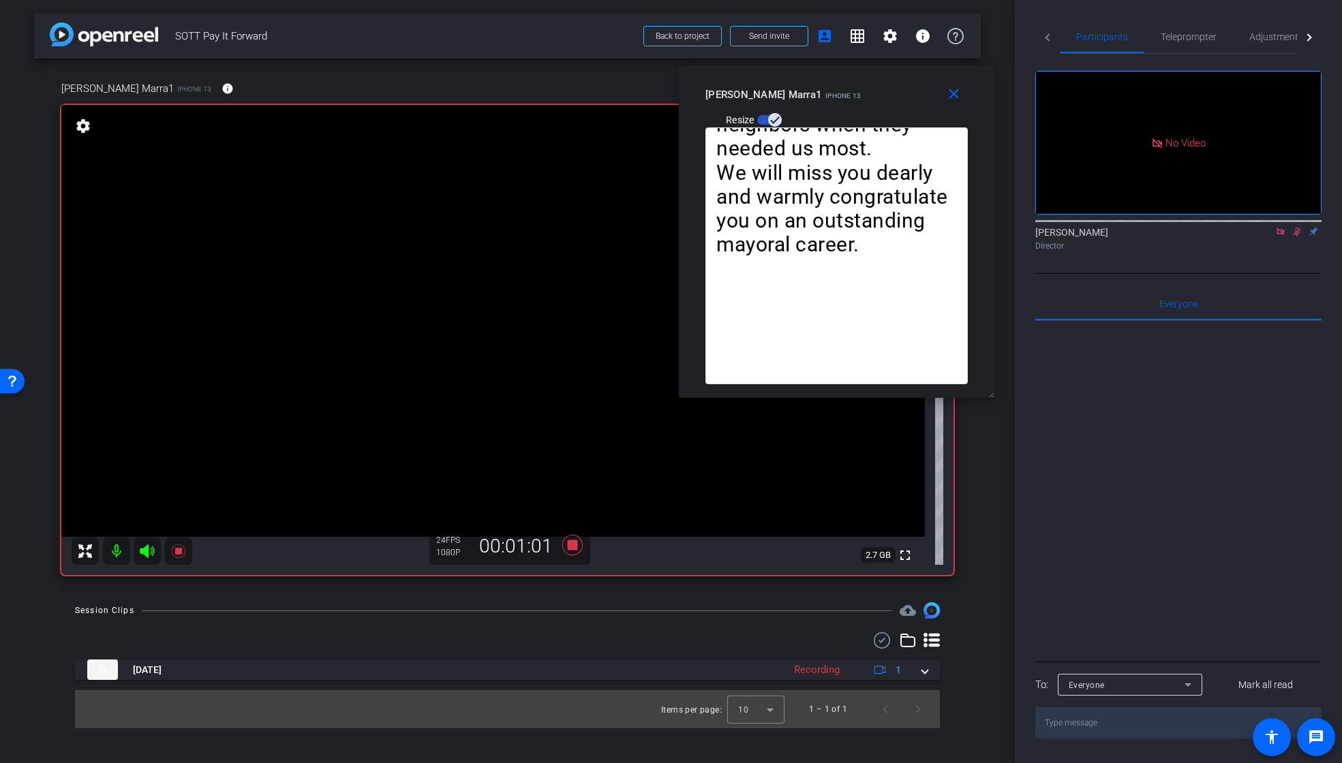
click at [1296, 227] on icon at bounding box center [1296, 232] width 11 height 10
click at [1190, 39] on span "Teleprompter" at bounding box center [1188, 37] width 56 height 10
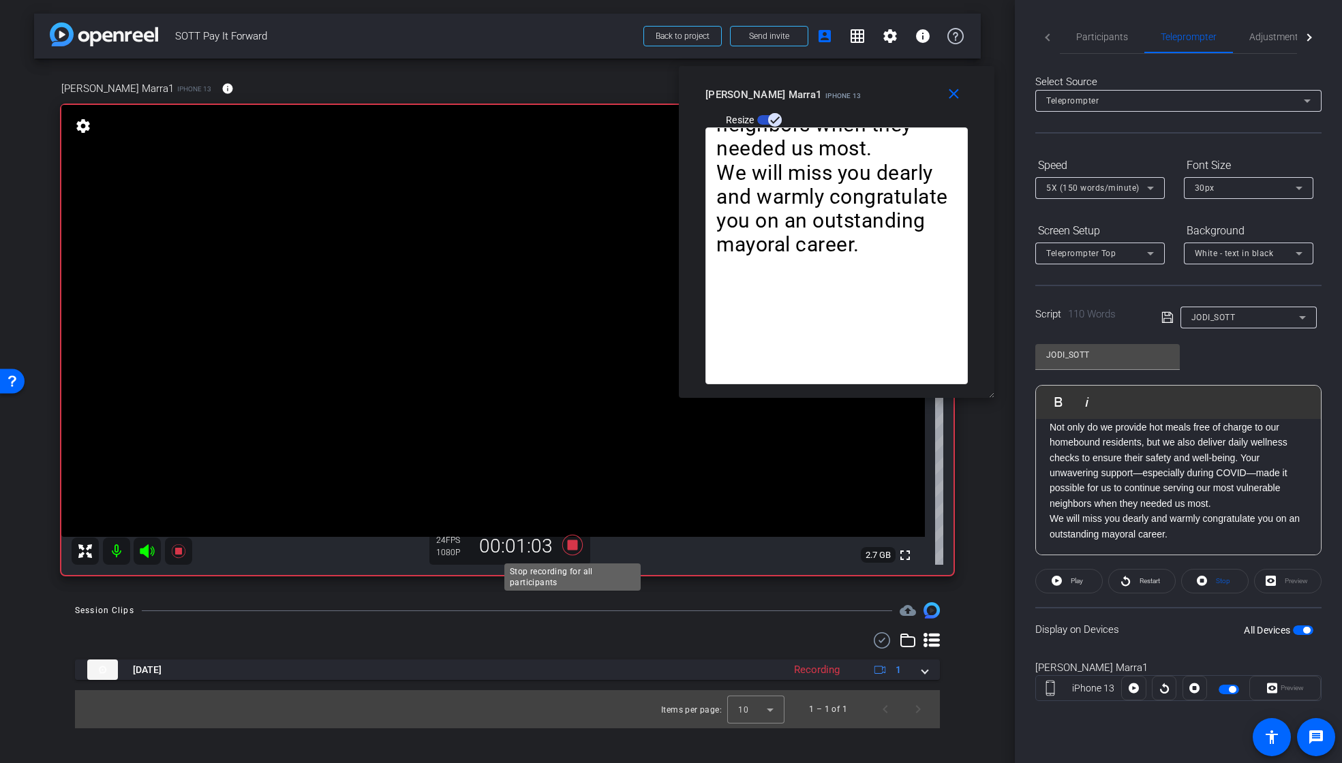
click at [571, 545] on icon at bounding box center [571, 545] width 20 height 20
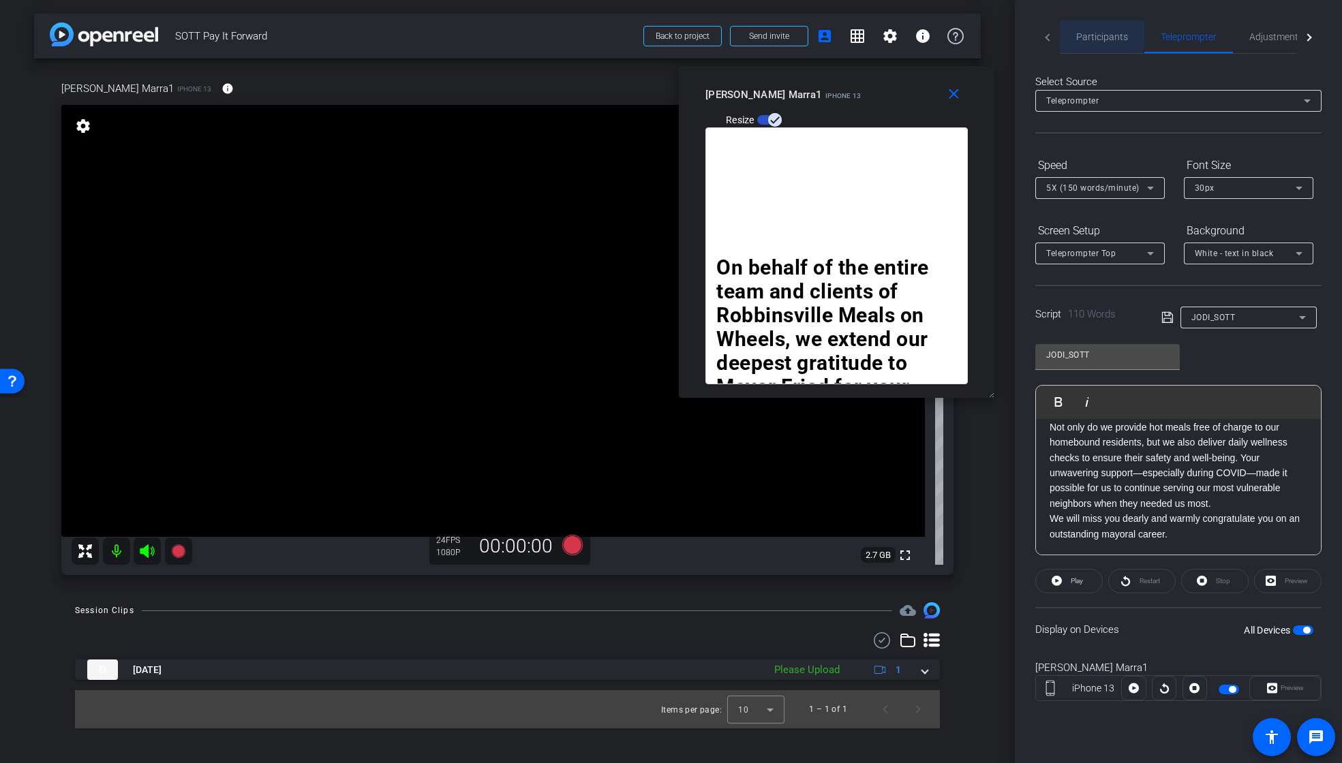
drag, startPoint x: 1080, startPoint y: 31, endPoint x: 1120, endPoint y: 69, distance: 55.9
click at [1081, 32] on span "Participants" at bounding box center [1102, 37] width 52 height 10
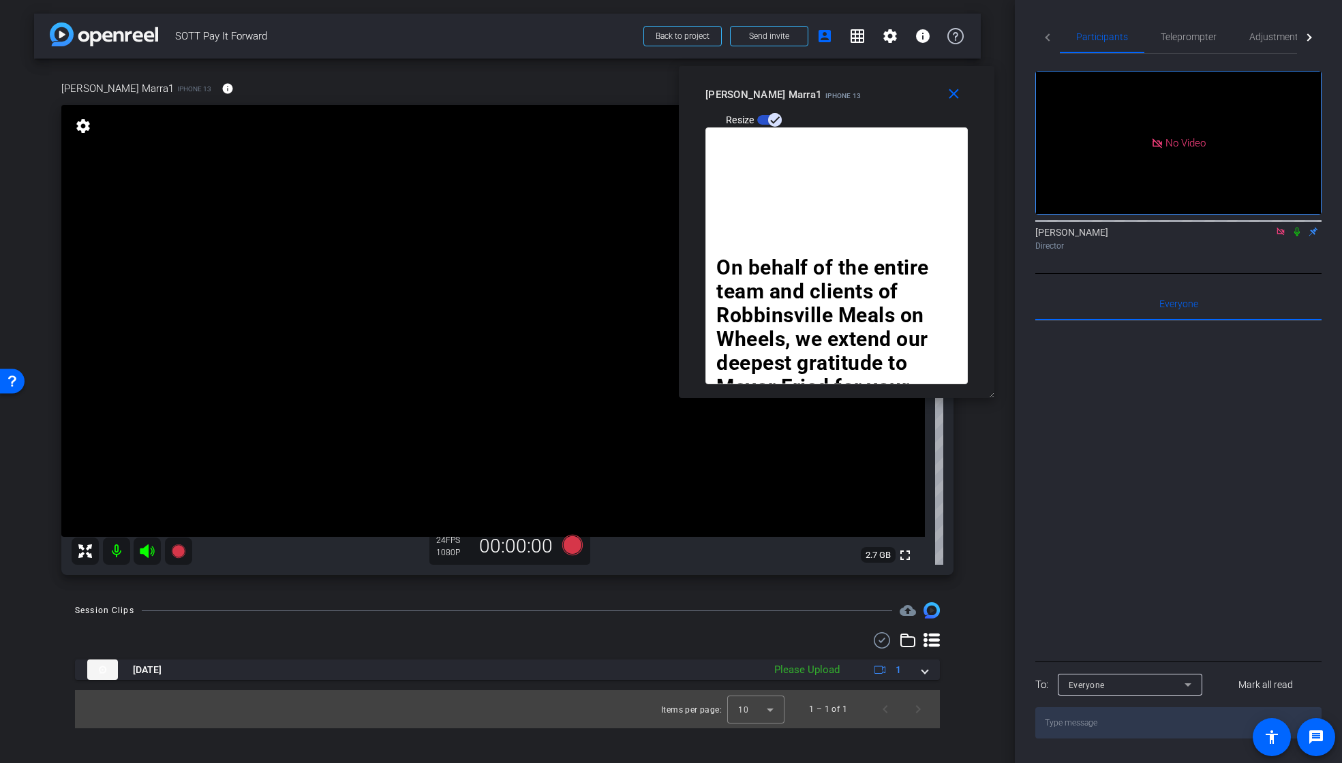
click at [1278, 227] on icon at bounding box center [1280, 232] width 11 height 10
click at [572, 549] on icon at bounding box center [571, 545] width 20 height 20
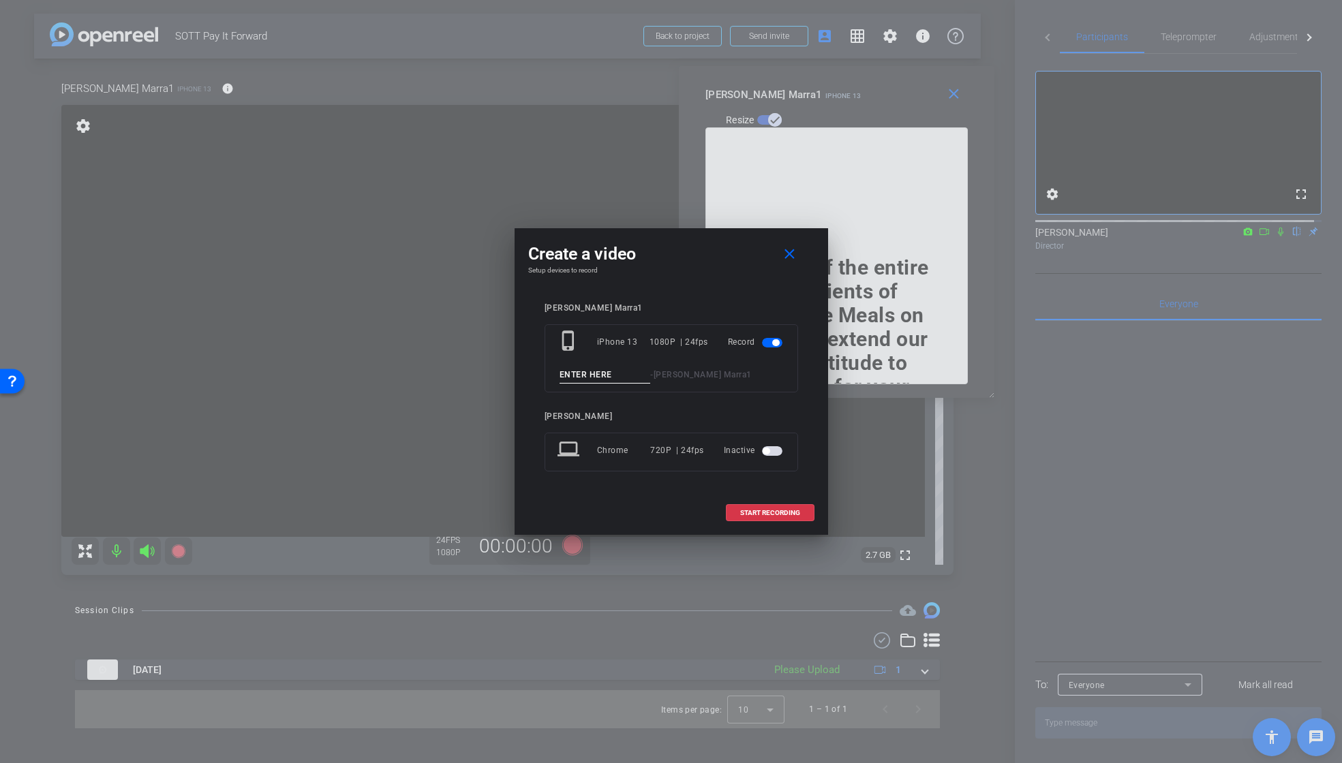
click at [610, 379] on input at bounding box center [604, 375] width 91 height 17
paste input "T1_JODI"
drag, startPoint x: 568, startPoint y: 372, endPoint x: 566, endPoint y: 420, distance: 47.7
click at [567, 374] on input "T1_JODI" at bounding box center [604, 375] width 91 height 17
type input "T2_JODI"
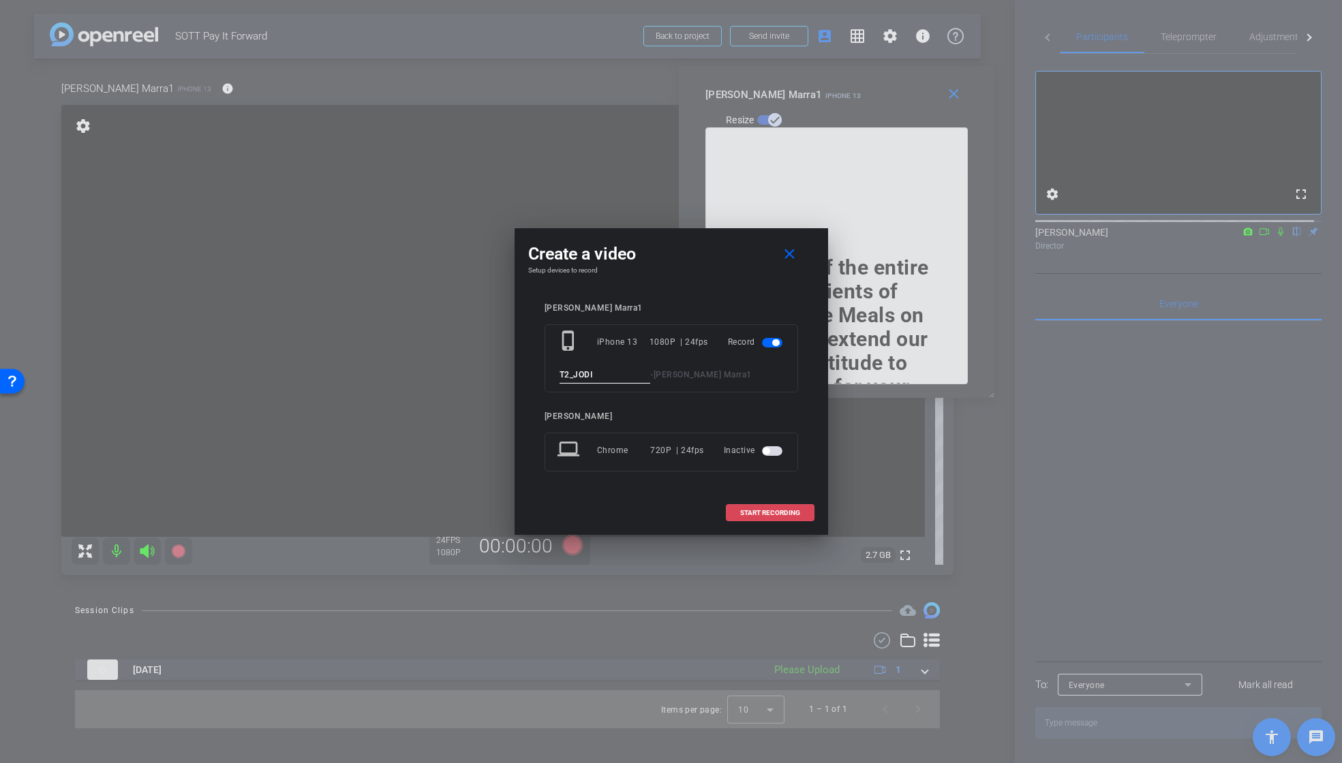
click at [758, 513] on span "START RECORDING" at bounding box center [770, 513] width 60 height 7
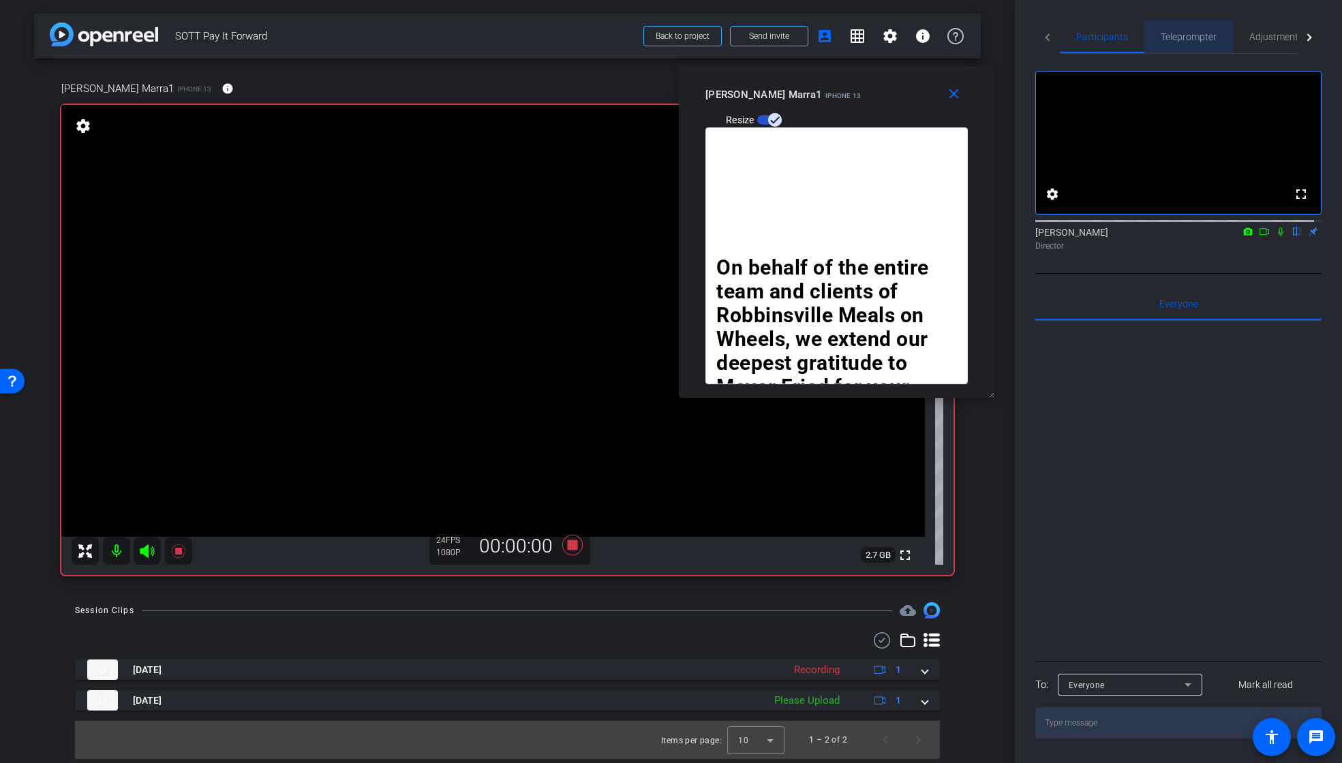
click at [1192, 37] on span "Teleprompter" at bounding box center [1188, 37] width 56 height 10
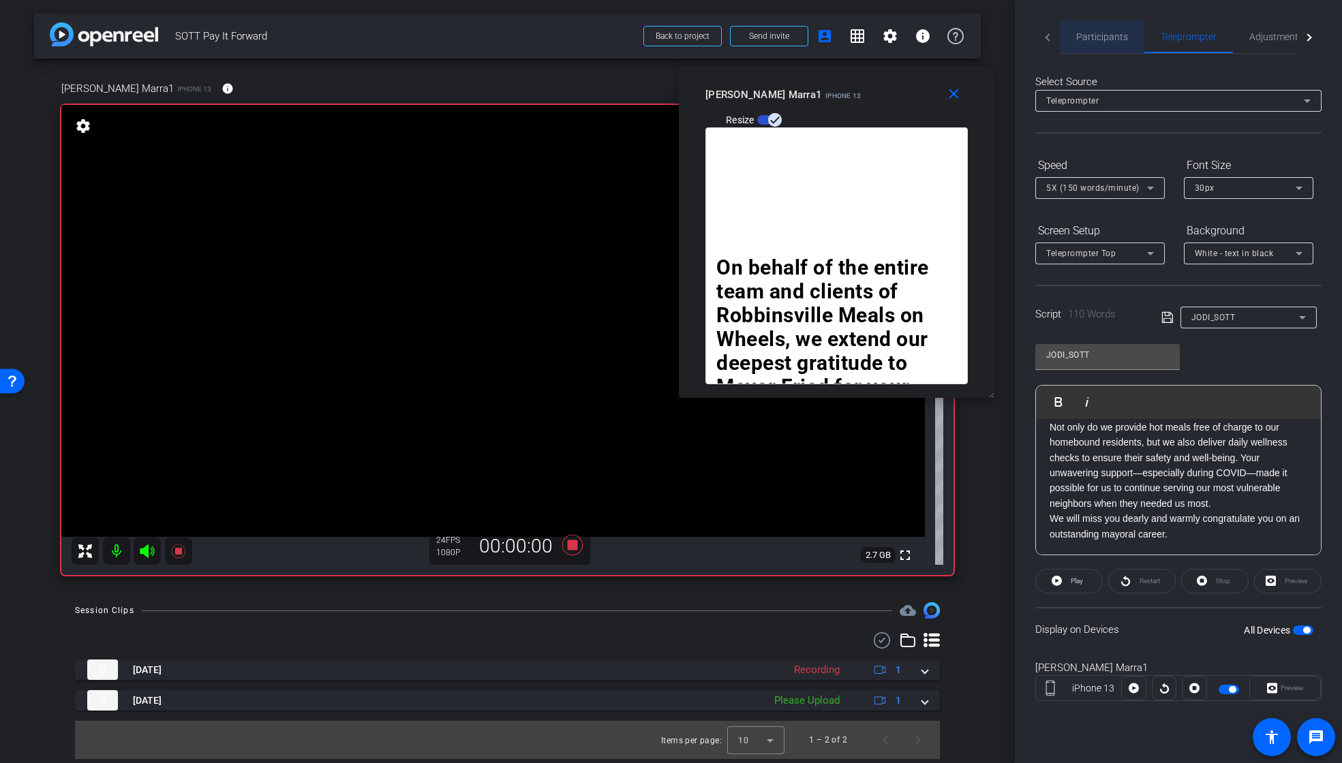
drag, startPoint x: 1100, startPoint y: 33, endPoint x: 1121, endPoint y: 59, distance: 32.9
click at [1100, 33] on span "Participants" at bounding box center [1102, 37] width 52 height 10
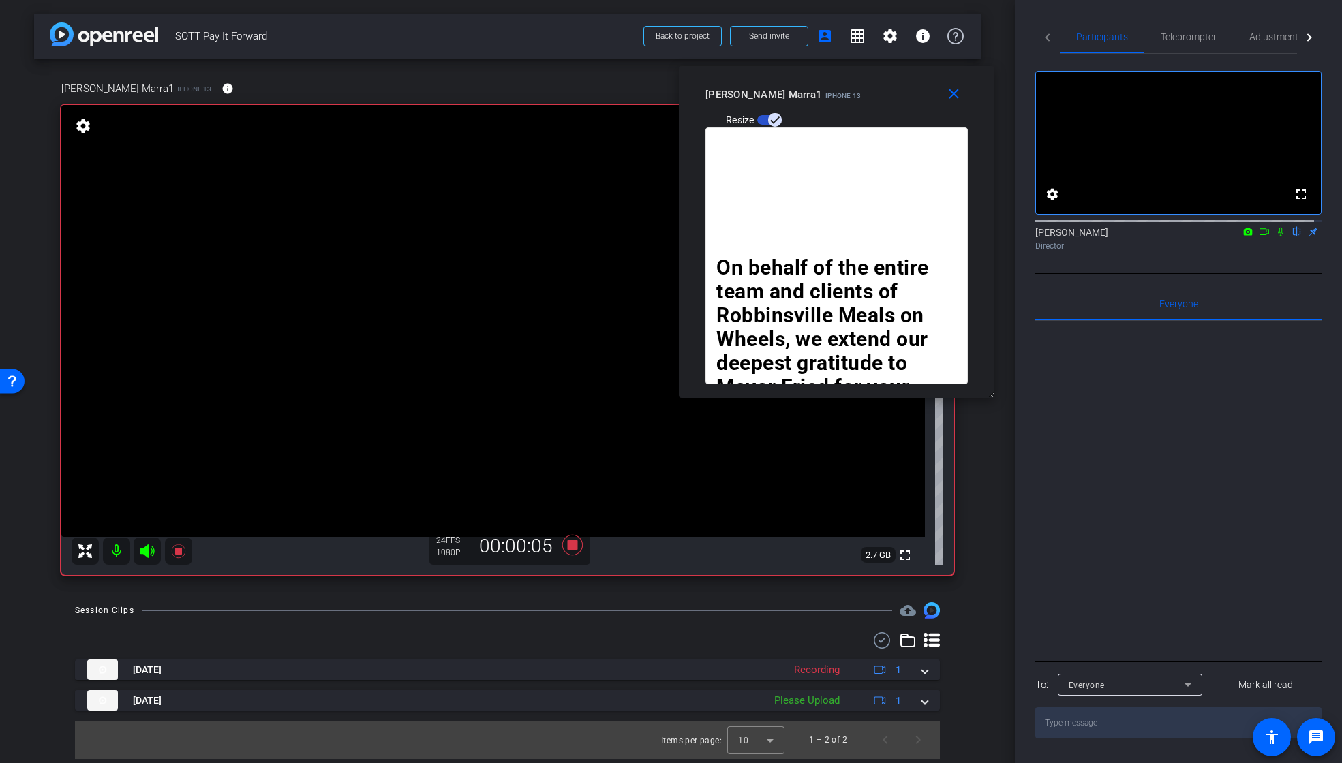
click at [1275, 236] on icon at bounding box center [1280, 232] width 11 height 10
click at [1193, 38] on span "Teleprompter" at bounding box center [1188, 37] width 56 height 10
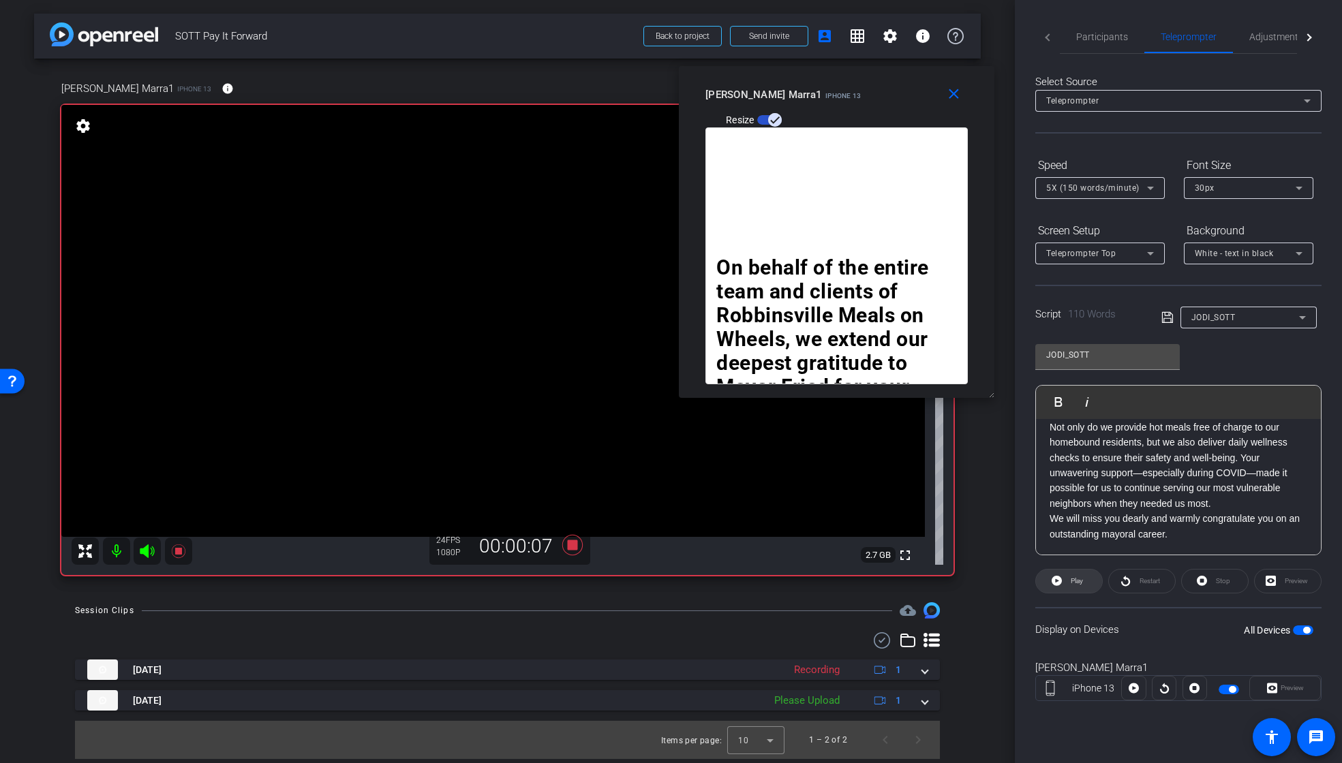
click at [1079, 578] on span "Play" at bounding box center [1076, 580] width 12 height 7
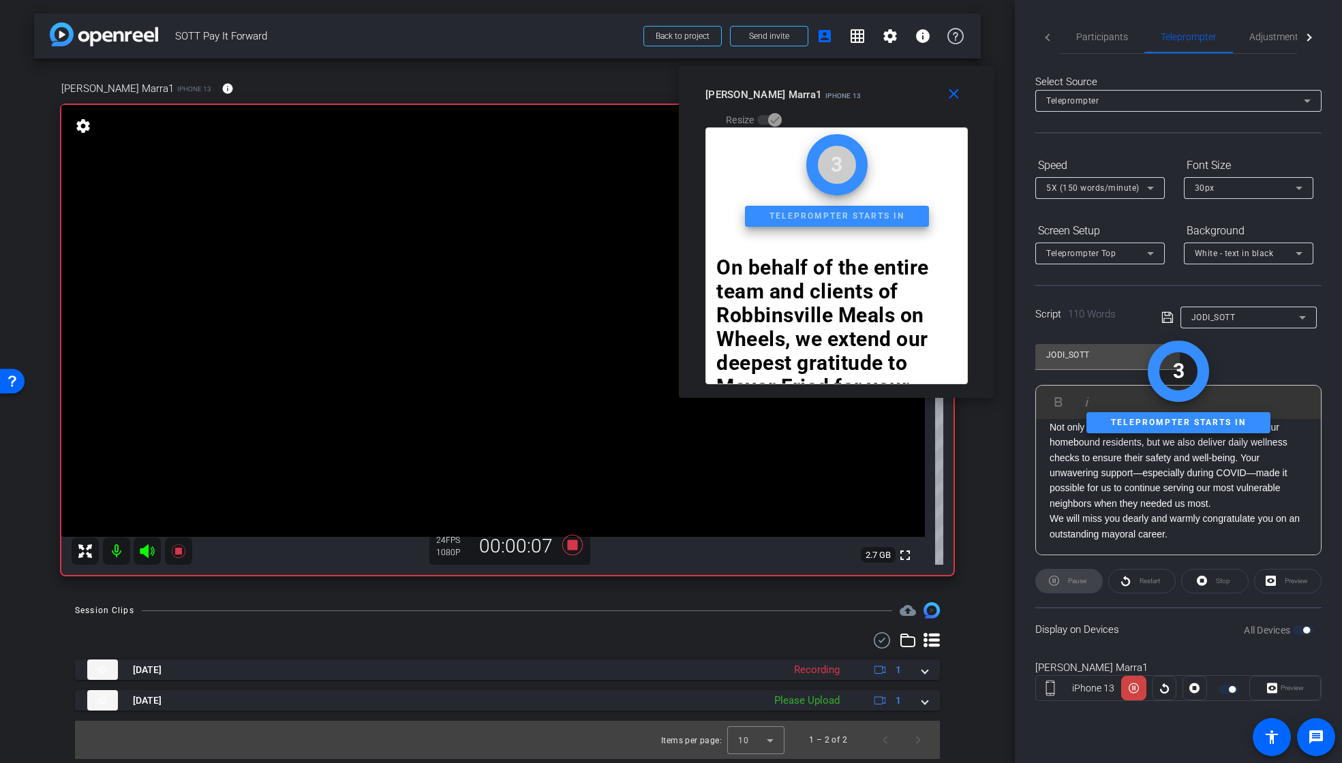
click at [1155, 579] on div "Restart" at bounding box center [1141, 581] width 67 height 25
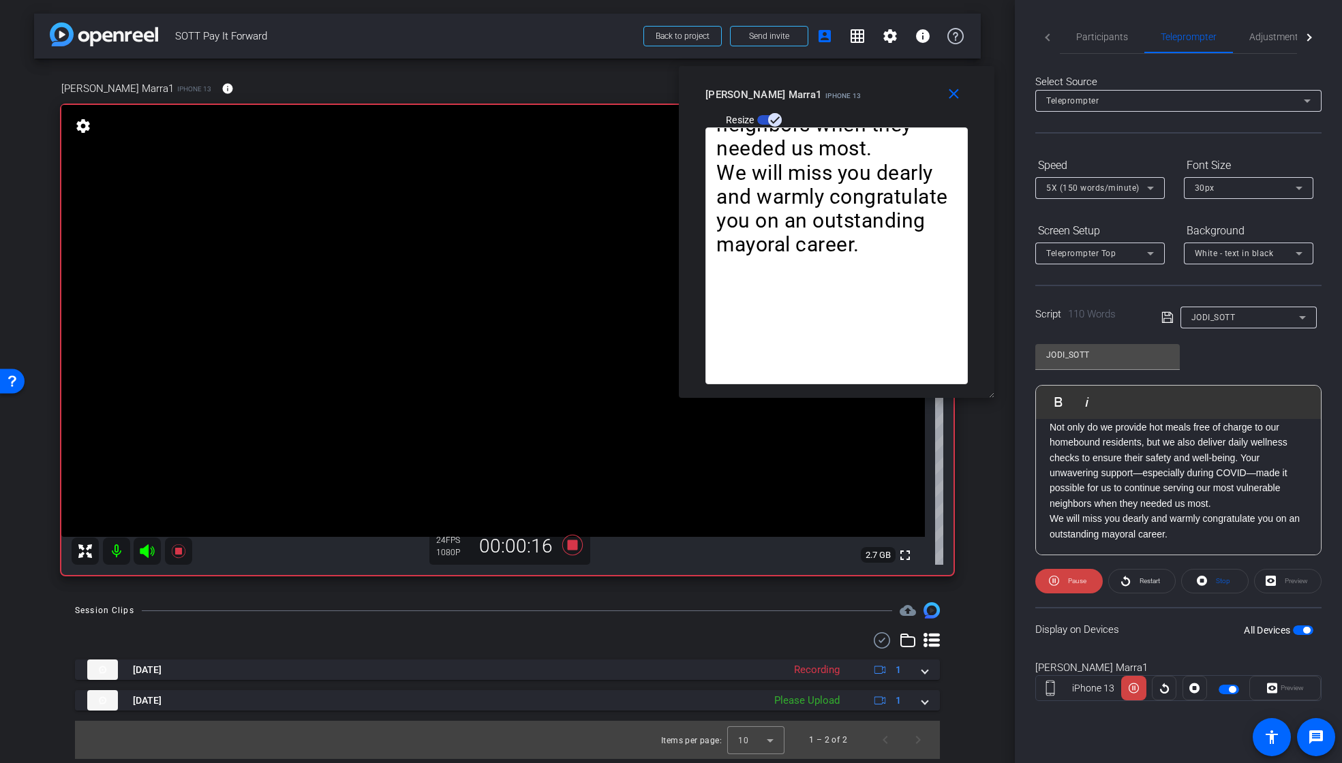
click at [1068, 581] on span "Pause" at bounding box center [1077, 580] width 18 height 7
click at [1070, 580] on span "Play" at bounding box center [1075, 581] width 16 height 19
click at [1070, 580] on span "Pause" at bounding box center [1077, 580] width 18 height 7
click at [1100, 35] on span "Participants" at bounding box center [1102, 37] width 52 height 10
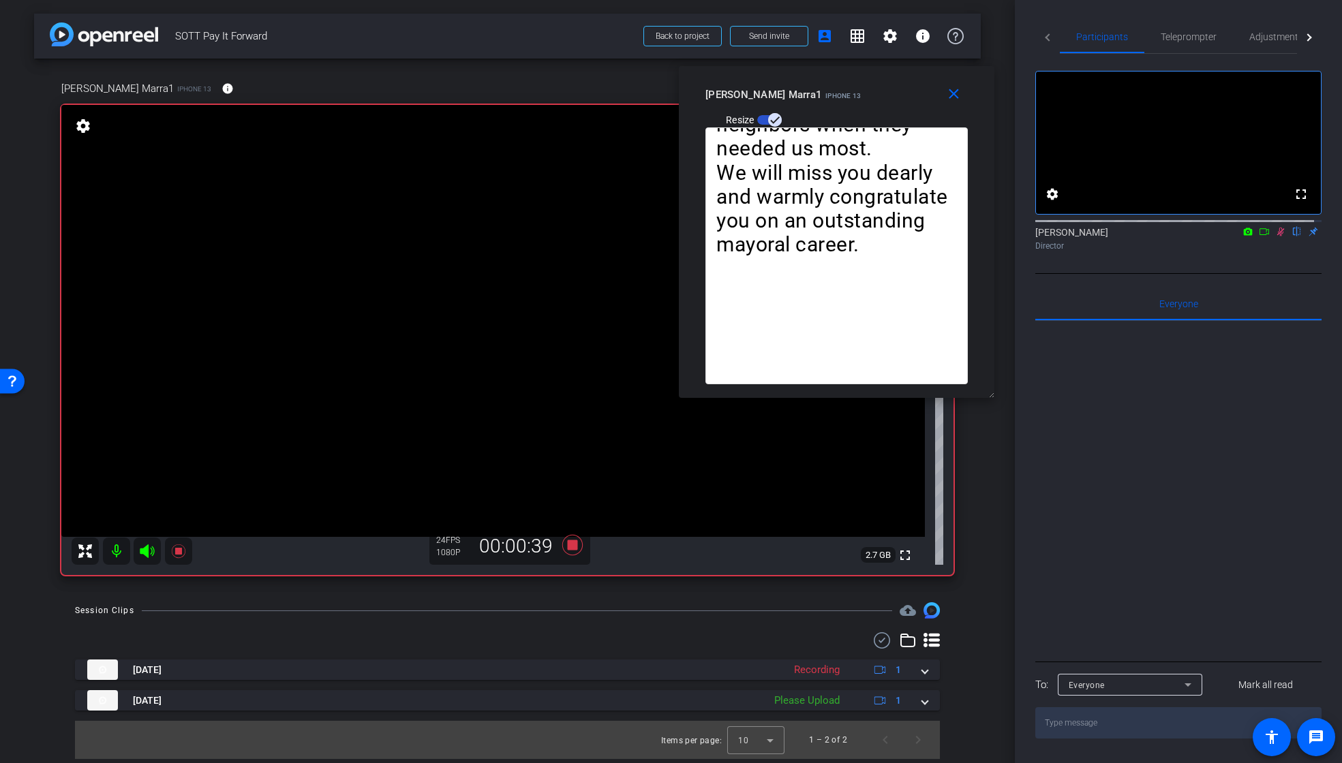
click at [1277, 236] on icon at bounding box center [1280, 232] width 7 height 9
click at [1182, 41] on span "Teleprompter" at bounding box center [1188, 37] width 56 height 10
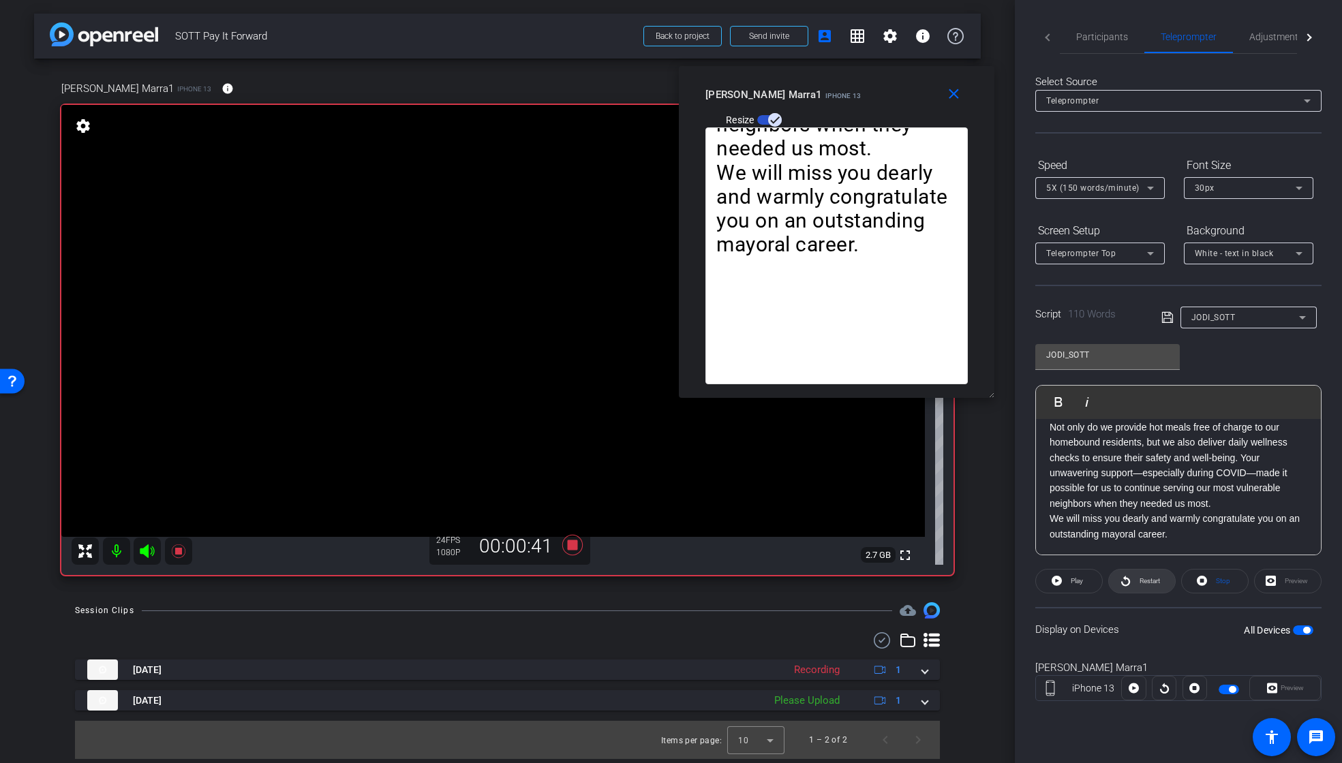
click at [1144, 577] on span "Restart" at bounding box center [1149, 580] width 20 height 7
click at [1068, 583] on span "Pause" at bounding box center [1077, 580] width 18 height 7
click at [1105, 39] on span "Participants" at bounding box center [1102, 37] width 52 height 10
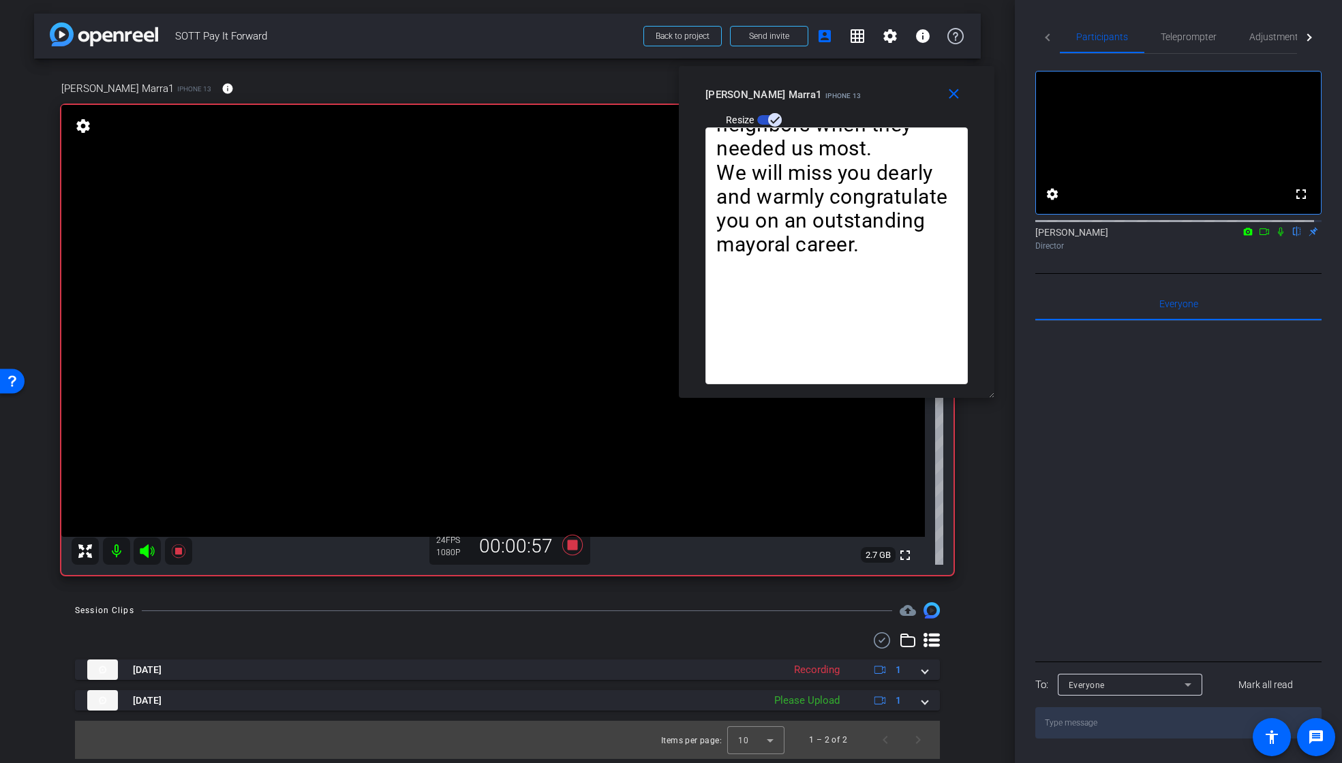
click at [1258, 236] on icon at bounding box center [1263, 232] width 11 height 10
drag, startPoint x: 1289, startPoint y: 245, endPoint x: 1239, endPoint y: 119, distance: 134.9
click at [1291, 236] on icon at bounding box center [1296, 232] width 11 height 10
click at [1197, 40] on span "Teleprompter" at bounding box center [1188, 37] width 56 height 10
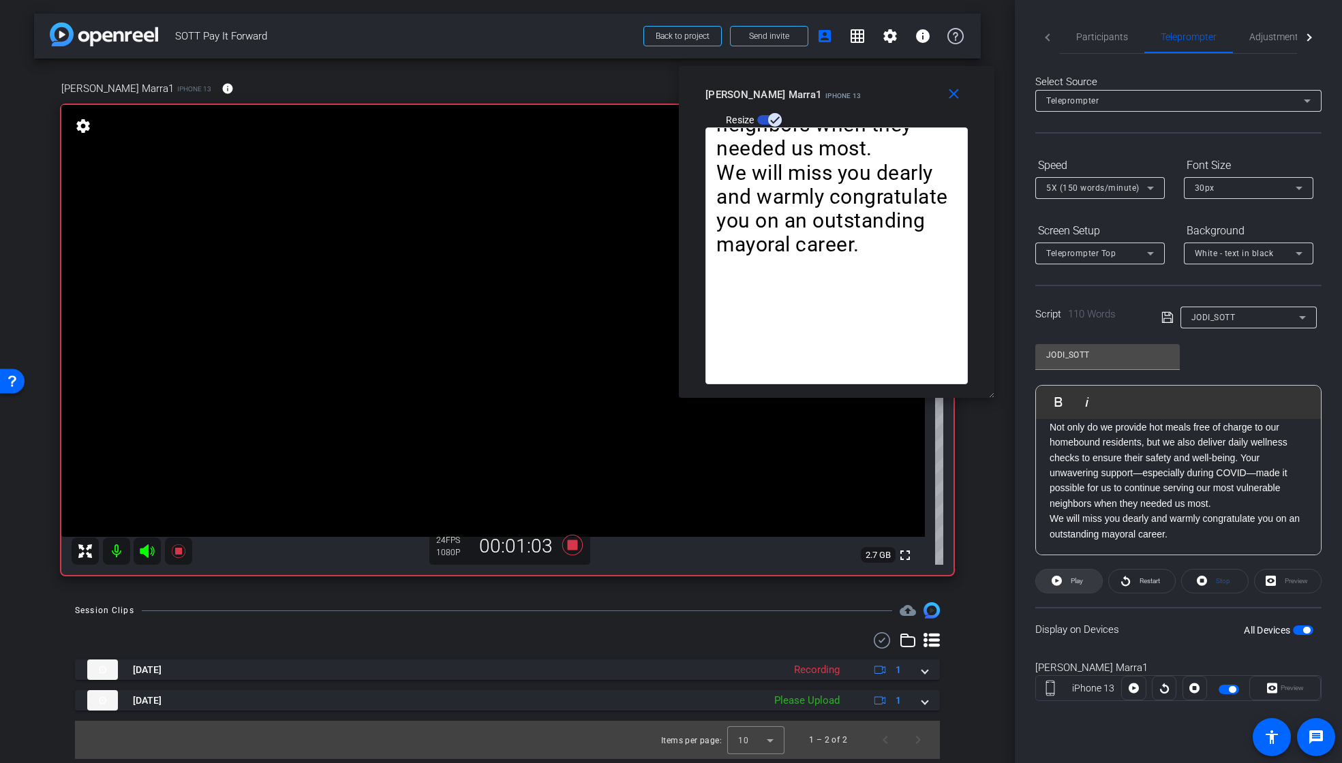
click at [1074, 581] on span "Play" at bounding box center [1076, 580] width 12 height 7
click at [1066, 577] on span "Pause" at bounding box center [1075, 581] width 22 height 19
click at [1066, 577] on span at bounding box center [1069, 581] width 66 height 33
click at [1066, 577] on span "Pause" at bounding box center [1075, 581] width 22 height 19
click at [1066, 577] on span at bounding box center [1069, 581] width 66 height 33
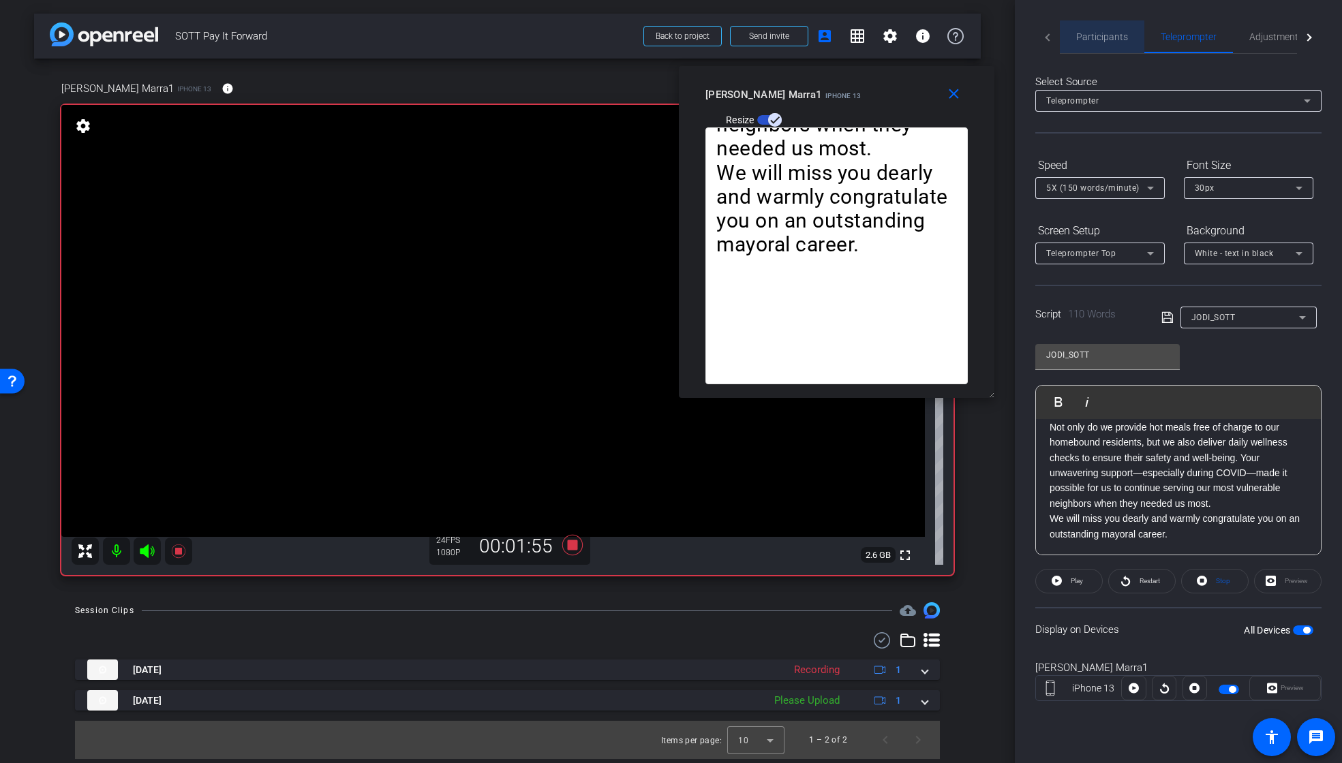
click at [1112, 38] on span "Participants" at bounding box center [1102, 37] width 52 height 10
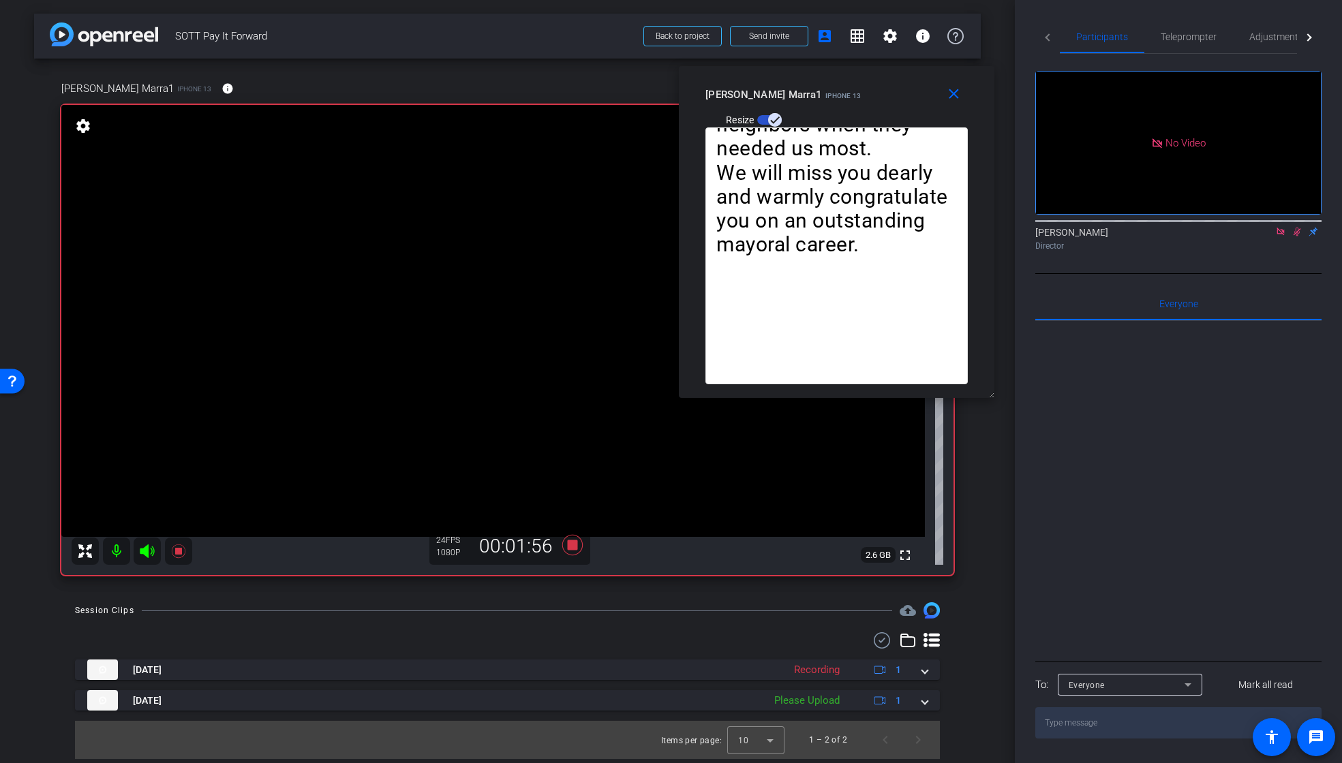
click at [1299, 227] on icon at bounding box center [1296, 232] width 11 height 10
click at [1184, 42] on span "Teleprompter" at bounding box center [1188, 36] width 56 height 33
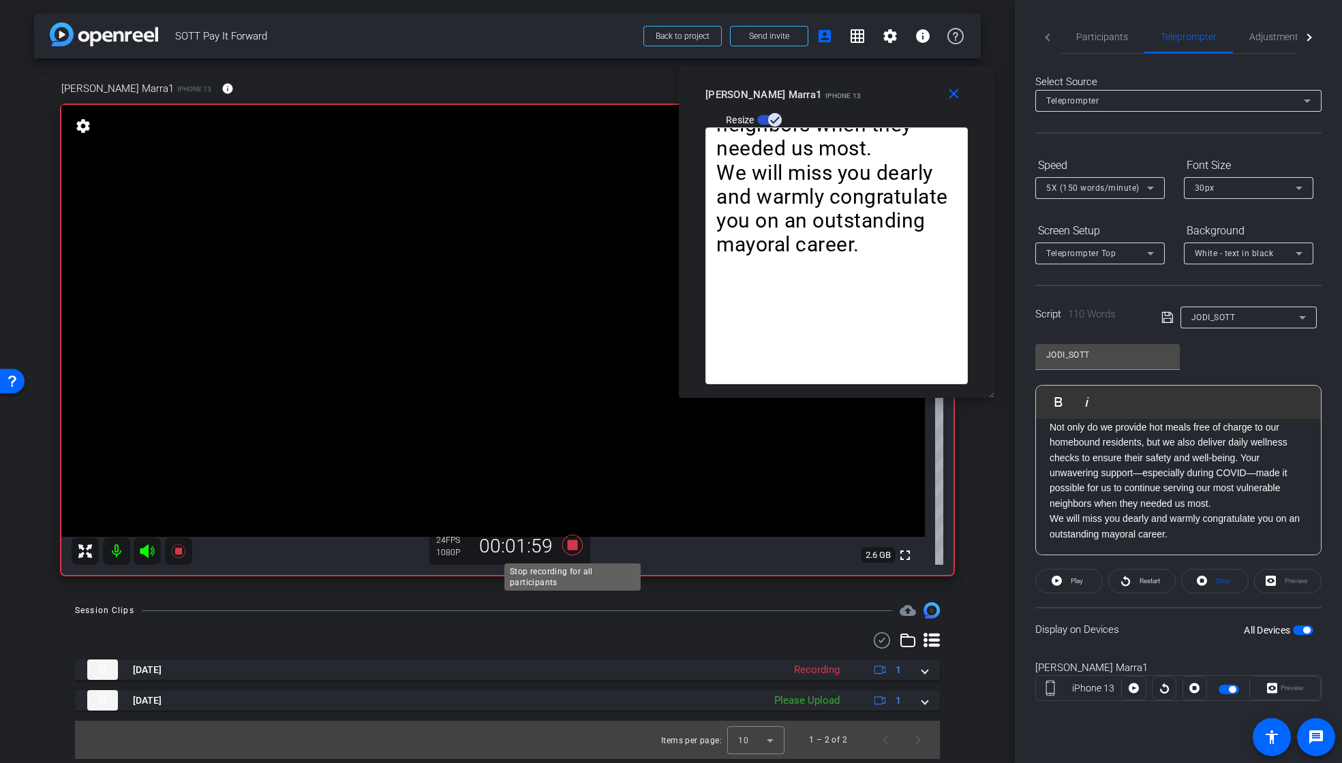
click at [570, 546] on icon at bounding box center [571, 545] width 20 height 20
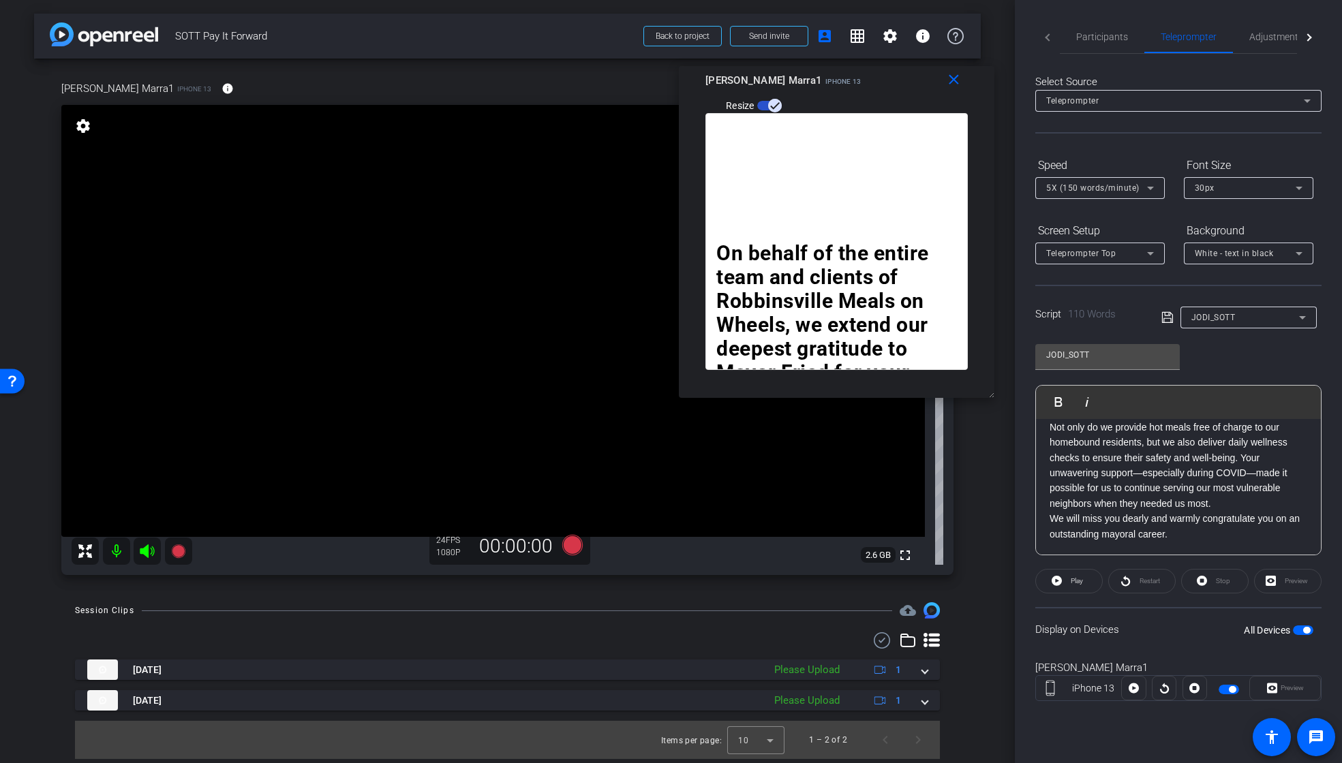
scroll to position [0, 0]
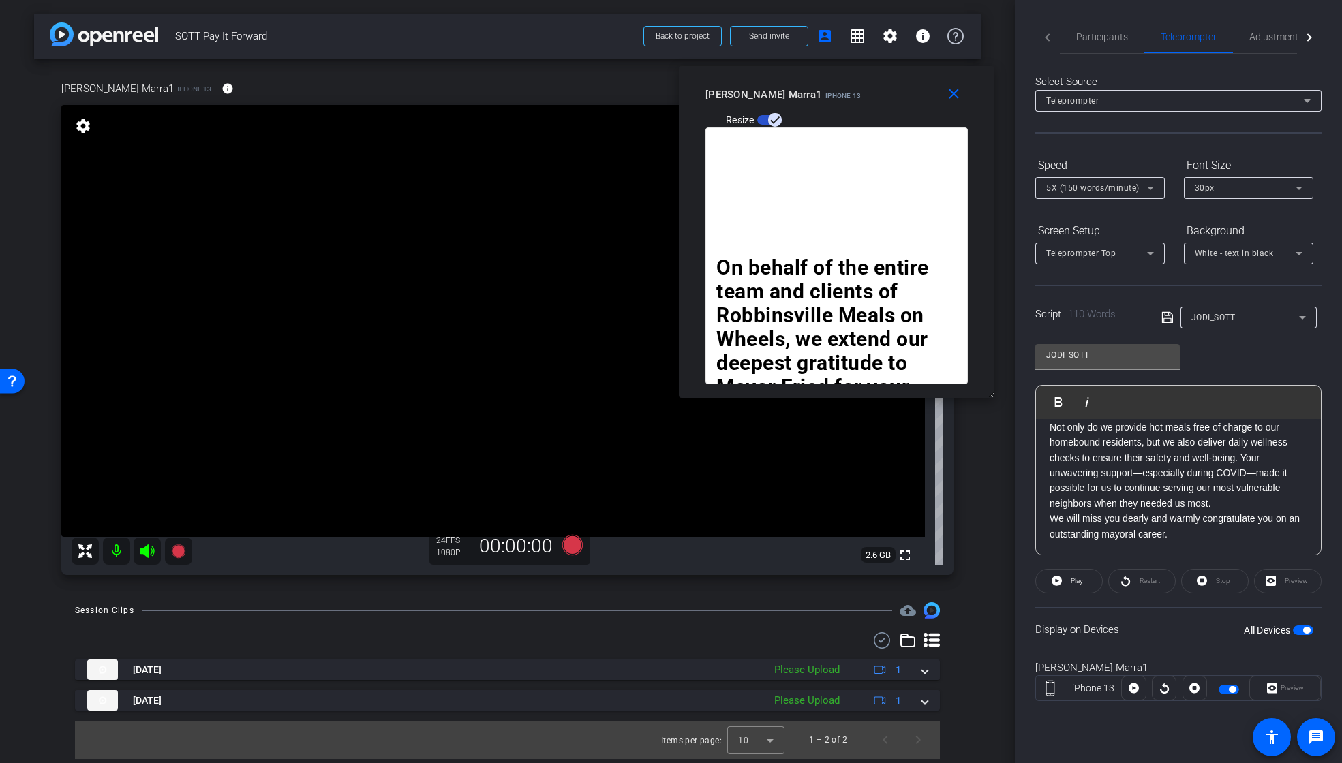
click at [1157, 482] on p "Not only do we provide hot meals free of charge to our homebound residents, but…" at bounding box center [1178, 465] width 258 height 91
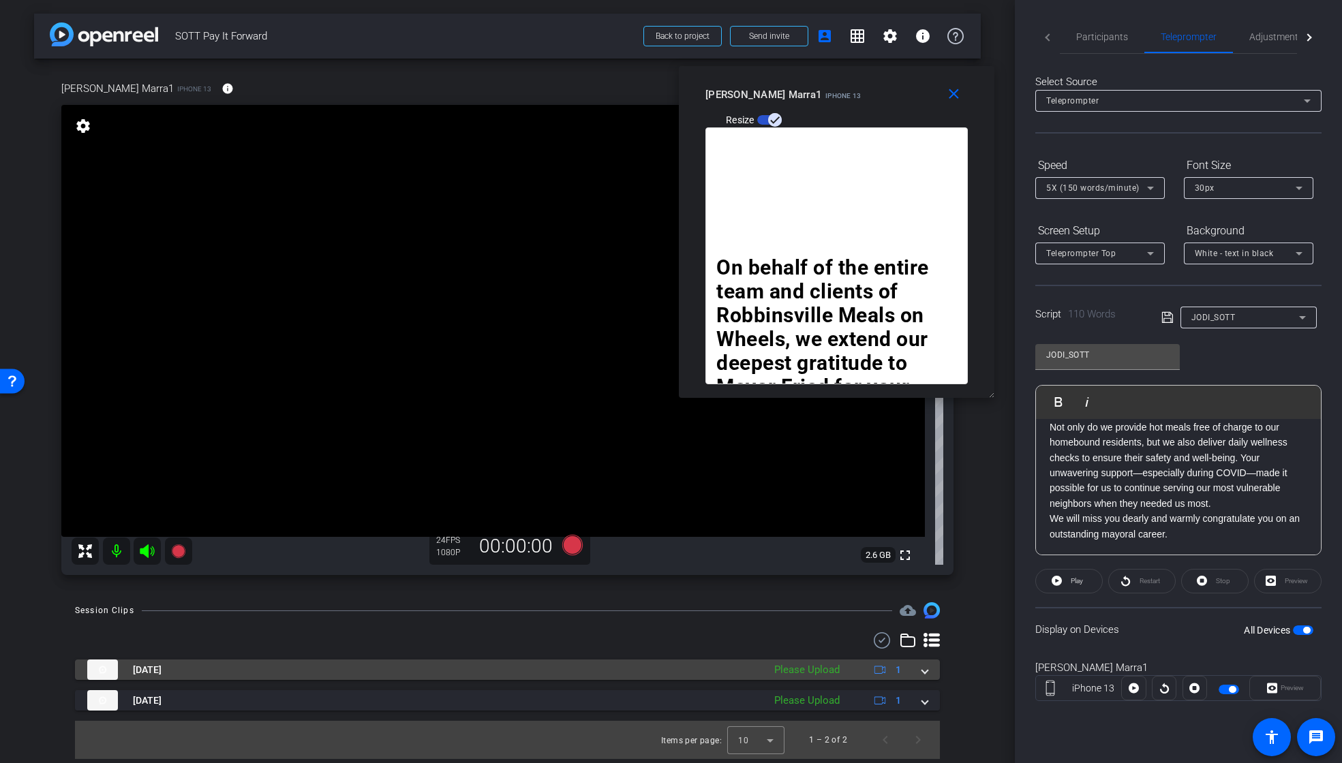
click at [925, 672] on span at bounding box center [924, 670] width 5 height 14
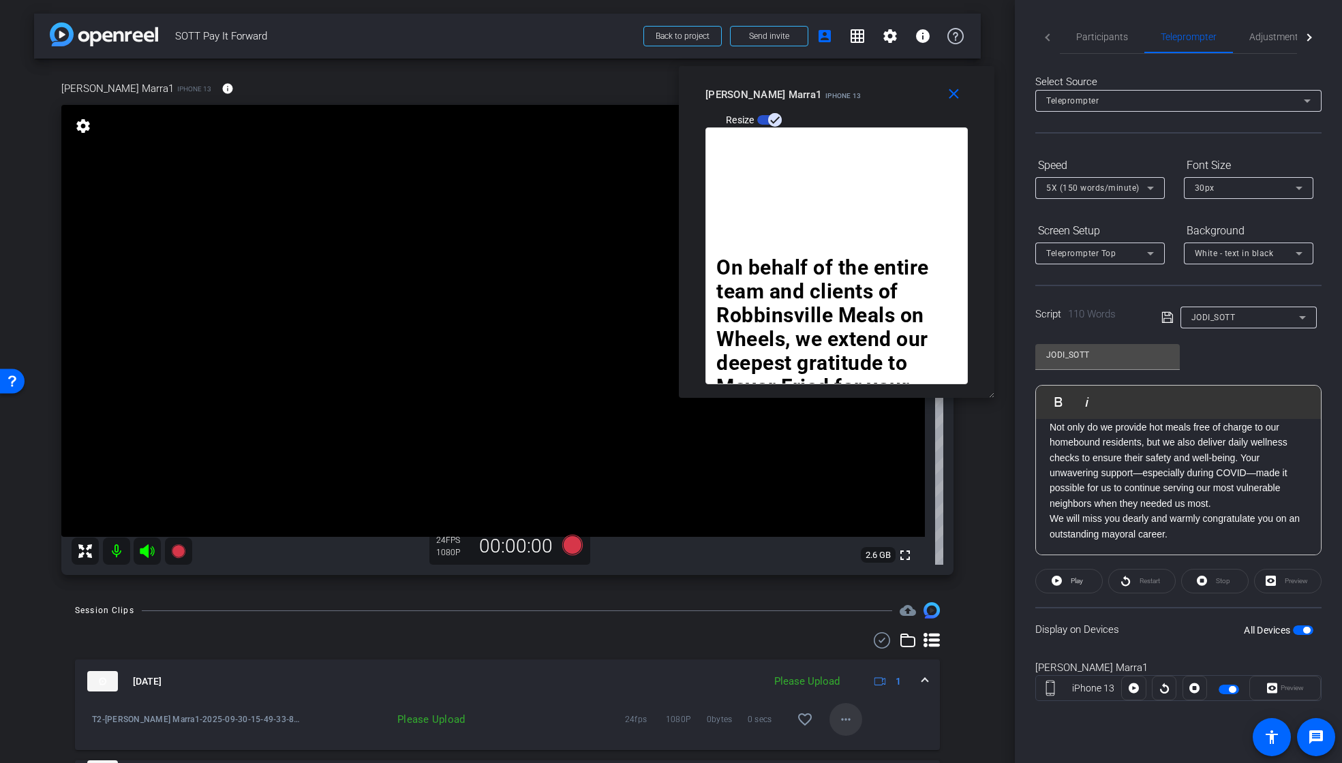
click at [837, 716] on mat-icon "more_horiz" at bounding box center [845, 719] width 16 height 16
click at [861, 661] on span "Upload" at bounding box center [860, 657] width 55 height 16
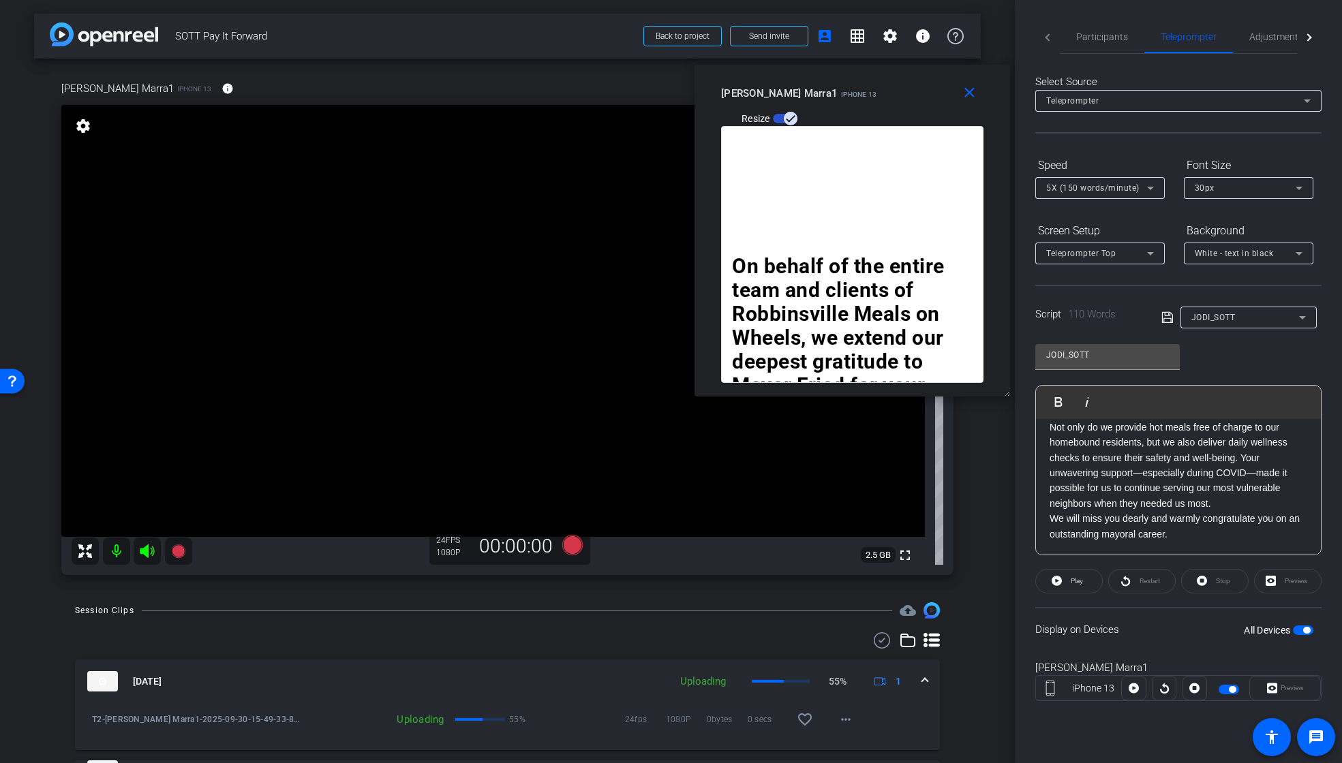
drag, startPoint x: 814, startPoint y: 74, endPoint x: 828, endPoint y: 74, distance: 14.3
click at [828, 74] on div "close [PERSON_NAME] Marra1 iPhone 13 Resize" at bounding box center [851, 95] width 315 height 61
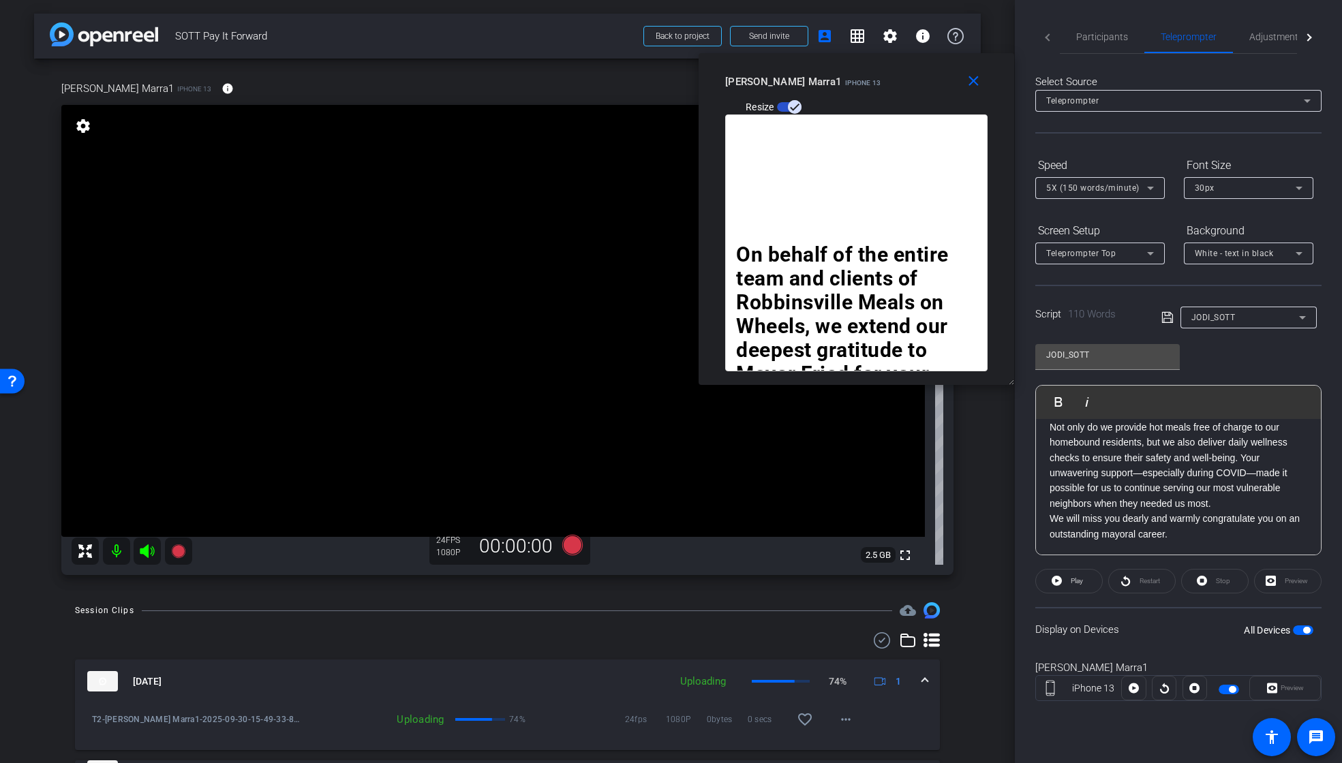
drag, startPoint x: 912, startPoint y: 108, endPoint x: 921, endPoint y: 70, distance: 39.2
click at [921, 70] on div "[PERSON_NAME] Marra1 iPhone 13 Resize" at bounding box center [861, 93] width 273 height 48
click at [570, 546] on icon at bounding box center [571, 545] width 20 height 20
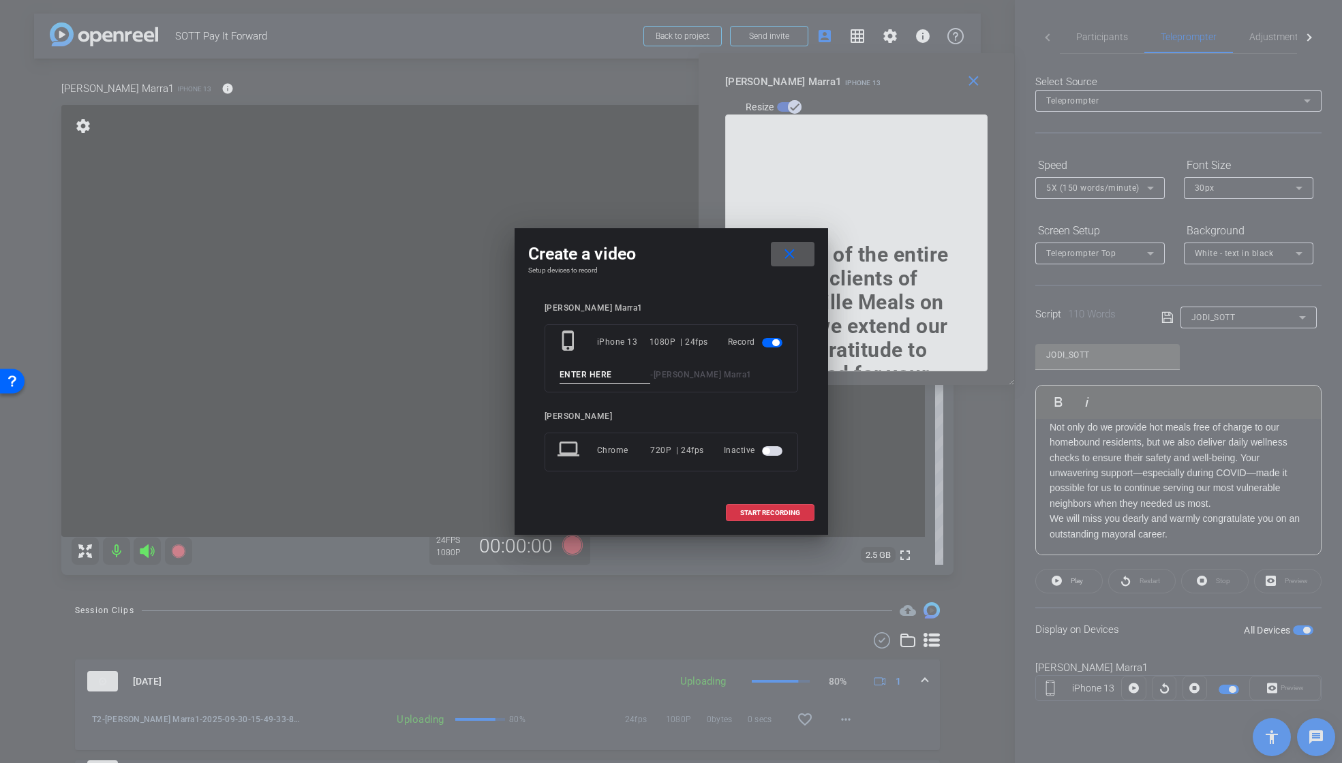
click at [610, 373] on input at bounding box center [604, 375] width 91 height 17
paste input "T1_JODI"
type input "[MEDICAL_DATA]_JODI"
click at [689, 513] on div "START RECORDING" at bounding box center [671, 512] width 286 height 17
click at [775, 512] on span "START RECORDING" at bounding box center [770, 513] width 60 height 7
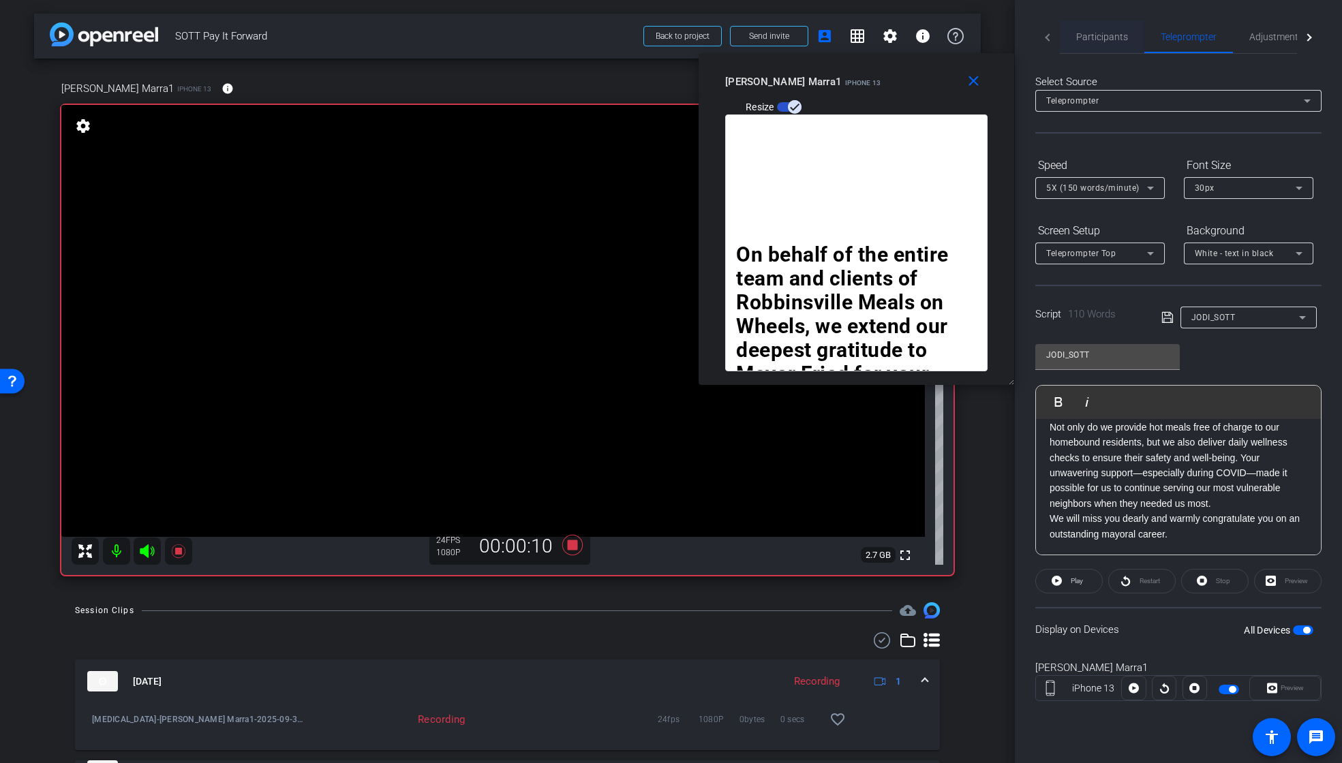
click at [1092, 35] on span "Participants" at bounding box center [1102, 37] width 52 height 10
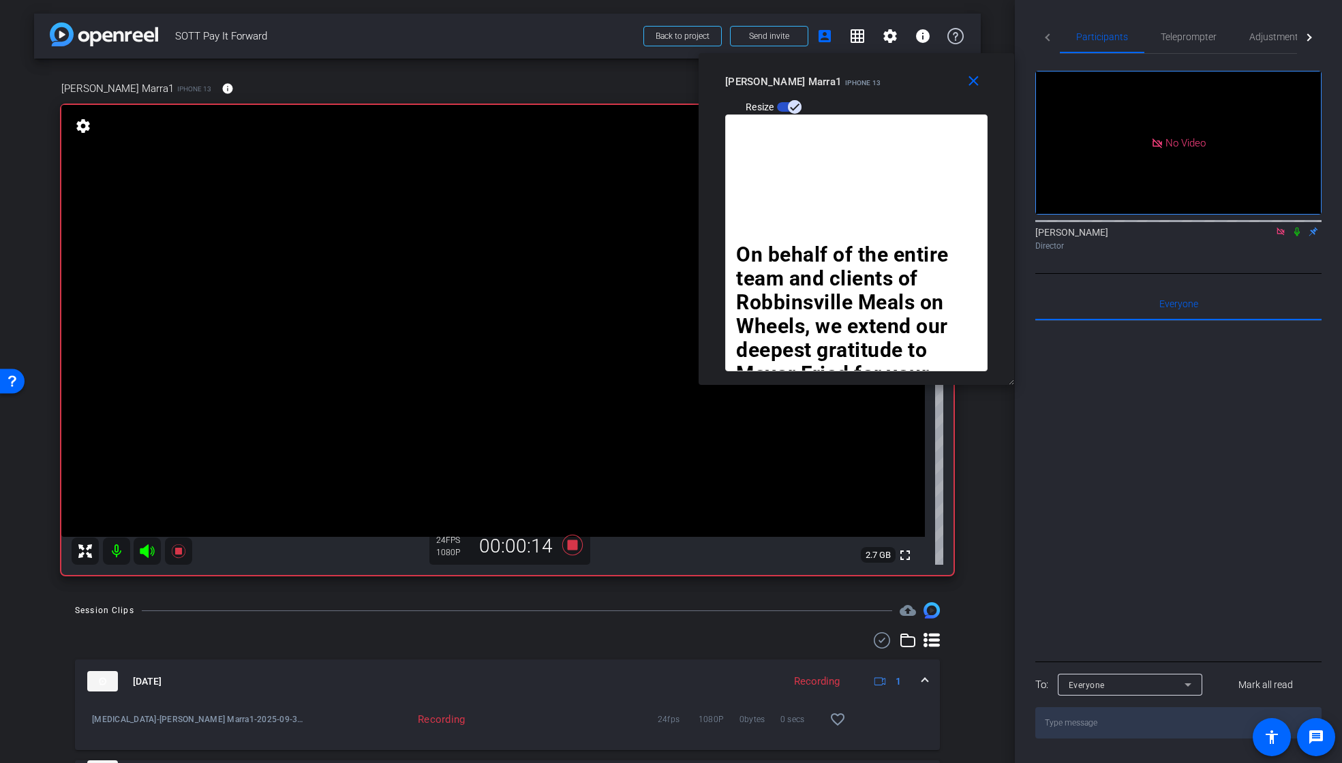
click at [1295, 227] on icon at bounding box center [1296, 232] width 11 height 10
click at [1192, 40] on span "Teleprompter" at bounding box center [1188, 37] width 56 height 10
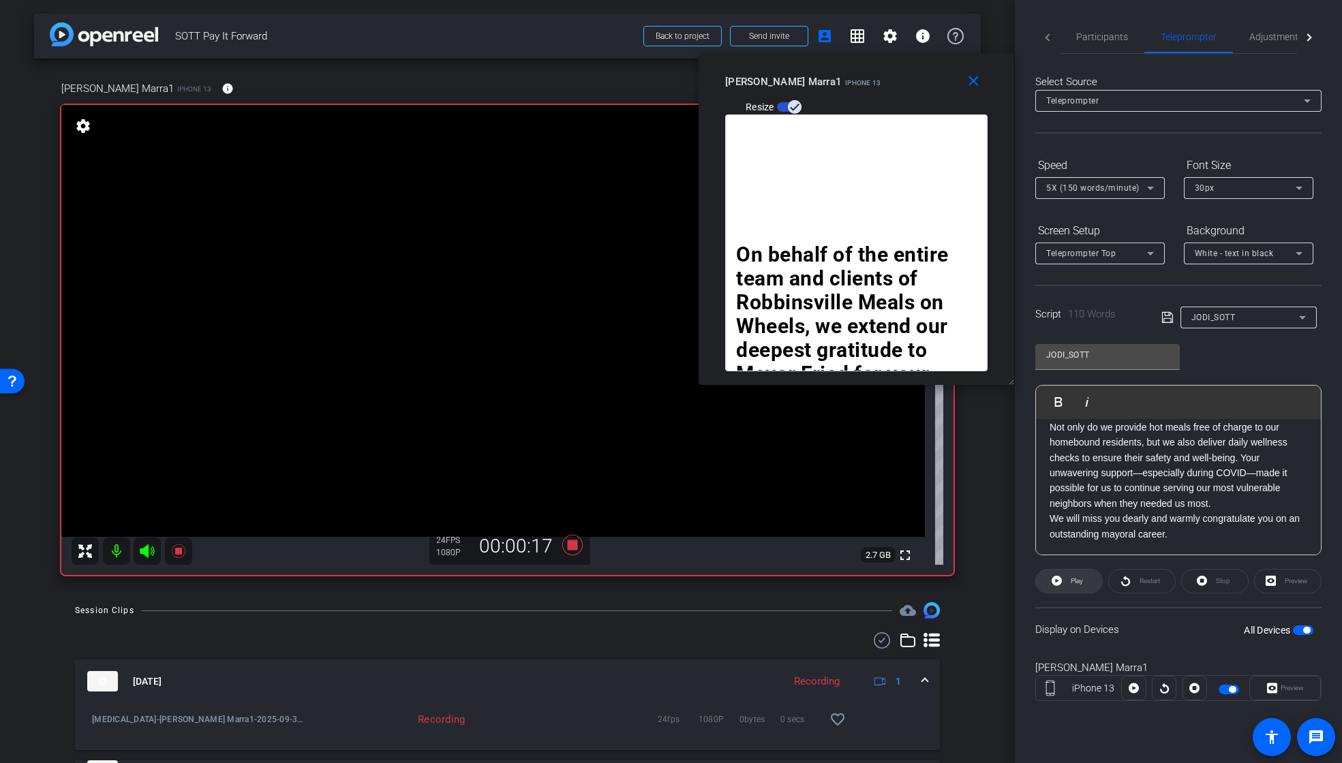
click at [1062, 583] on span at bounding box center [1069, 581] width 66 height 33
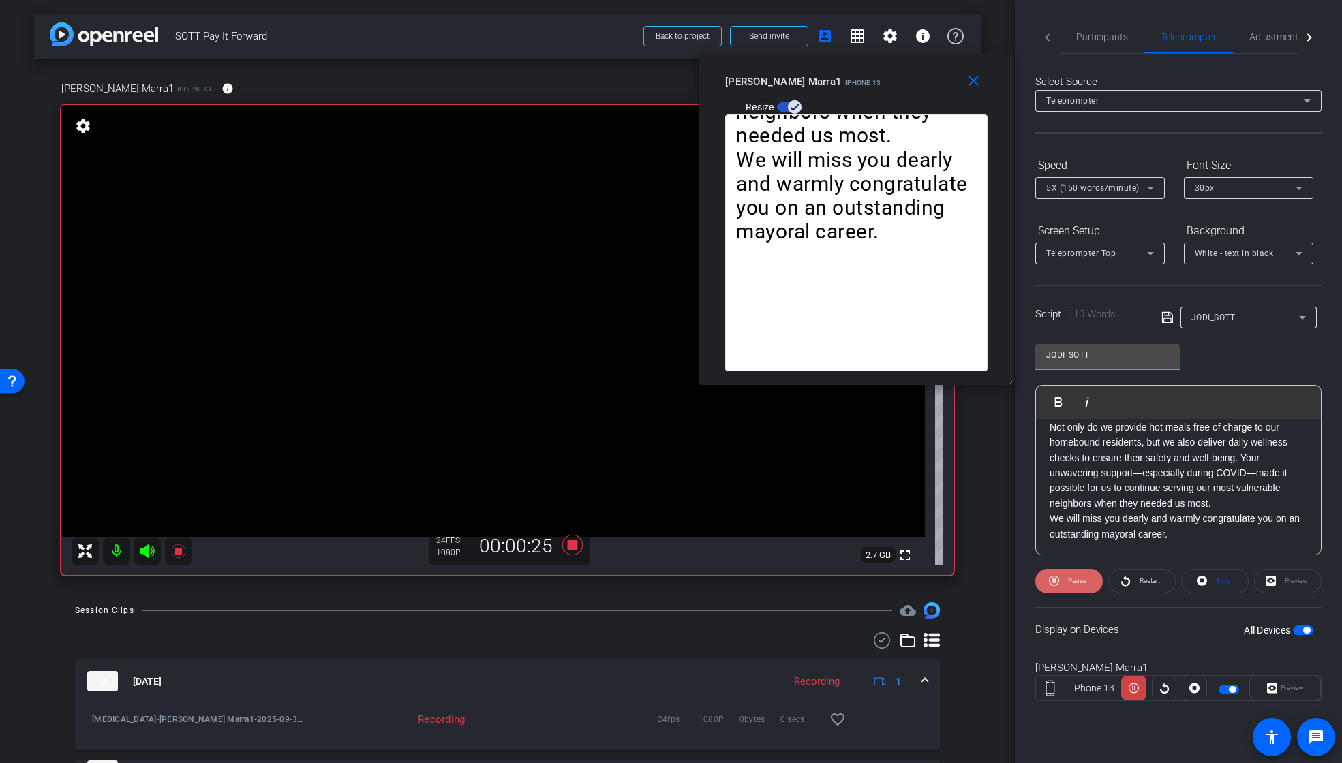
click at [1073, 579] on span "Pause" at bounding box center [1077, 580] width 18 height 7
click at [1057, 577] on icon at bounding box center [1056, 581] width 10 height 10
drag, startPoint x: 1108, startPoint y: 33, endPoint x: 1126, endPoint y: 34, distance: 17.7
click at [1109, 33] on span "Participants" at bounding box center [1102, 37] width 52 height 10
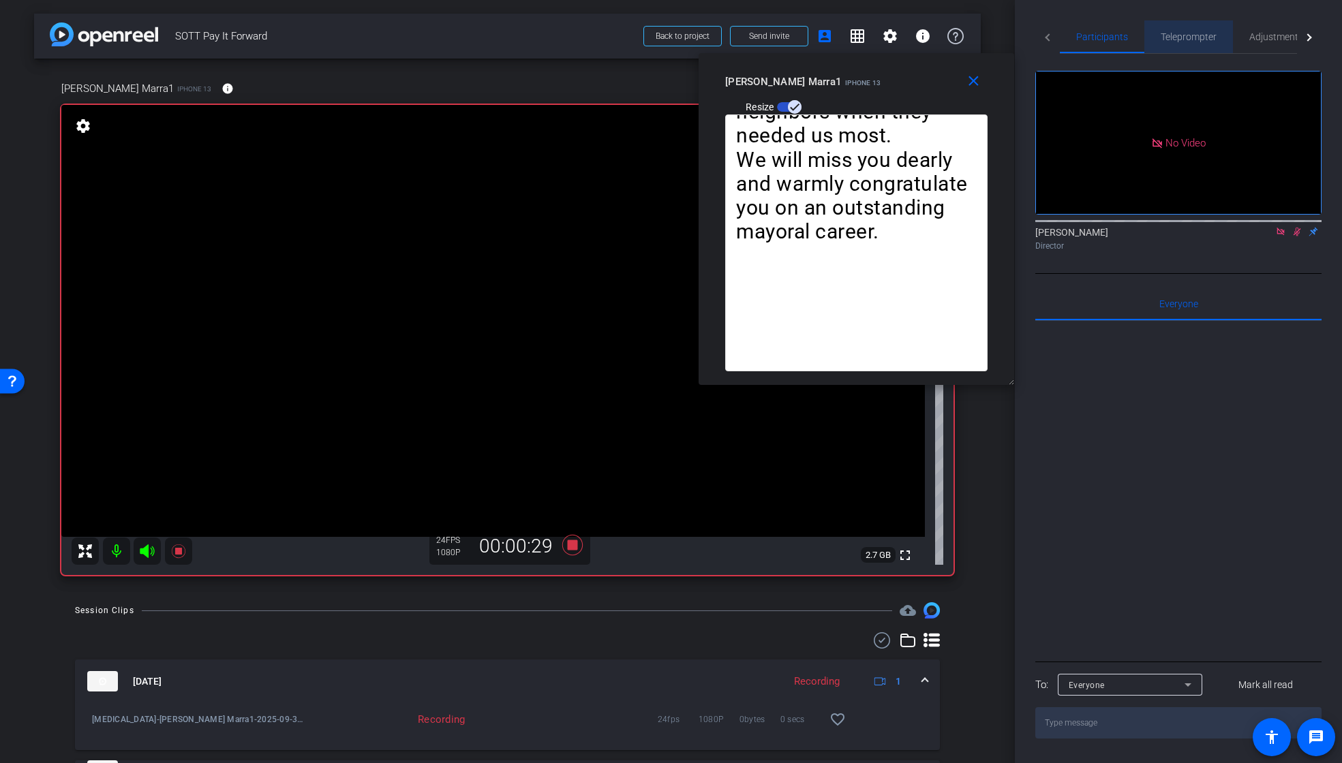
click at [1165, 35] on span "Teleprompter" at bounding box center [1188, 37] width 56 height 10
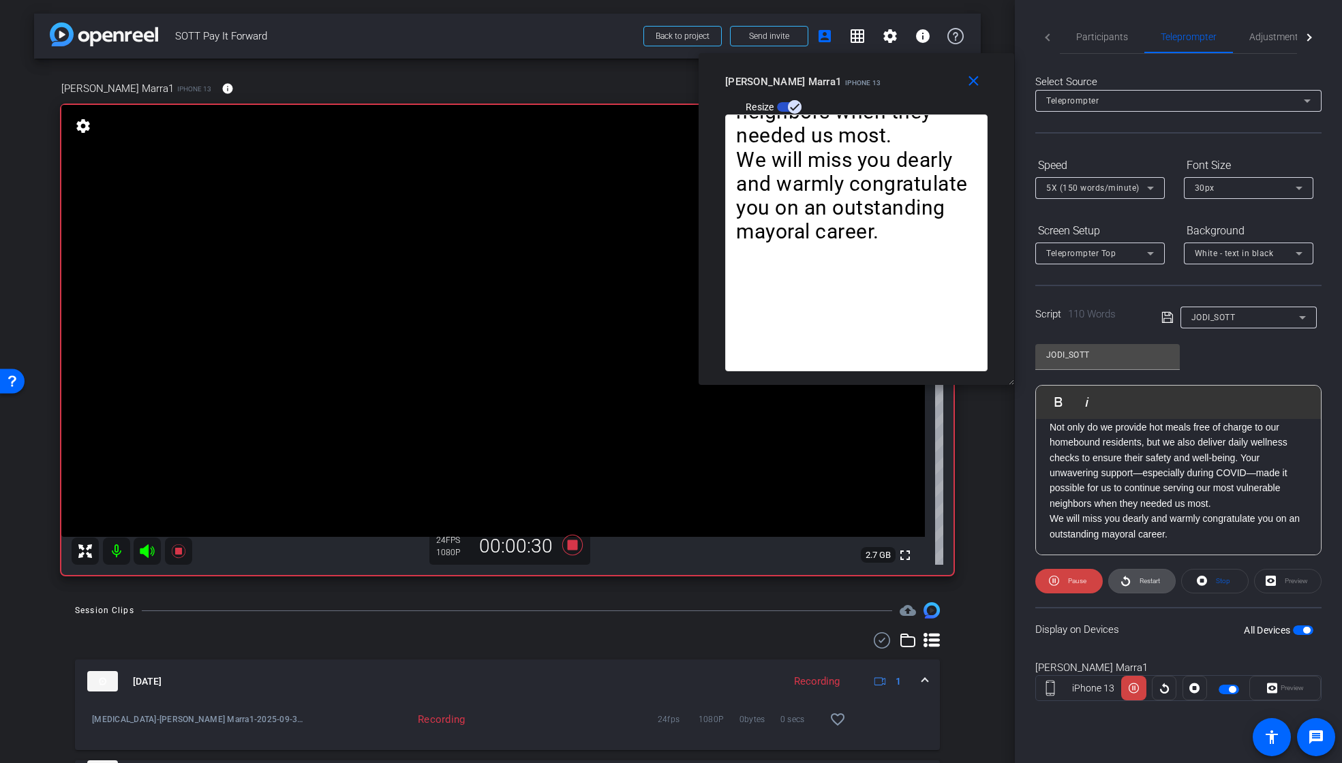
click at [1155, 589] on span "Restart" at bounding box center [1148, 581] width 24 height 19
click at [1075, 583] on span "Pause" at bounding box center [1077, 580] width 18 height 7
click at [1060, 581] on icon at bounding box center [1056, 581] width 10 height 10
click at [1067, 580] on span "Pause" at bounding box center [1075, 581] width 22 height 19
click at [1073, 578] on span "Play" at bounding box center [1076, 580] width 12 height 7
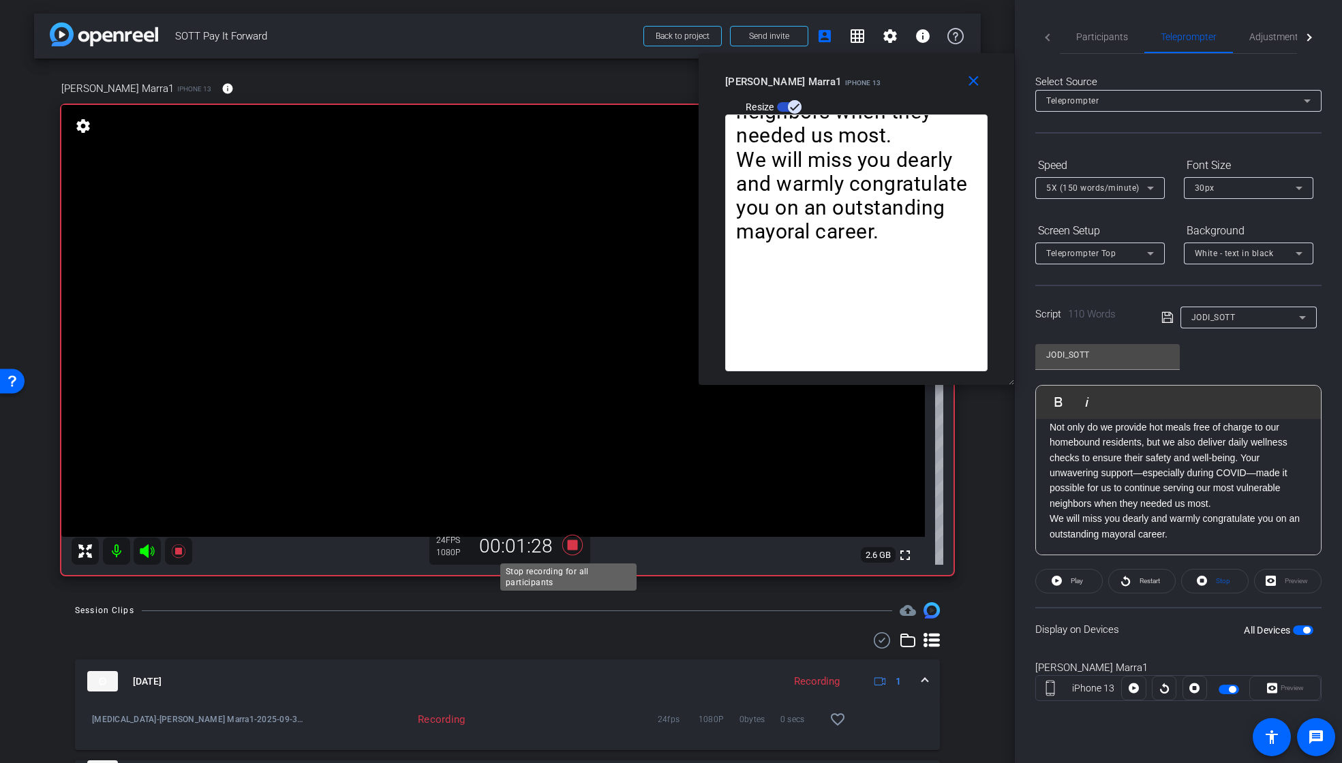
click at [569, 544] on icon at bounding box center [571, 545] width 20 height 20
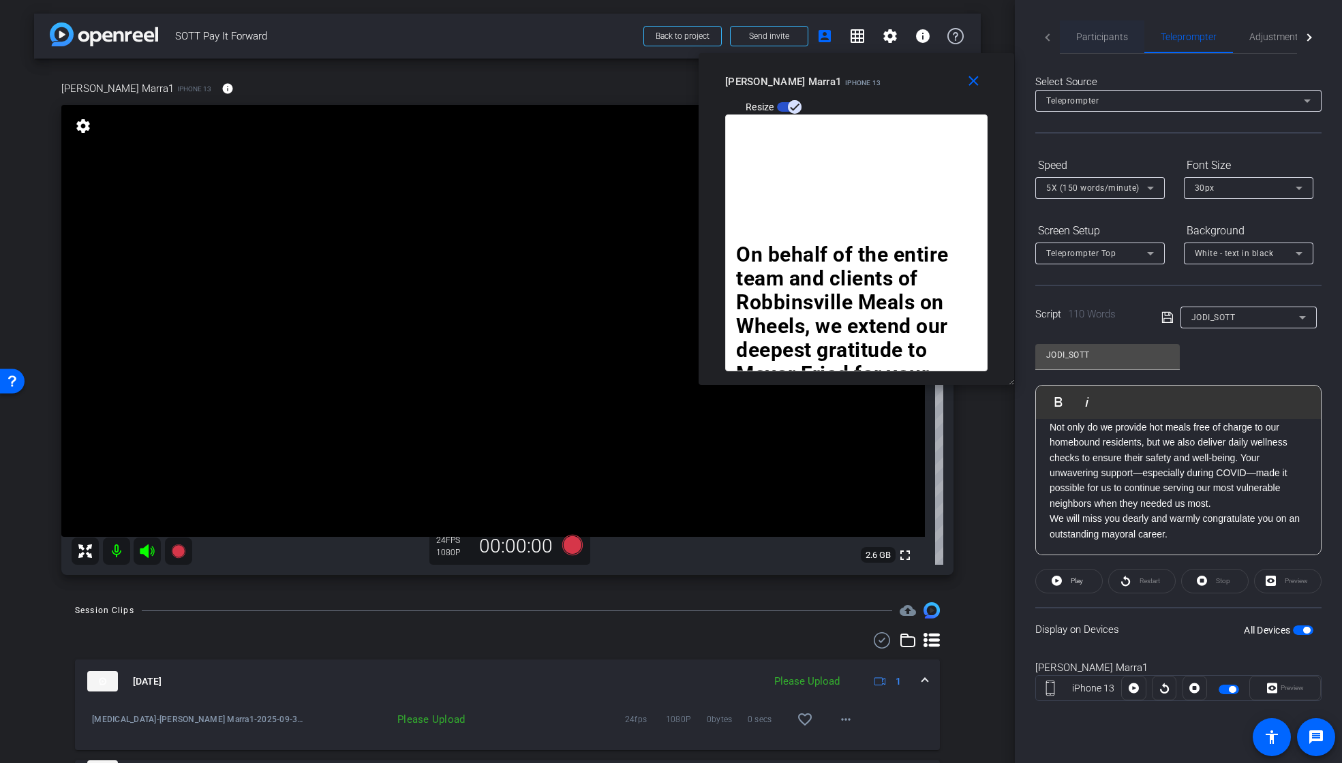
click at [1123, 37] on span "Participants" at bounding box center [1102, 37] width 52 height 10
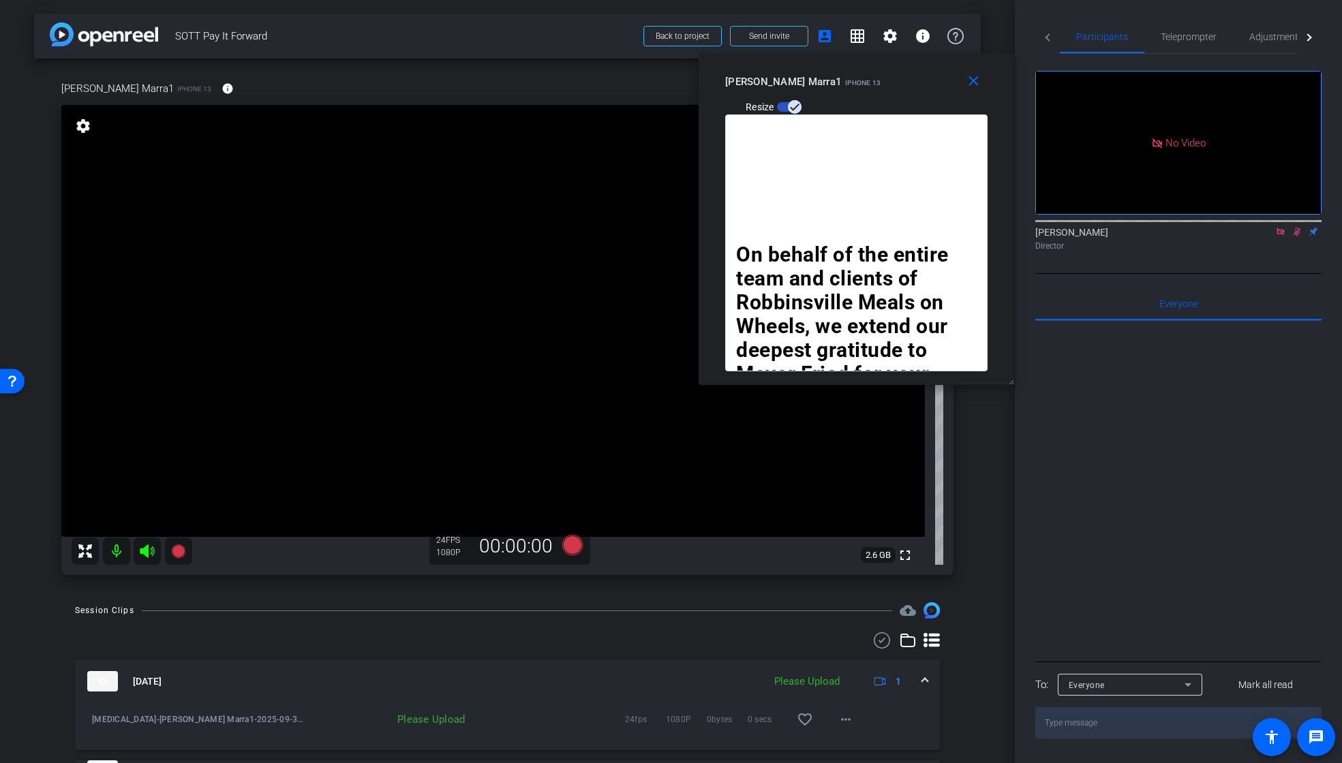
click at [1296, 227] on icon at bounding box center [1296, 232] width 11 height 10
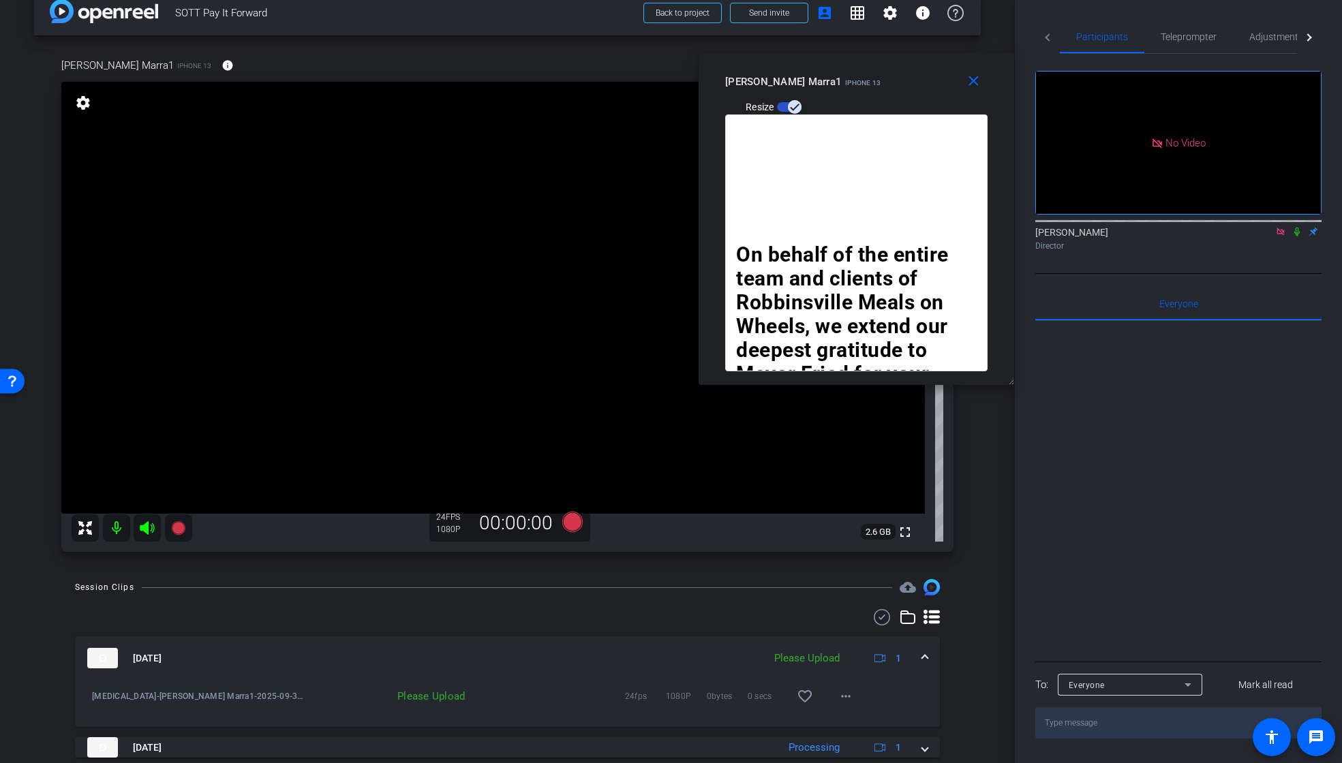
scroll to position [51, 0]
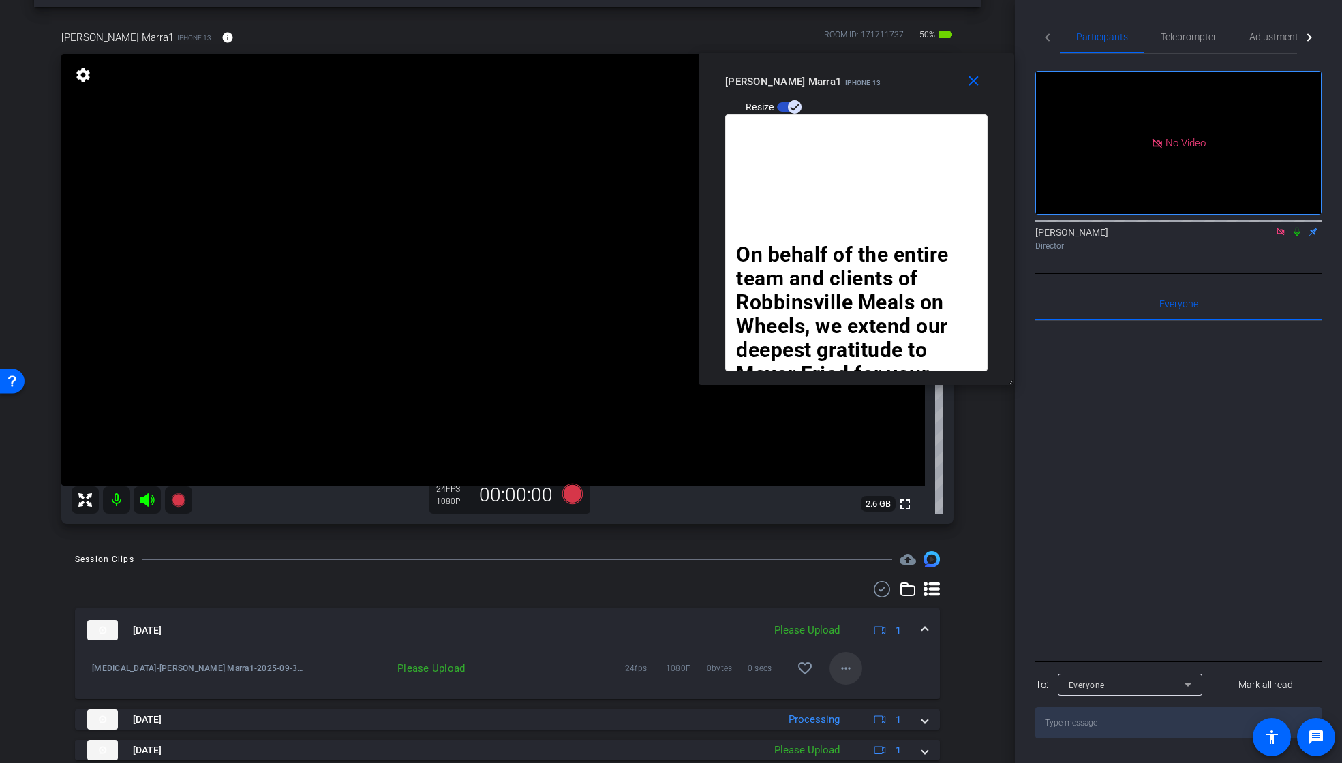
click at [837, 664] on mat-icon "more_horiz" at bounding box center [845, 668] width 16 height 16
click at [848, 695] on span "Upload" at bounding box center [860, 697] width 55 height 16
click at [1192, 37] on span "Teleprompter" at bounding box center [1188, 37] width 56 height 10
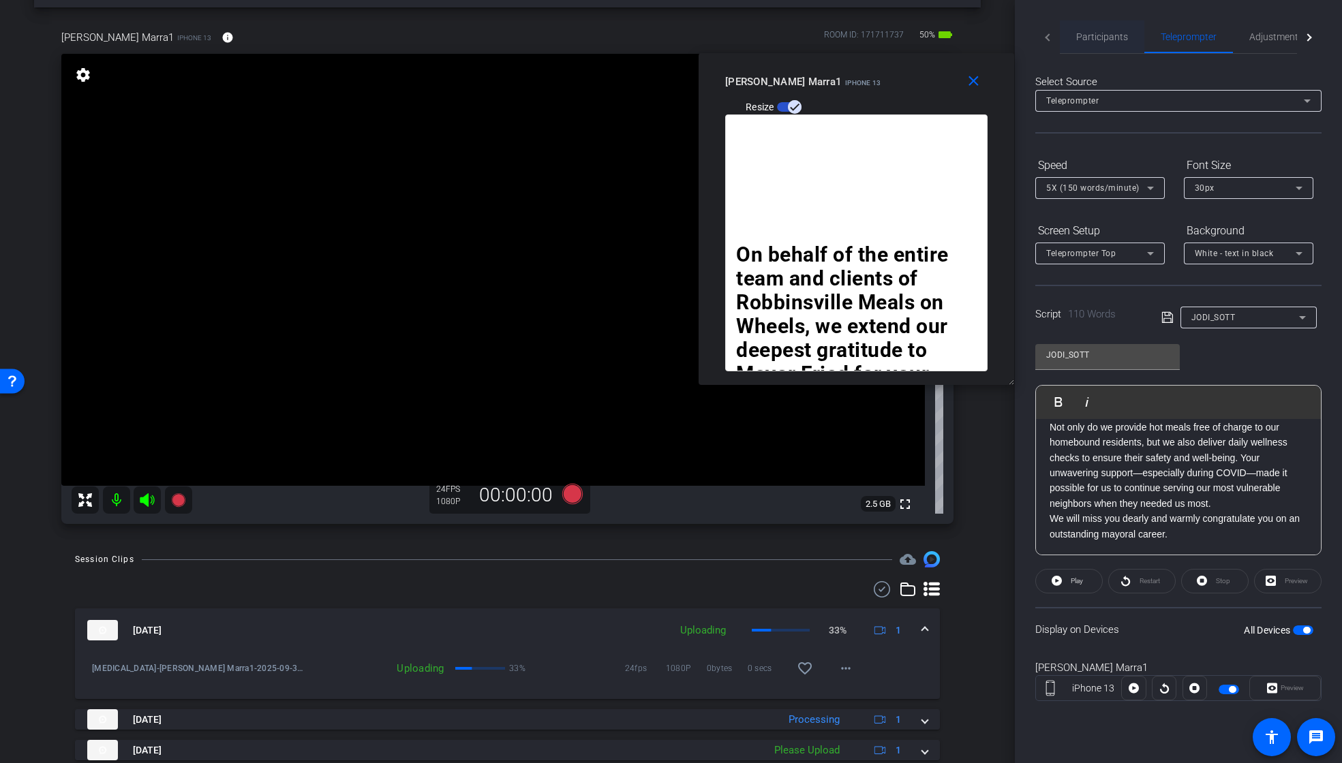
click at [1102, 36] on span "Participants" at bounding box center [1102, 37] width 52 height 10
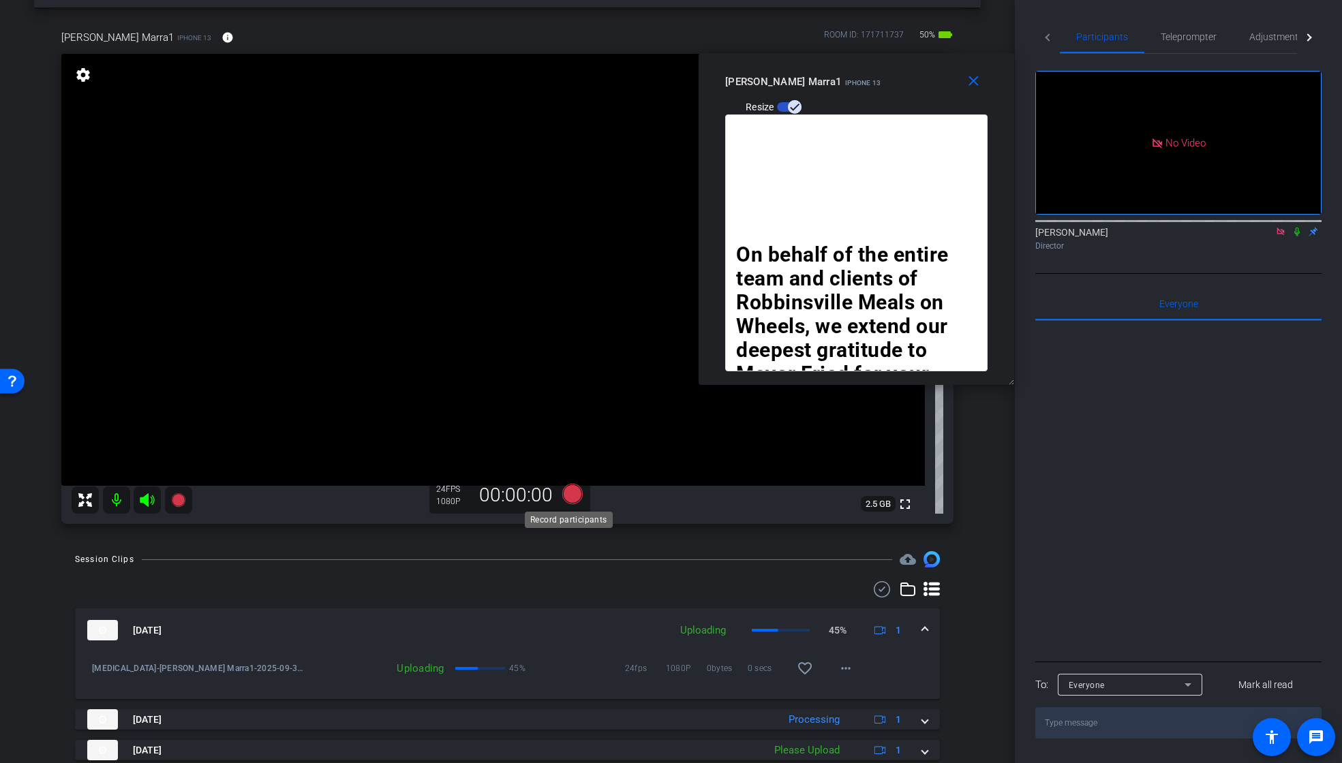
click at [570, 495] on icon at bounding box center [571, 494] width 20 height 20
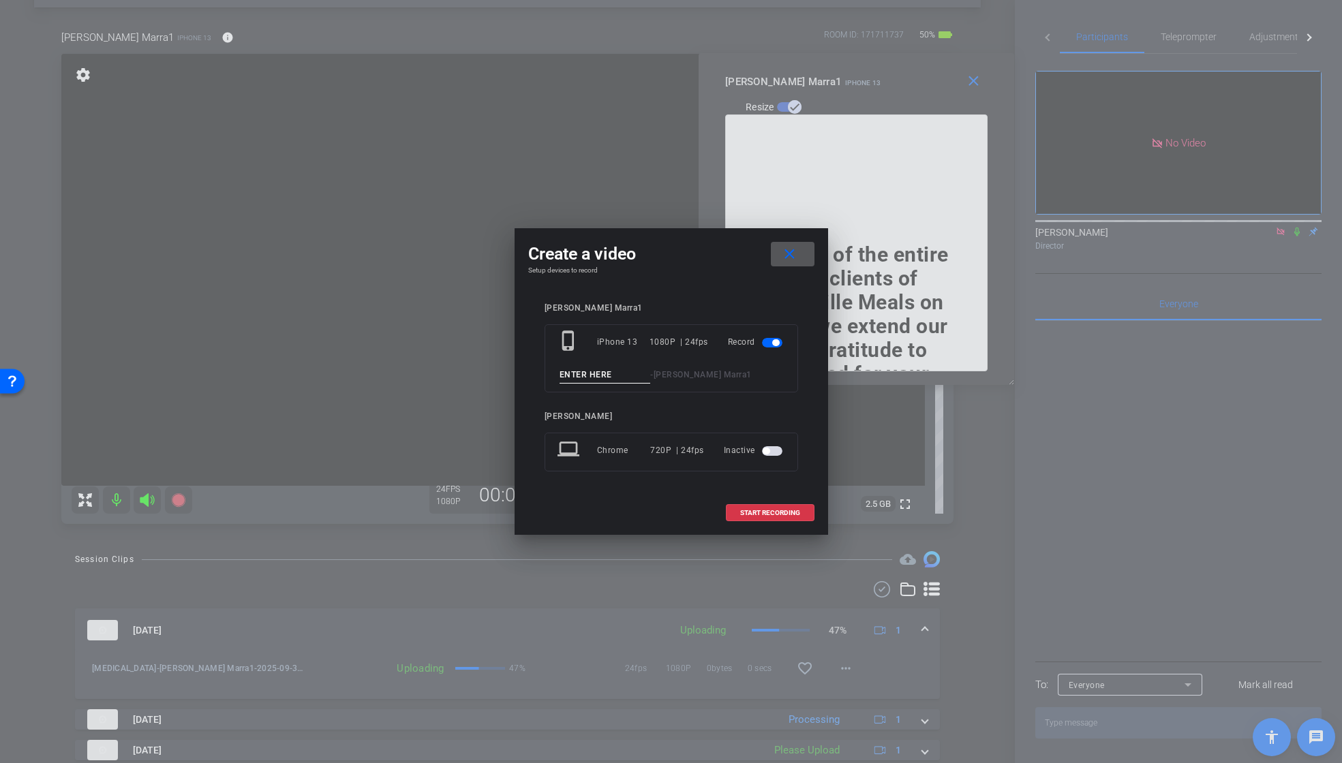
click at [596, 375] on input at bounding box center [604, 375] width 91 height 17
paste input "T1_JODI"
drag, startPoint x: 610, startPoint y: 371, endPoint x: 559, endPoint y: 373, distance: 50.5
click at [559, 373] on input "T4_JODI" at bounding box center [604, 375] width 91 height 17
click at [608, 371] on input "T4_JODI" at bounding box center [604, 375] width 91 height 17
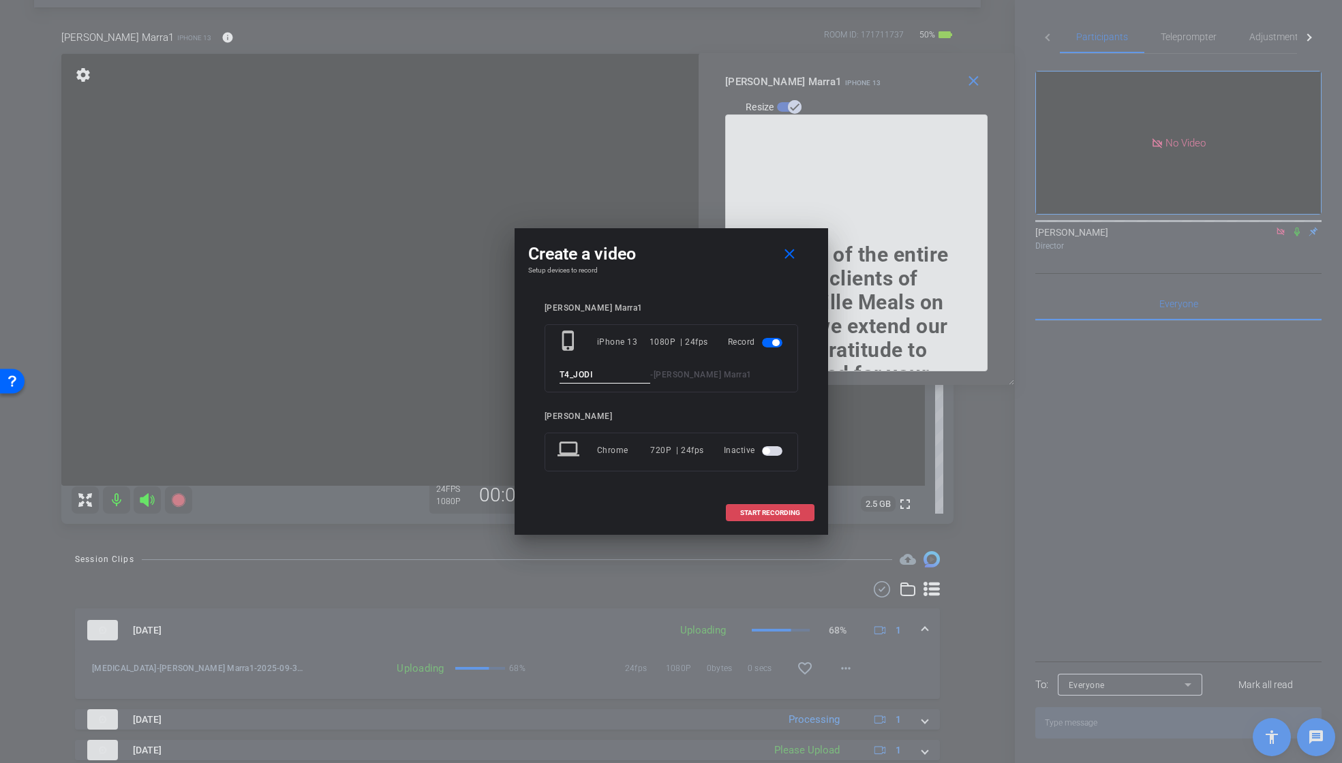
type input "T4_JODI"
click at [746, 510] on span "START RECORDING" at bounding box center [770, 513] width 60 height 7
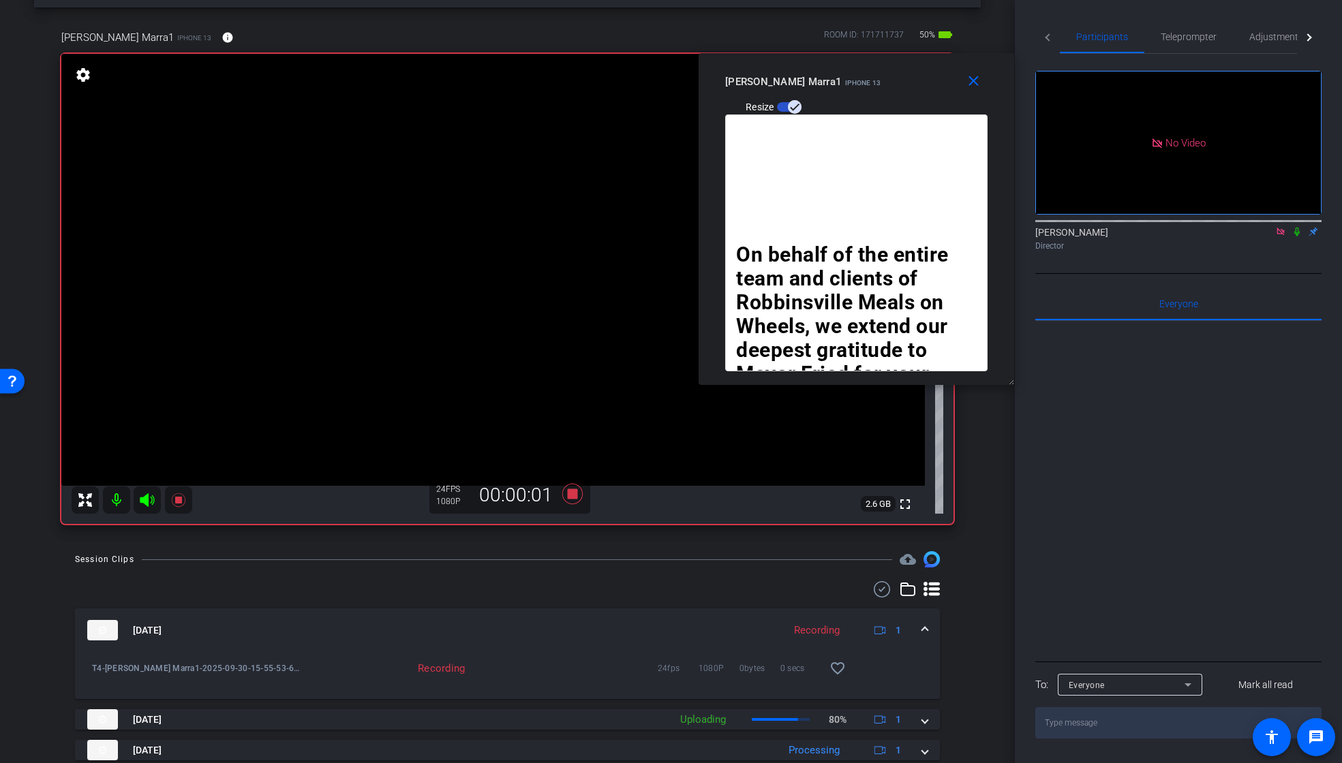
drag, startPoint x: 1297, startPoint y: 191, endPoint x: 1278, endPoint y: 174, distance: 25.6
click at [1297, 227] on icon at bounding box center [1296, 232] width 11 height 10
click at [1190, 37] on span "Teleprompter" at bounding box center [1188, 37] width 56 height 10
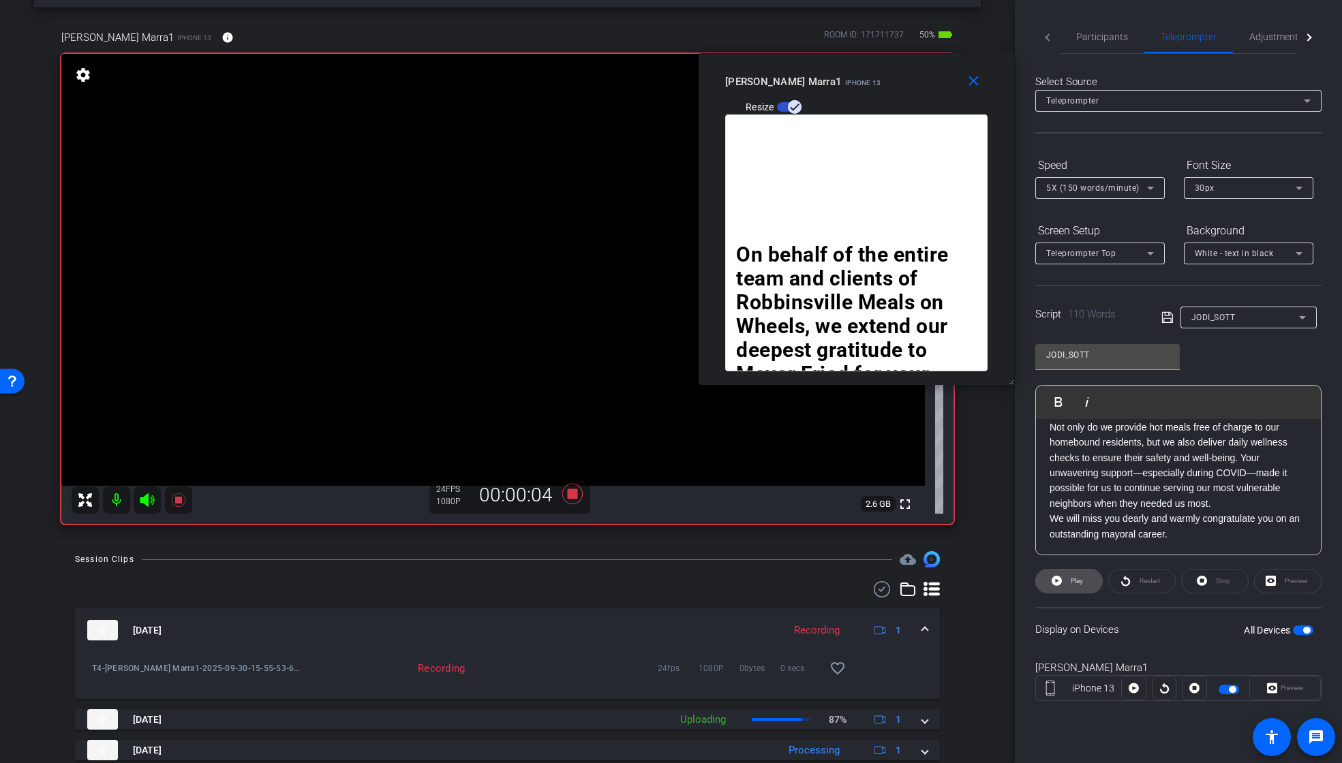
click at [1072, 582] on span "Play" at bounding box center [1076, 580] width 12 height 7
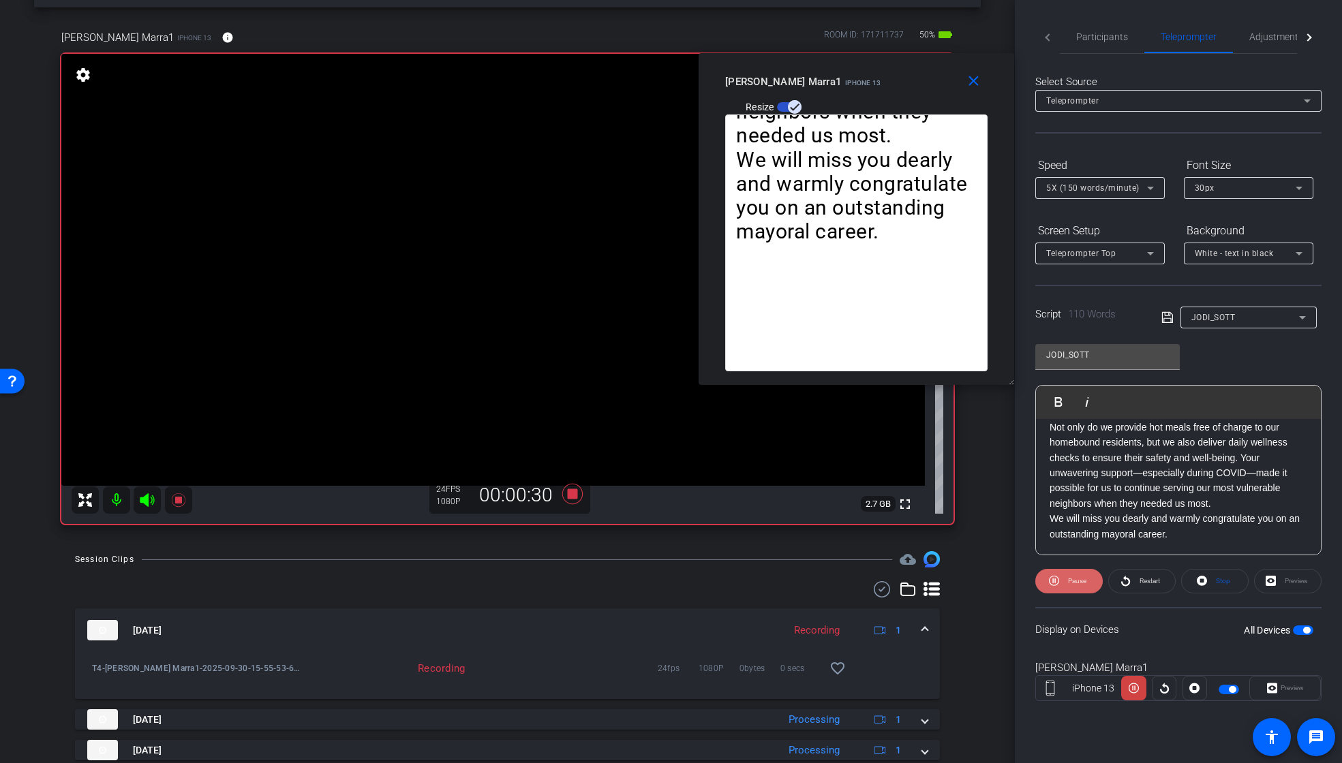
click at [1068, 579] on span "Pause" at bounding box center [1077, 580] width 18 height 7
click at [1068, 580] on span "Play" at bounding box center [1075, 581] width 16 height 19
click at [1069, 580] on span "Pause" at bounding box center [1077, 580] width 18 height 7
click at [1069, 580] on span "Play" at bounding box center [1075, 581] width 16 height 19
click at [568, 494] on icon at bounding box center [571, 494] width 20 height 20
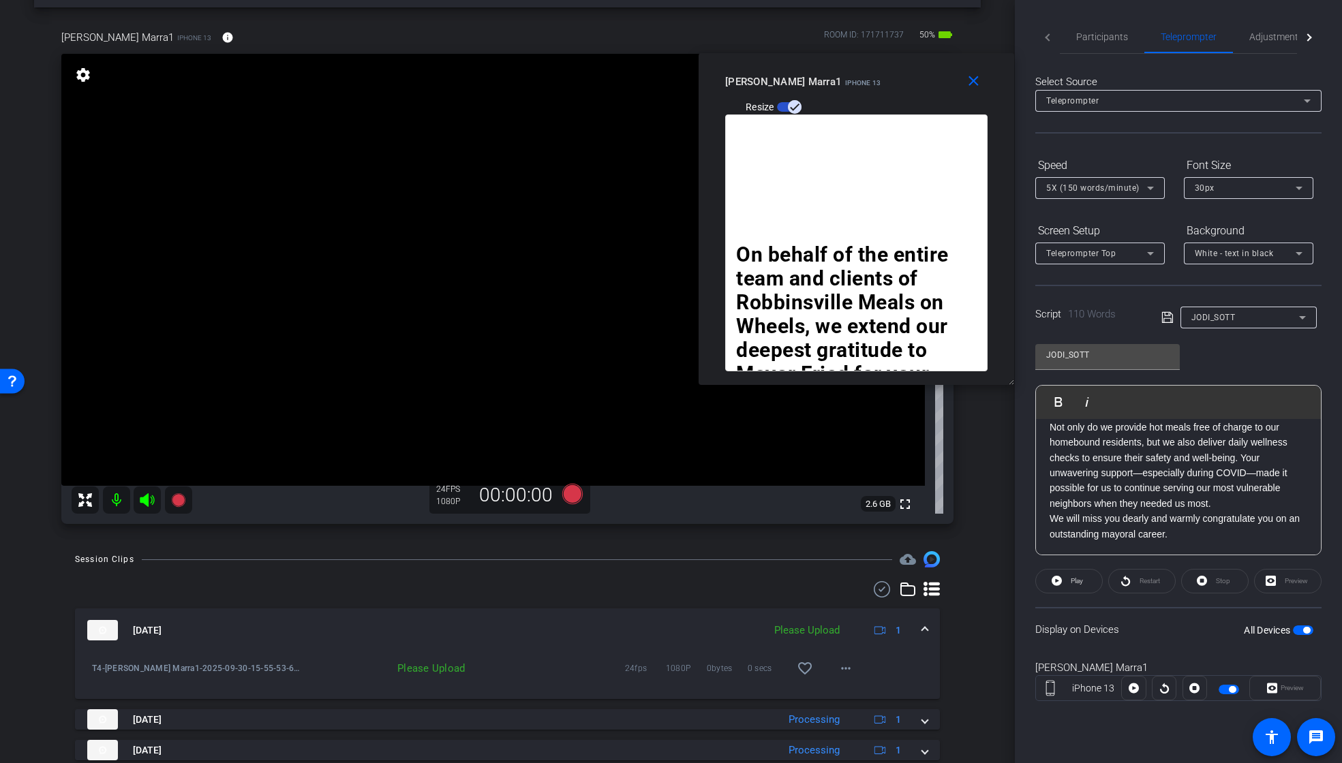
drag, startPoint x: 1101, startPoint y: 38, endPoint x: 1110, endPoint y: 60, distance: 23.5
click at [1101, 38] on span "Participants" at bounding box center [1102, 37] width 52 height 10
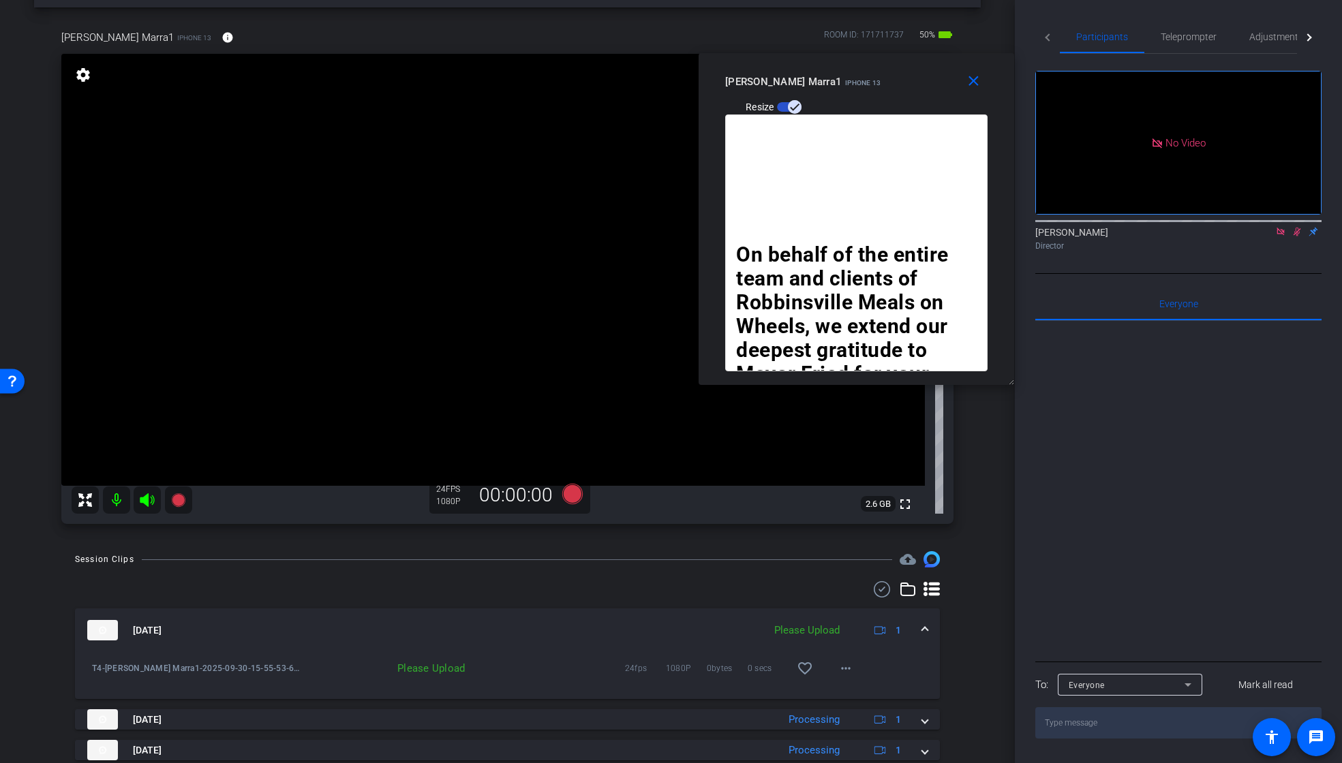
click at [1294, 227] on icon at bounding box center [1296, 232] width 11 height 10
click at [967, 82] on mat-icon "close" at bounding box center [973, 81] width 17 height 17
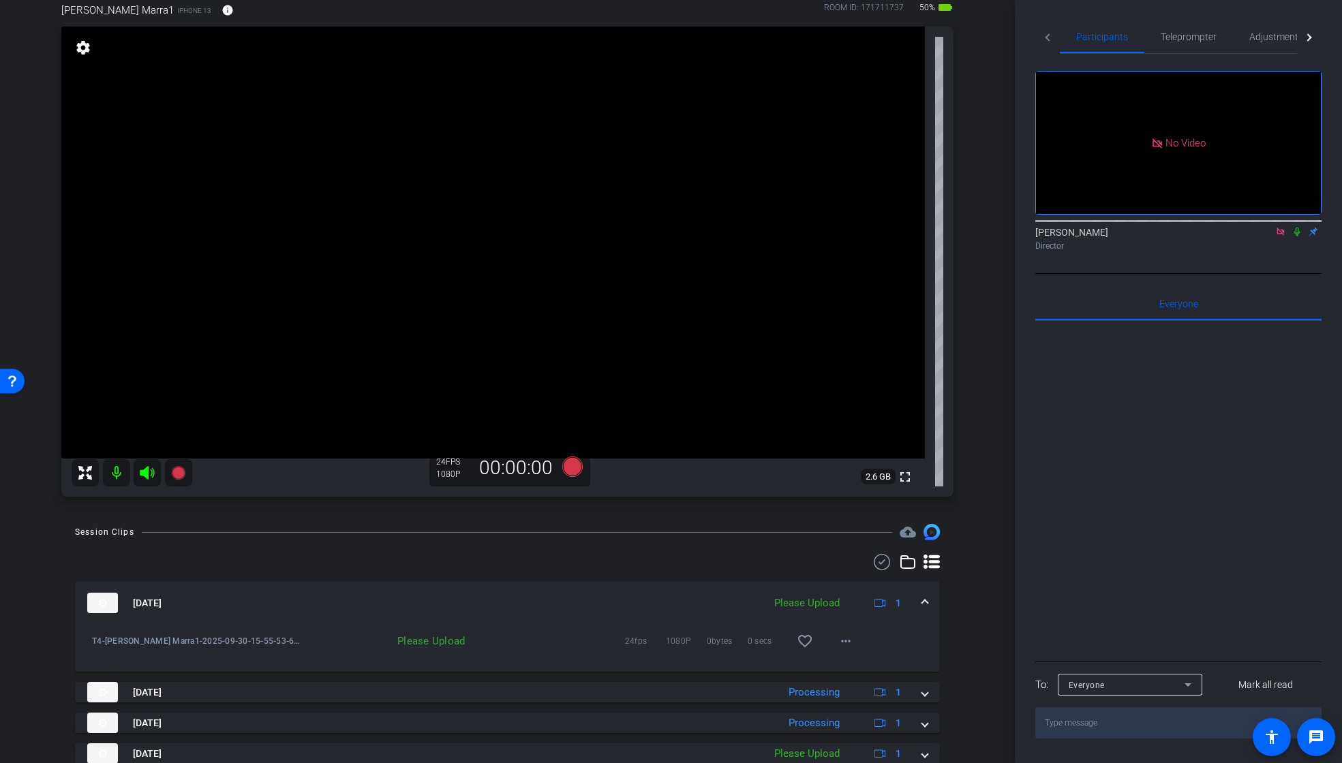
scroll to position [127, 0]
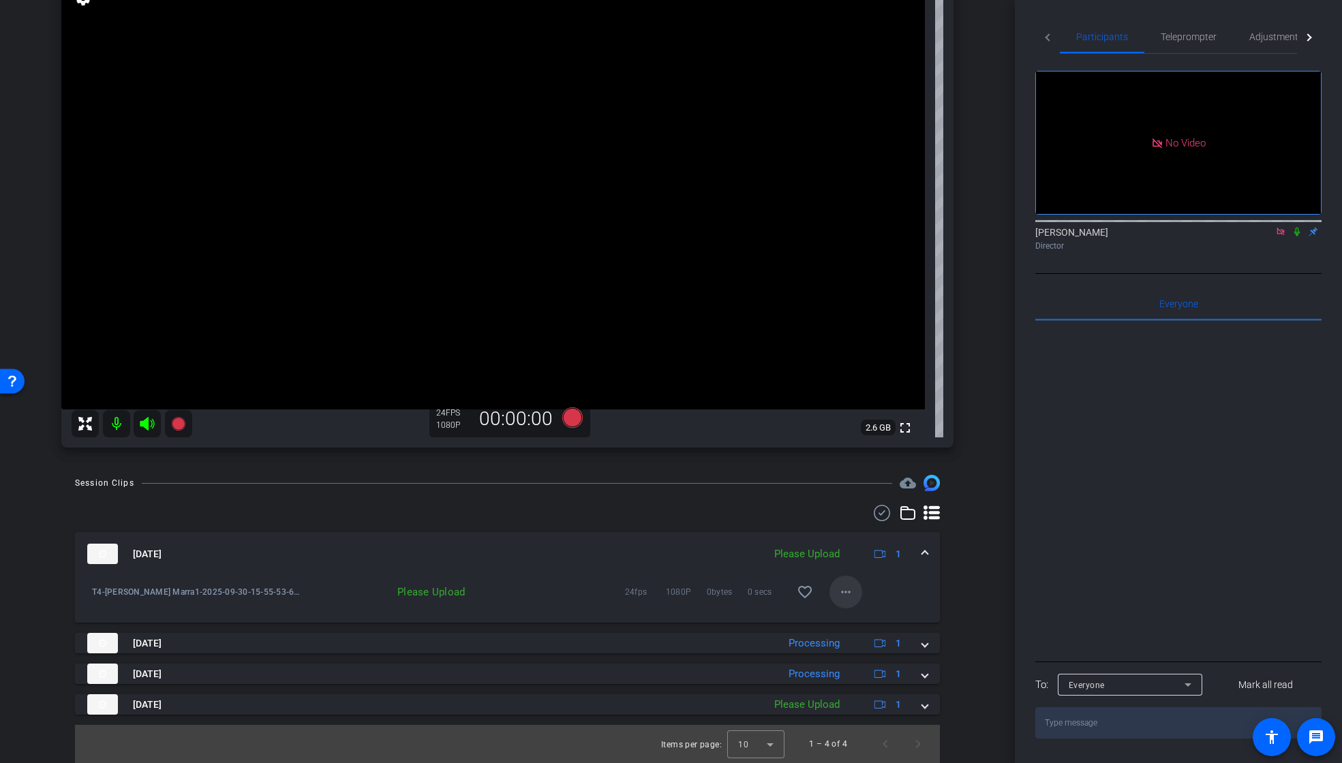
click at [844, 593] on mat-icon "more_horiz" at bounding box center [845, 592] width 16 height 16
click at [847, 618] on span "Upload" at bounding box center [860, 621] width 55 height 16
click at [1278, 228] on icon at bounding box center [1279, 231] width 7 height 7
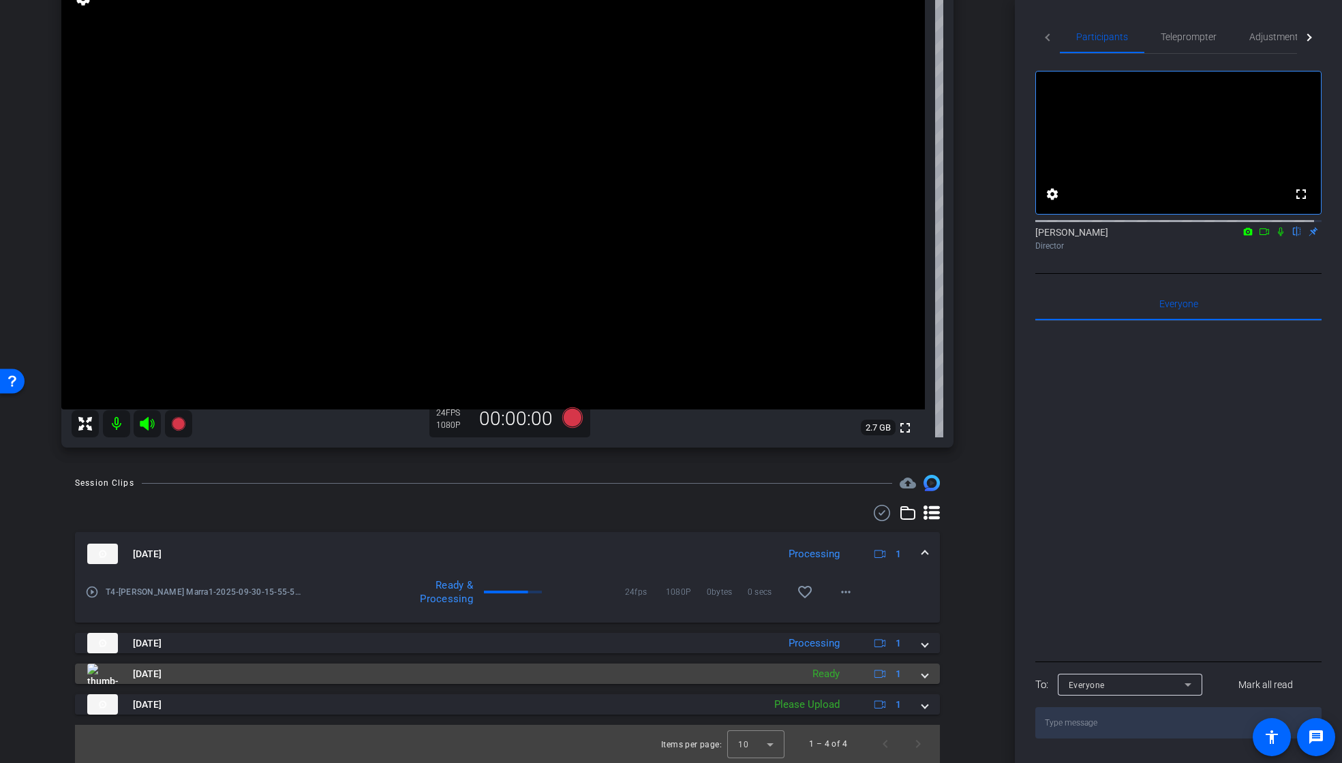
click at [922, 676] on span at bounding box center [924, 674] width 5 height 14
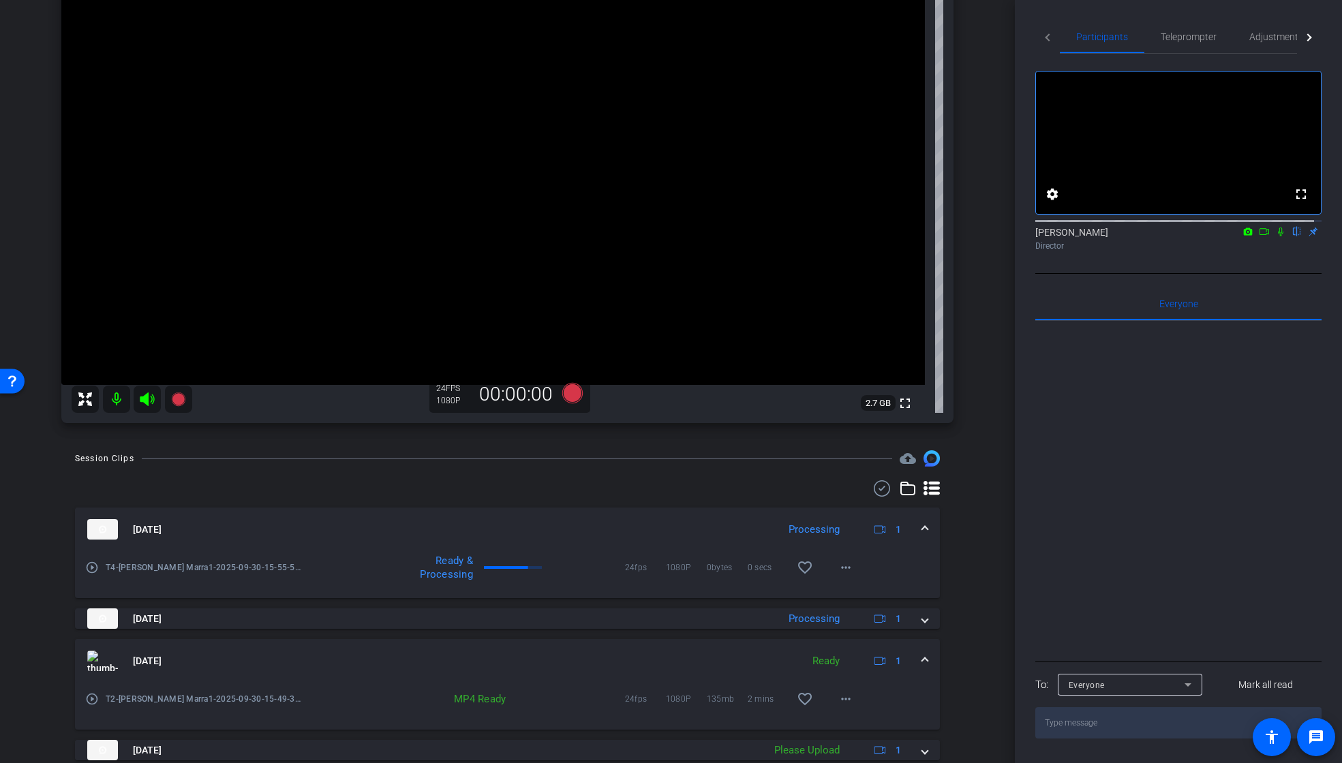
scroll to position [198, 0]
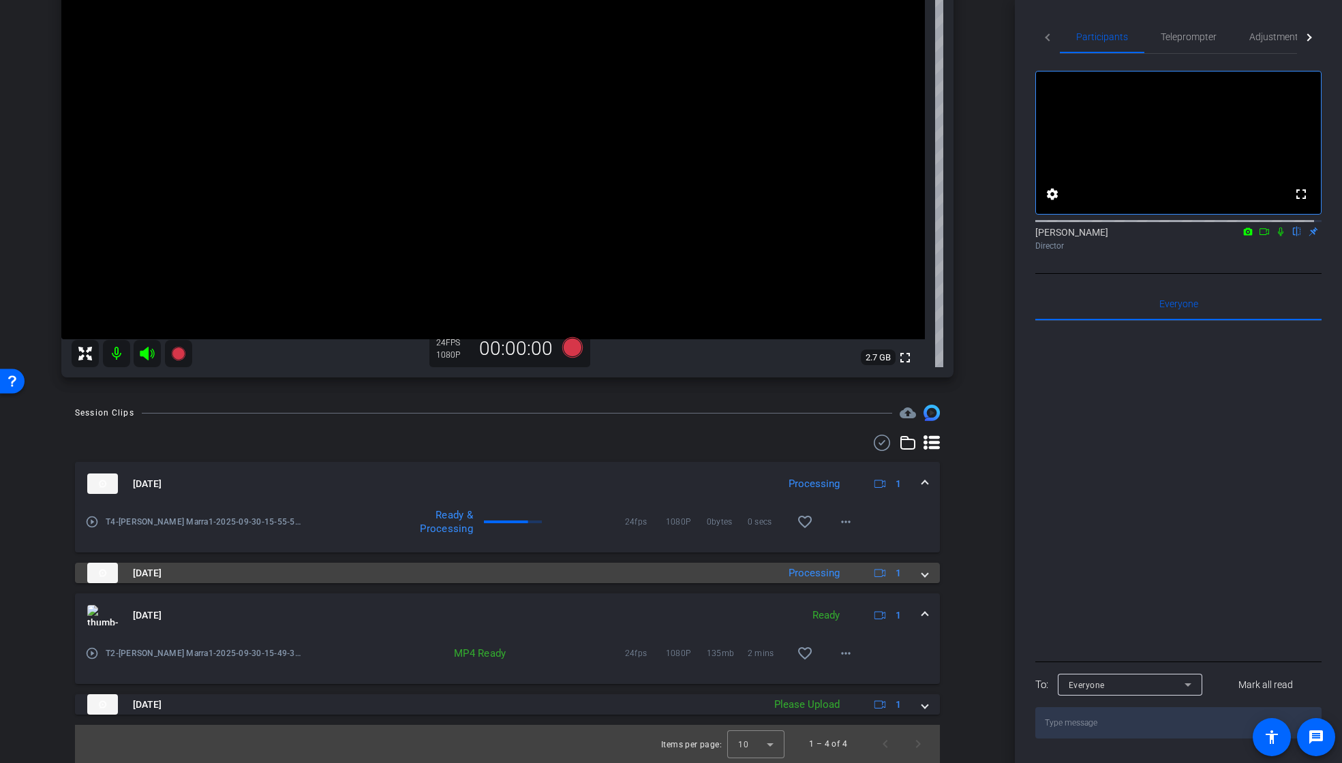
click at [906, 572] on div "[DATE] Processing 1" at bounding box center [504, 573] width 835 height 20
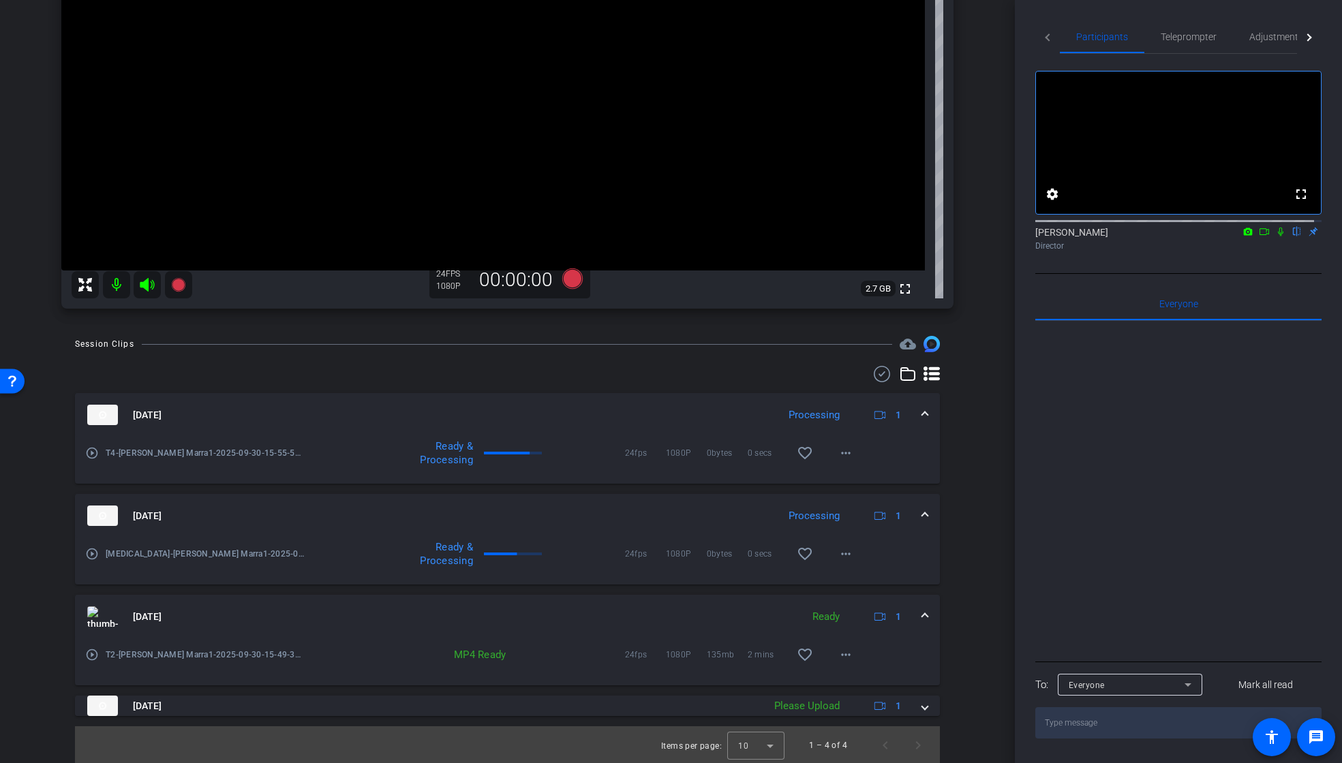
scroll to position [268, 0]
click at [840, 657] on mat-icon "more_horiz" at bounding box center [845, 653] width 16 height 16
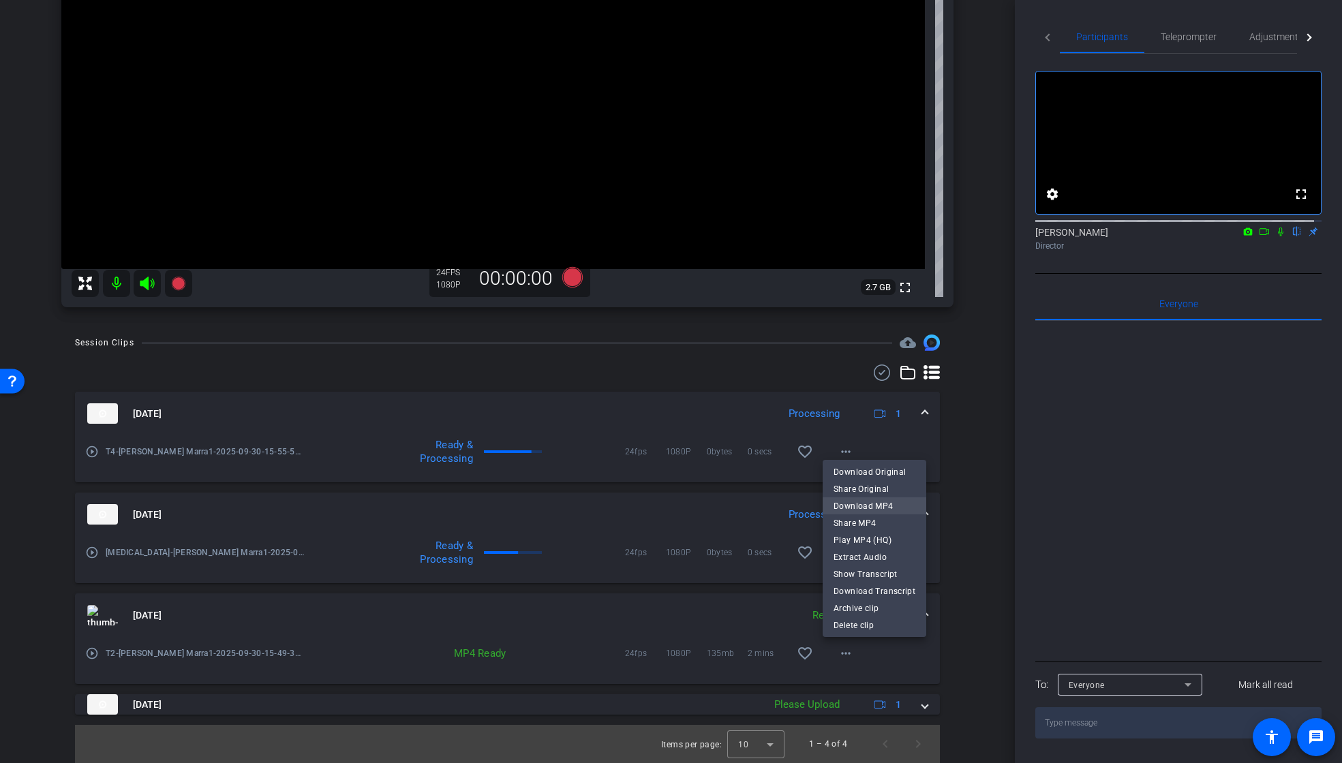
click at [887, 507] on span "Download MP4" at bounding box center [874, 506] width 82 height 16
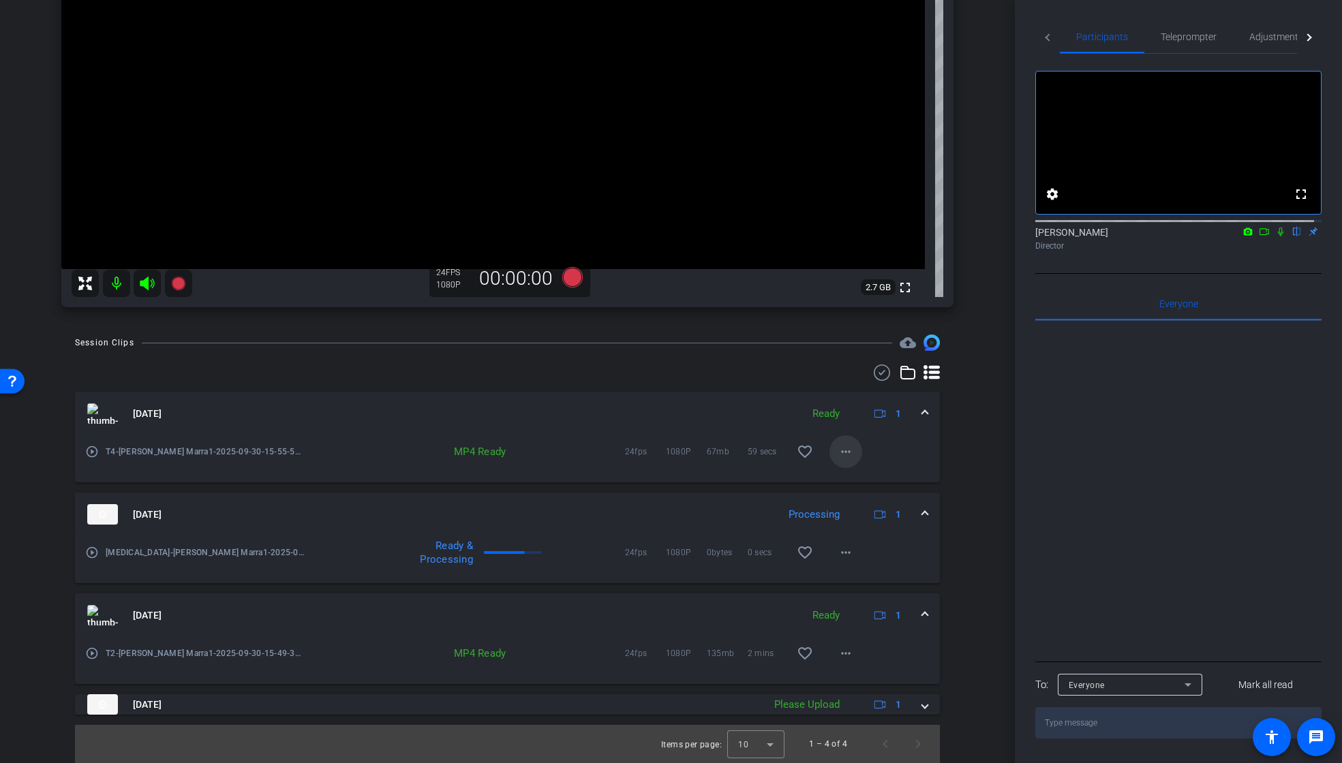
click at [837, 449] on mat-icon "more_horiz" at bounding box center [845, 452] width 16 height 16
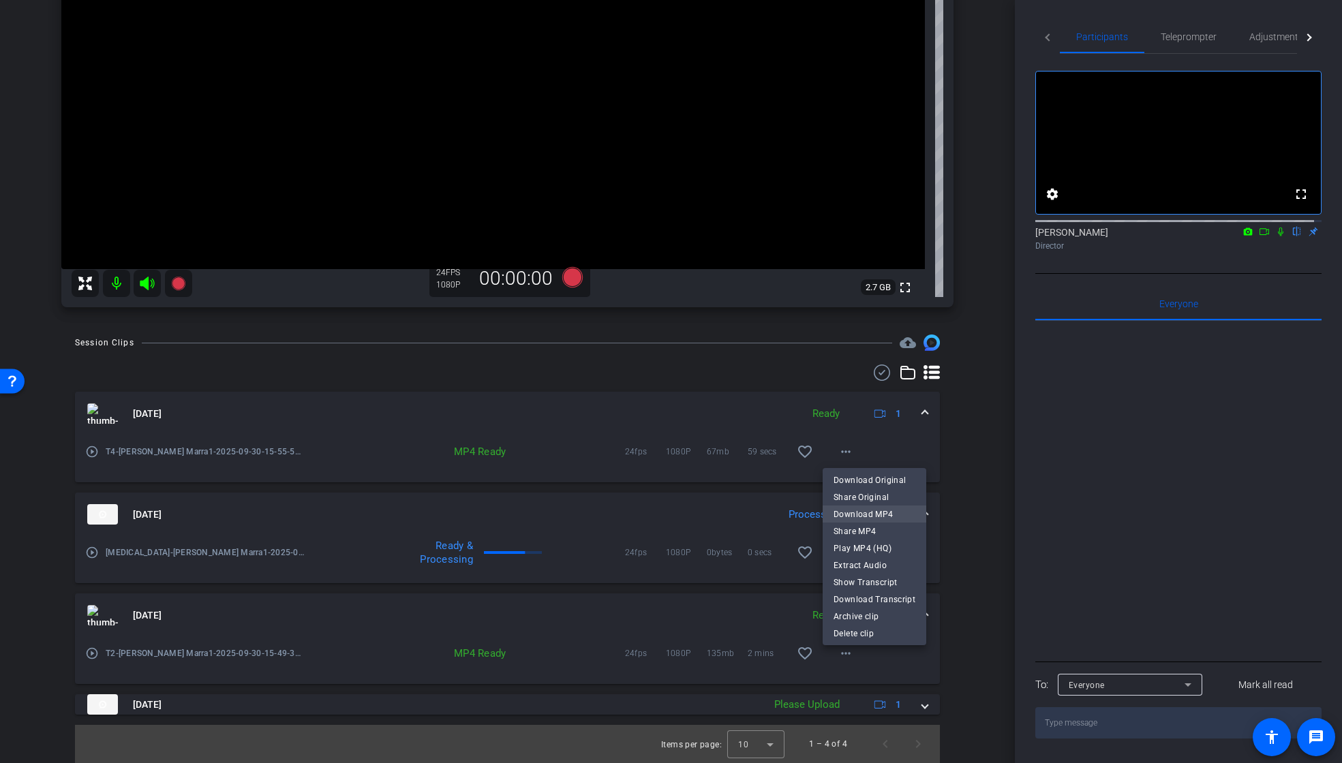
click at [865, 512] on span "Download MP4" at bounding box center [874, 514] width 82 height 16
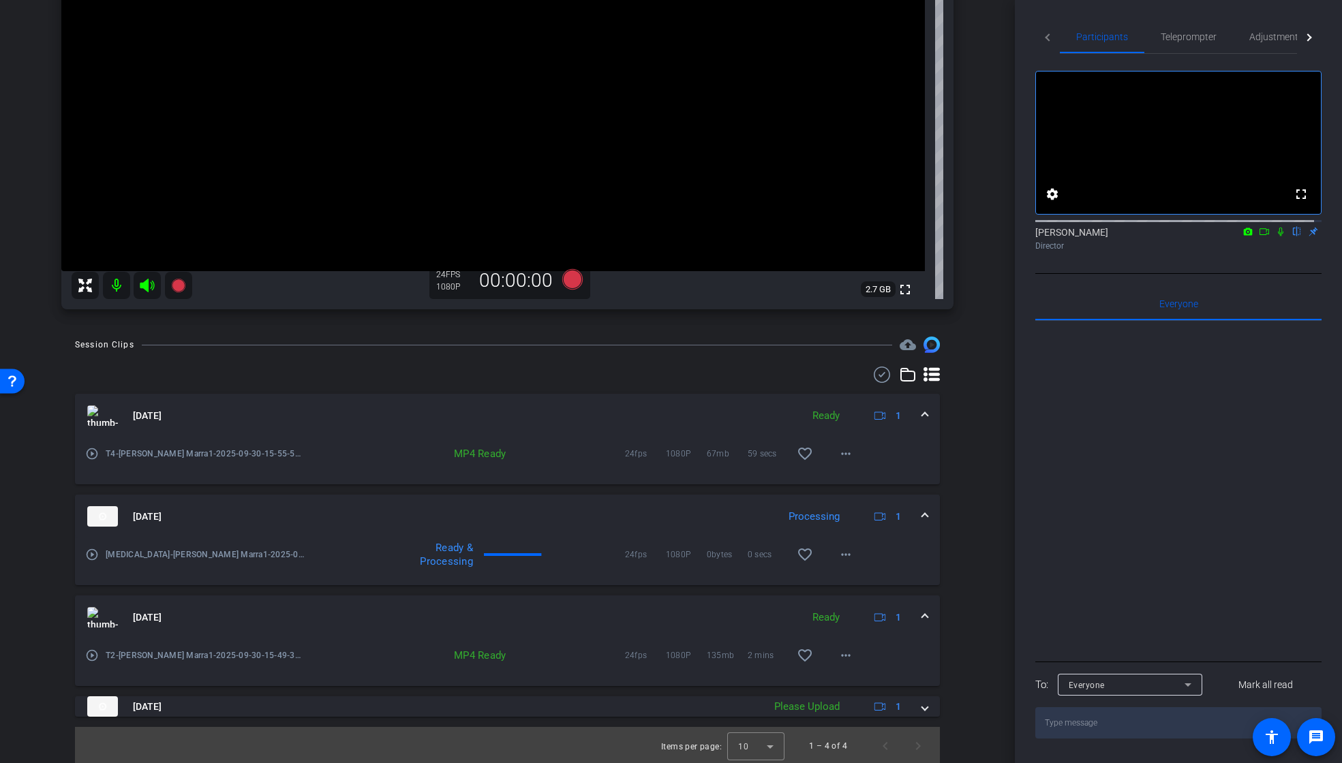
scroll to position [265, 0]
click at [843, 558] on mat-icon "more_horiz" at bounding box center [845, 555] width 16 height 16
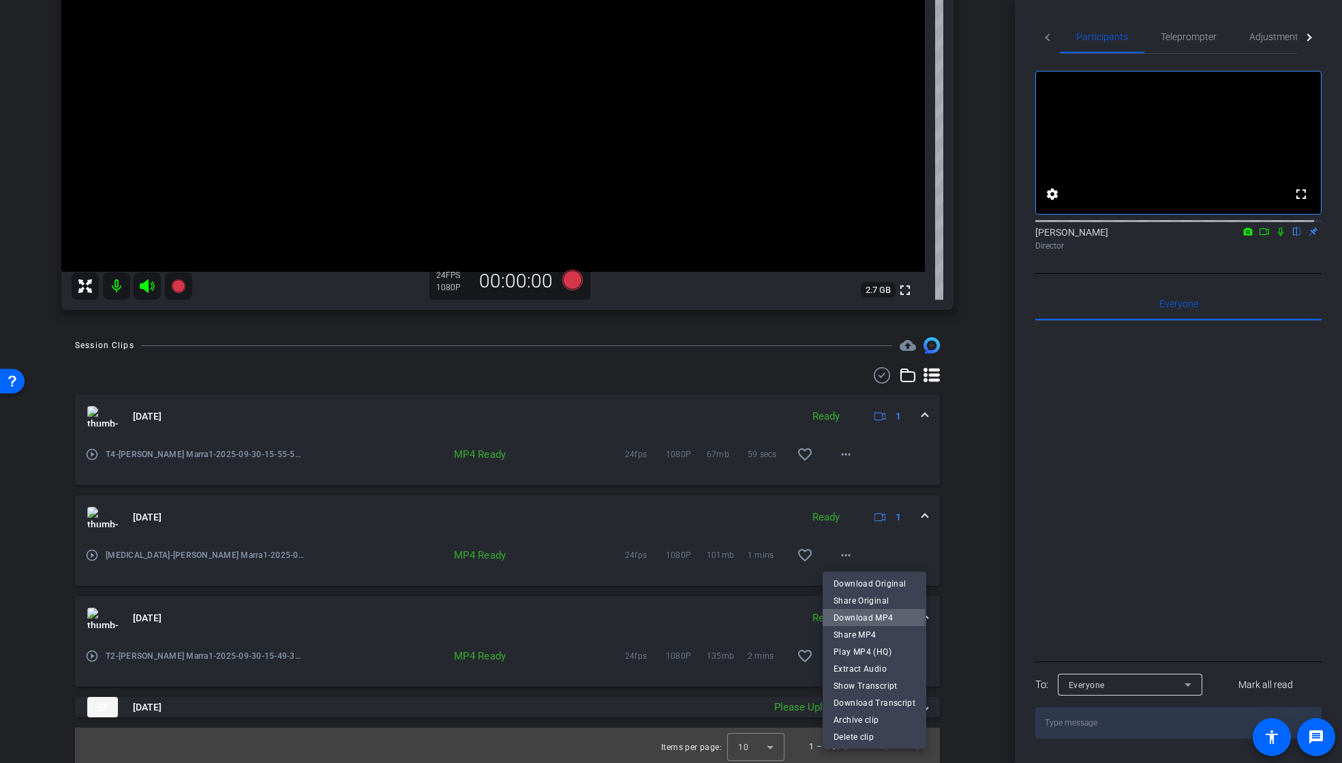
click at [850, 615] on span "Download MP4" at bounding box center [874, 618] width 82 height 16
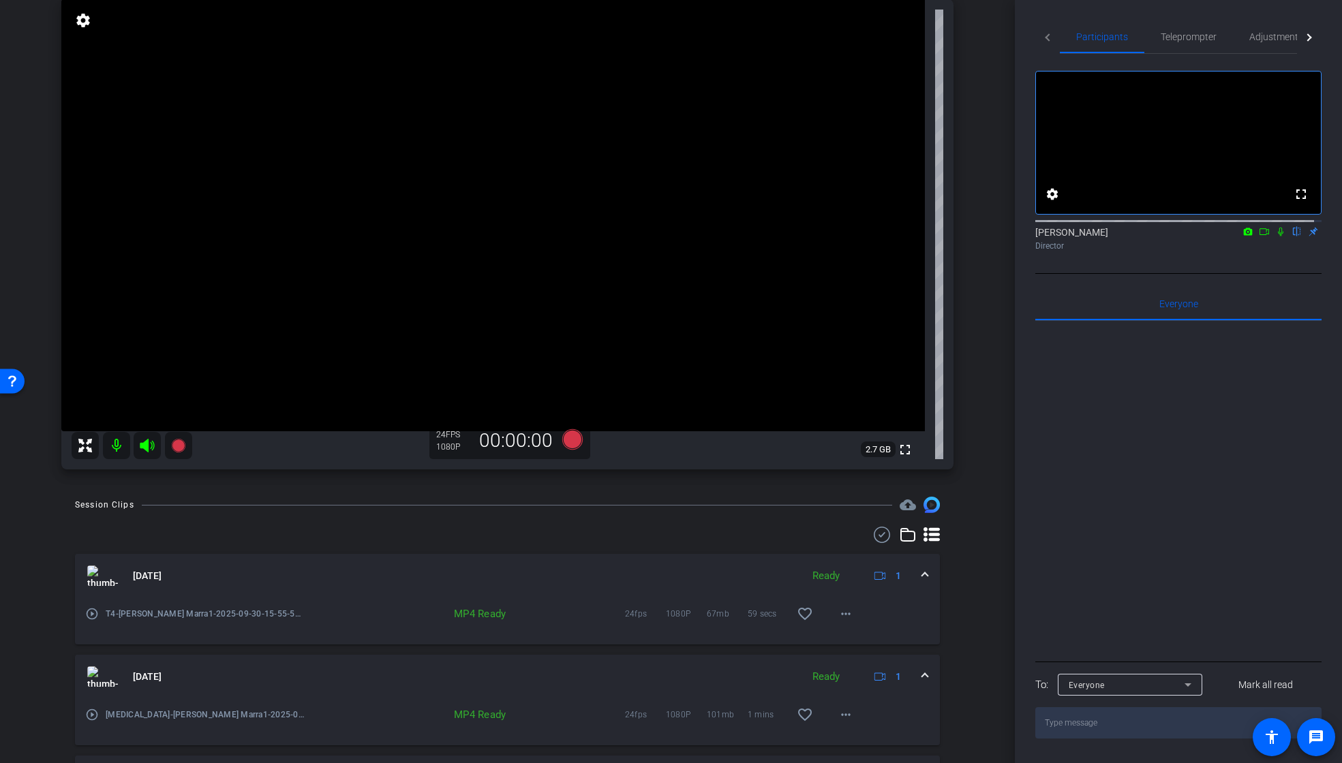
scroll to position [97, 0]
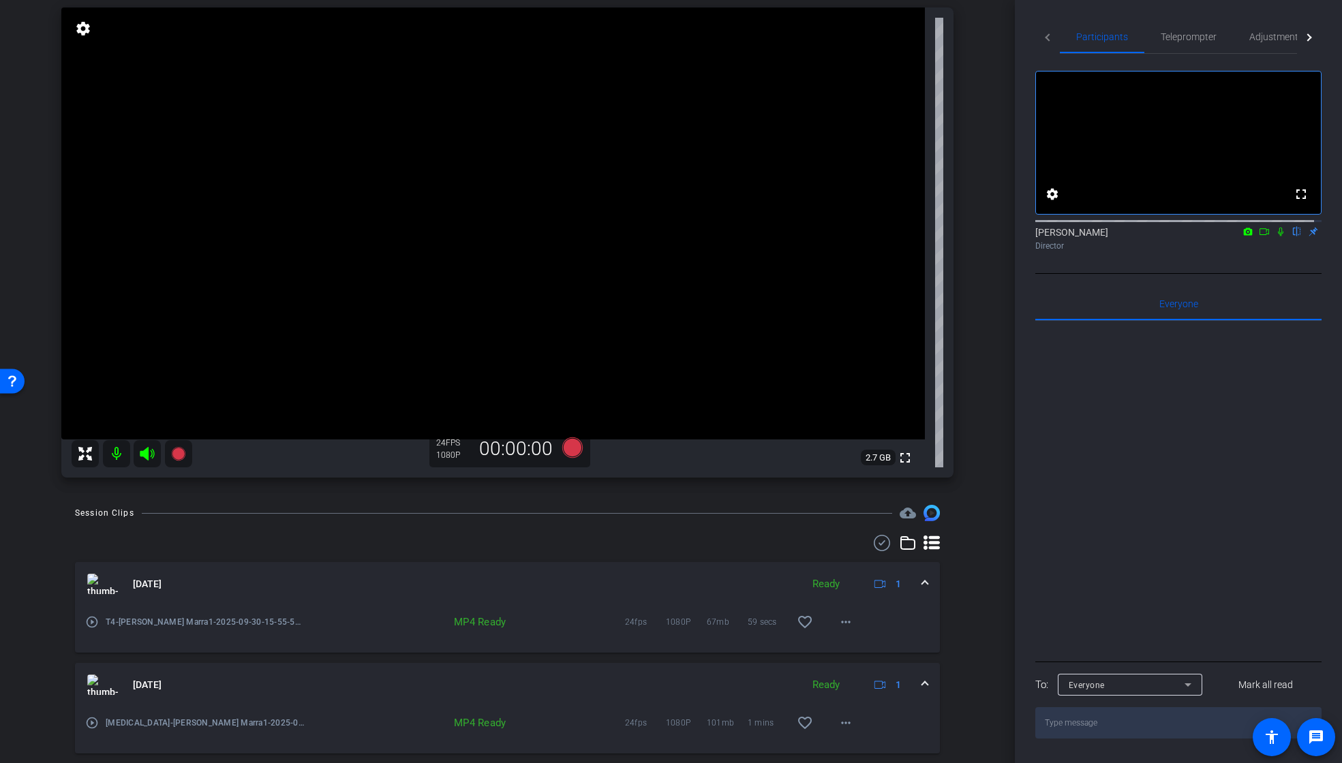
click at [1258, 236] on icon at bounding box center [1263, 232] width 11 height 10
click at [1294, 236] on icon at bounding box center [1296, 232] width 5 height 9
